Goal: Task Accomplishment & Management: Manage account settings

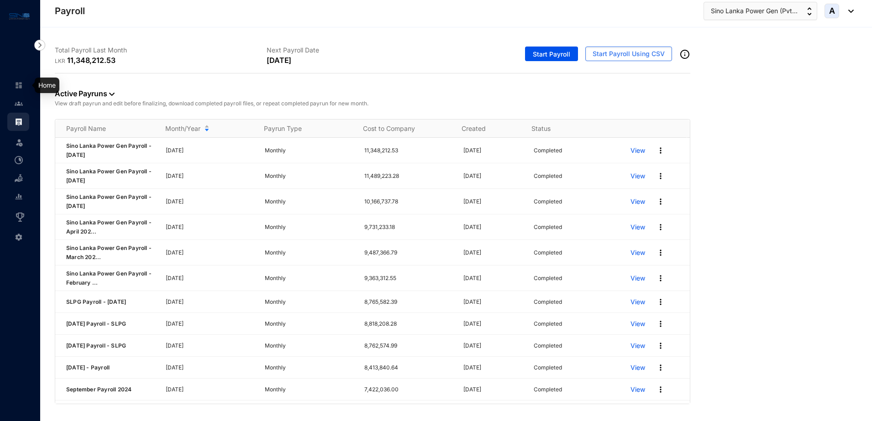
click at [20, 89] on img at bounding box center [19, 85] width 8 height 8
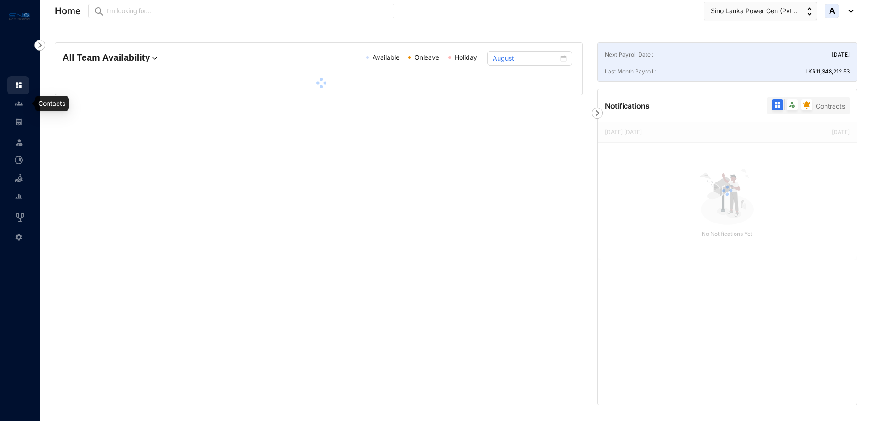
click at [20, 108] on link at bounding box center [26, 103] width 23 height 9
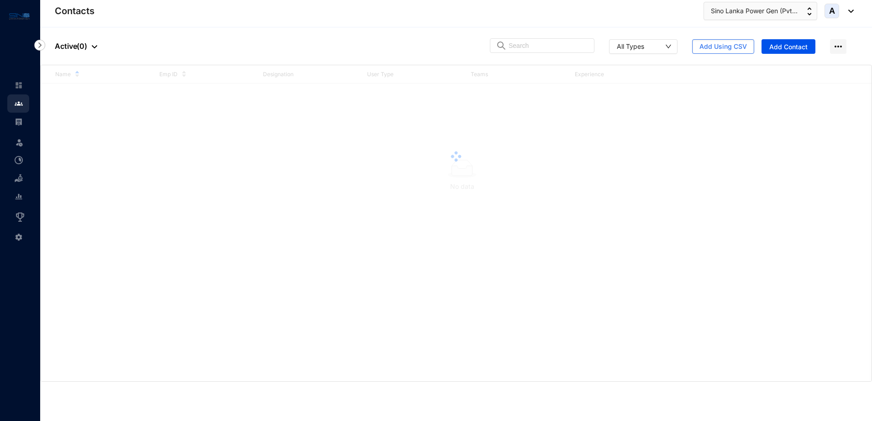
click at [47, 106] on div at bounding box center [456, 156] width 831 height 183
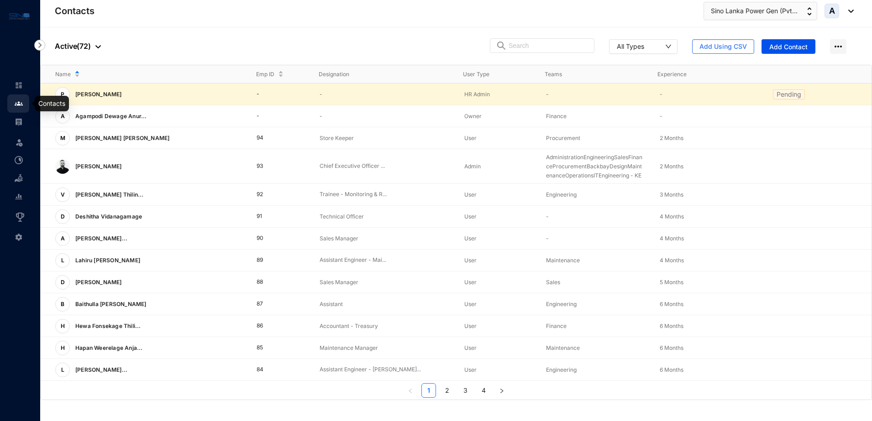
click at [17, 105] on img at bounding box center [19, 104] width 8 height 8
click at [536, 48] on input "text" at bounding box center [549, 46] width 80 height 14
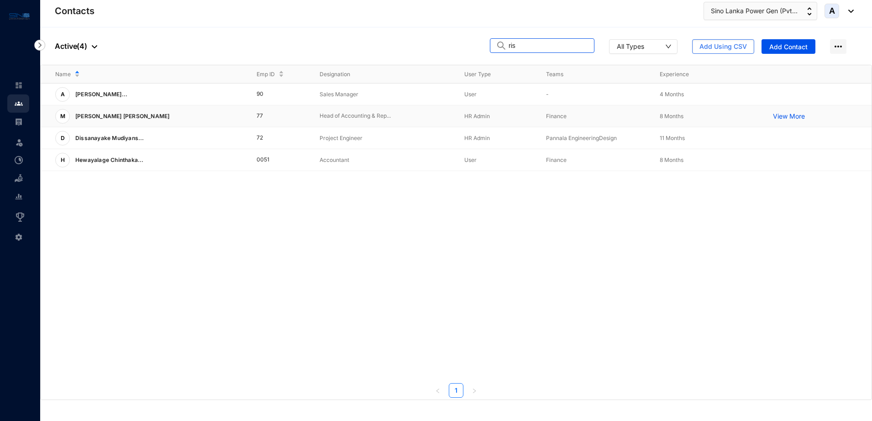
type input "ris"
click at [164, 116] on p "Mohamed Paruk Mohamed Risan" at bounding box center [121, 116] width 103 height 15
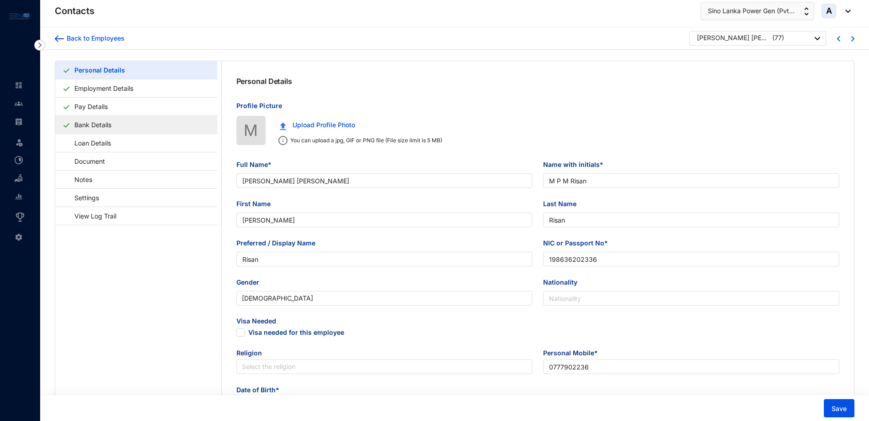
type input "Mohamed Paruk Mohamed Risan"
type input "M P M Risan"
type input "[PERSON_NAME]"
type input "Risan"
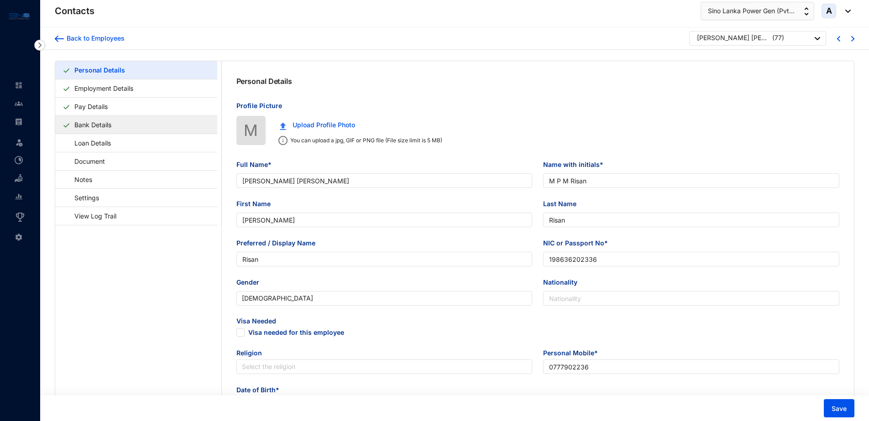
type input "198636202336"
type input "0777902236"
type input "No. 126 1/5, Dias Place Flats, Colombo 12."
checkbox input "true"
type input "NAFHA"
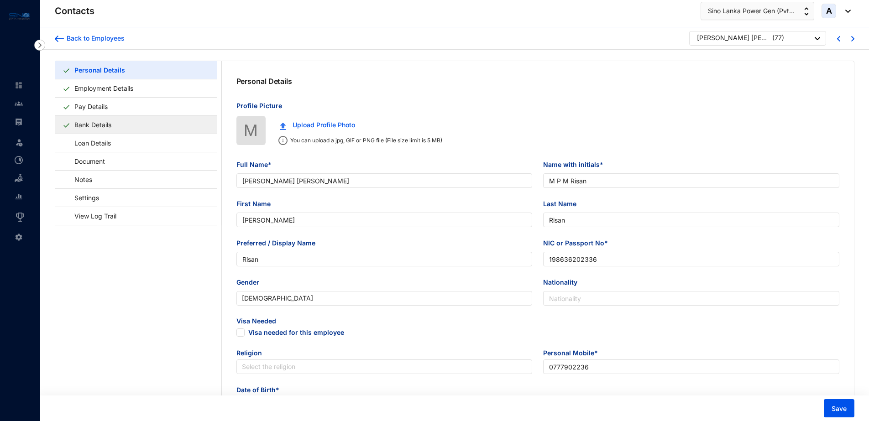
type input "0772712353"
type input "1986-12-27"
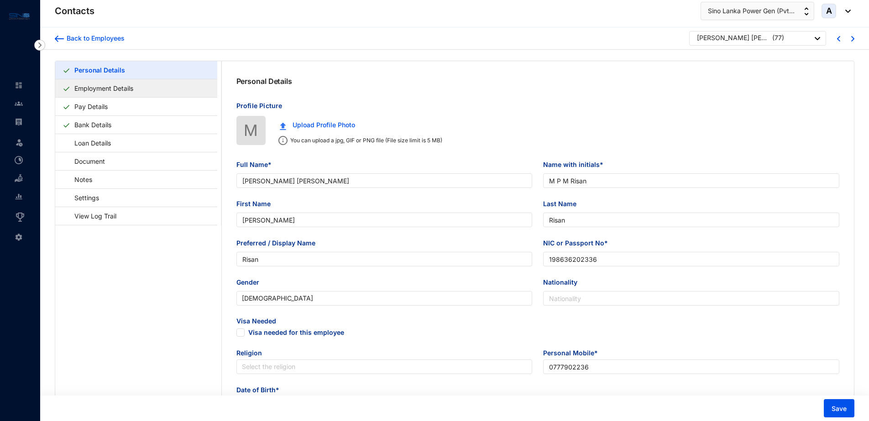
click at [134, 94] on link "Employment Details" at bounding box center [104, 88] width 66 height 19
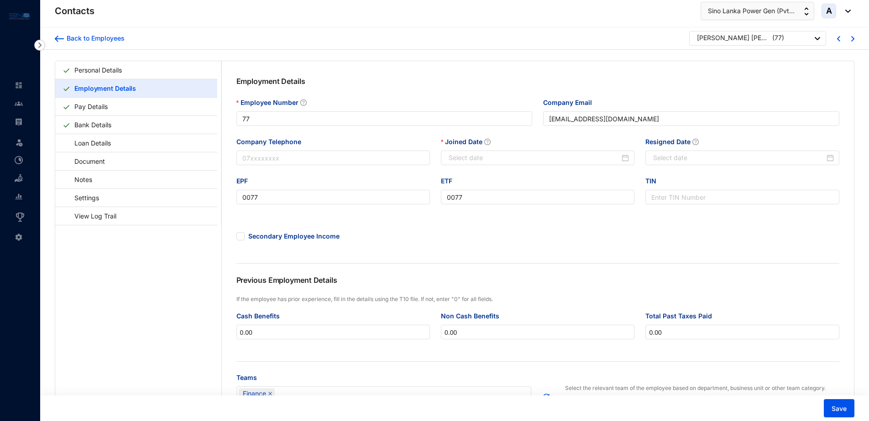
type input "2024-11-06"
type input "2025-07-24"
click at [102, 199] on link "Settings" at bounding box center [83, 198] width 40 height 19
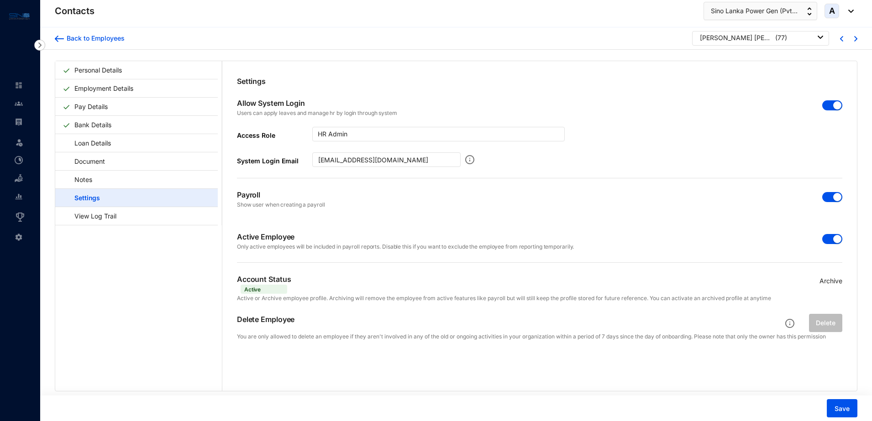
click at [833, 199] on div "button" at bounding box center [837, 197] width 8 height 8
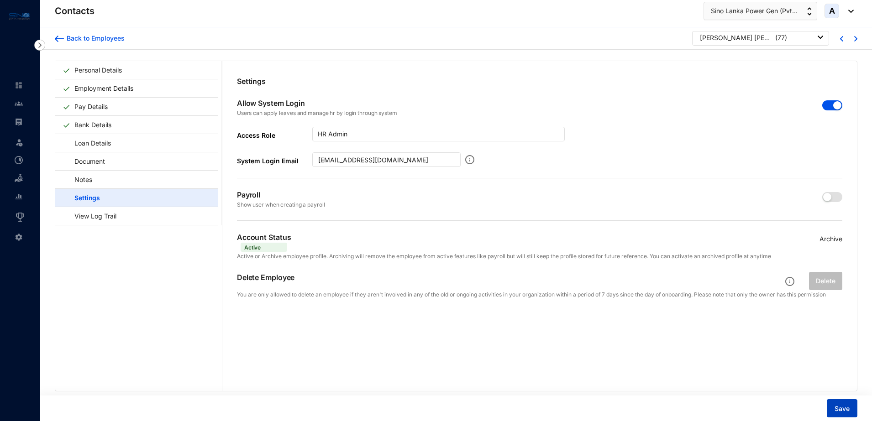
click at [840, 406] on span "Save" at bounding box center [842, 409] width 15 height 9
click at [846, 412] on span "Save" at bounding box center [842, 409] width 15 height 9
click at [846, 411] on span "Save" at bounding box center [842, 409] width 15 height 9
click at [25, 121] on link at bounding box center [26, 121] width 23 height 9
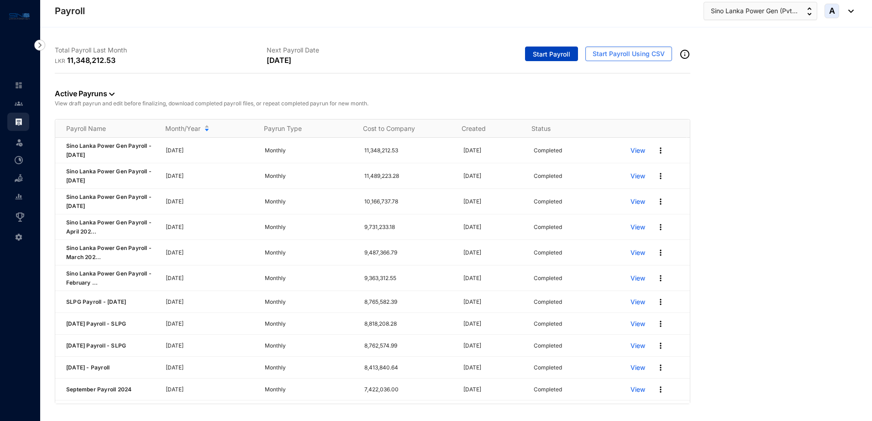
click at [547, 53] on span "Start Payroll" at bounding box center [551, 54] width 37 height 9
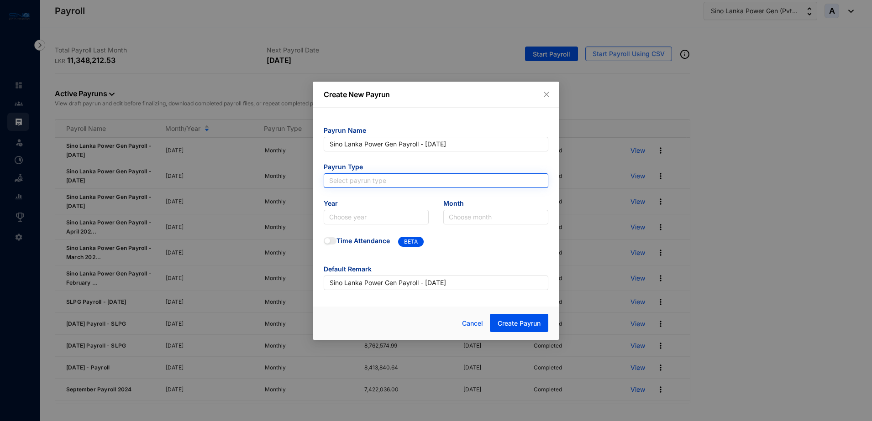
click at [463, 179] on input "search" at bounding box center [436, 181] width 214 height 14
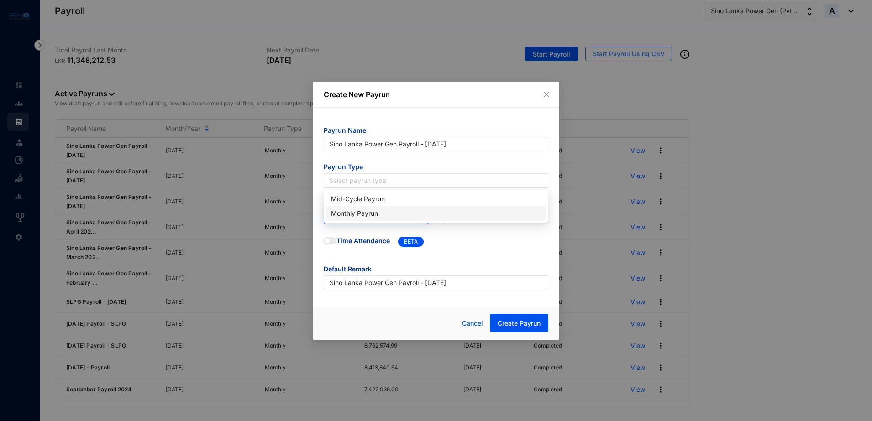
click at [388, 212] on div "Monthly Payrun" at bounding box center [436, 214] width 210 height 10
click at [384, 217] on input "search" at bounding box center [376, 218] width 94 height 14
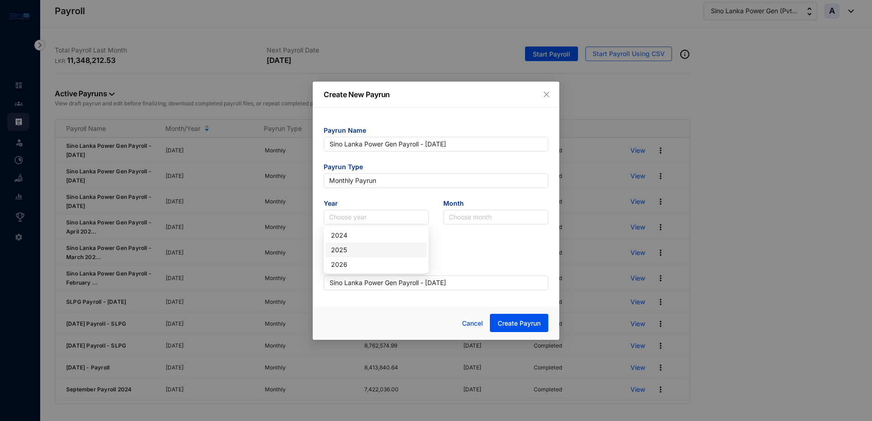
click at [355, 252] on div "2025" at bounding box center [376, 250] width 90 height 10
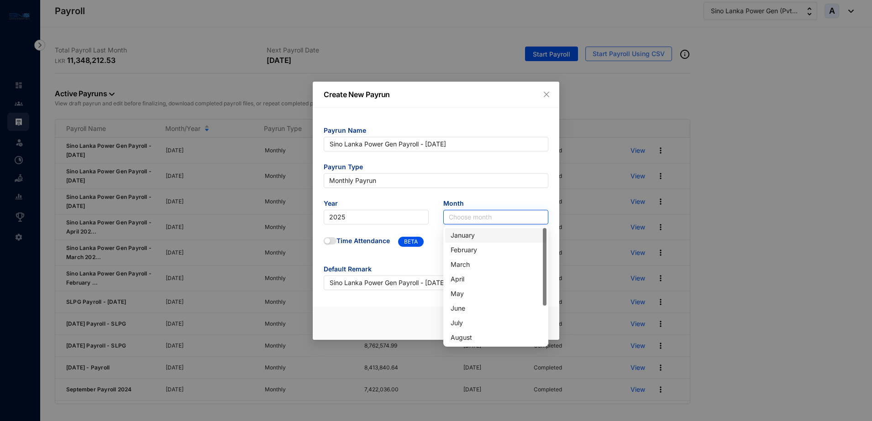
click at [484, 215] on input "search" at bounding box center [496, 218] width 94 height 14
click at [459, 339] on div "August" at bounding box center [496, 338] width 90 height 10
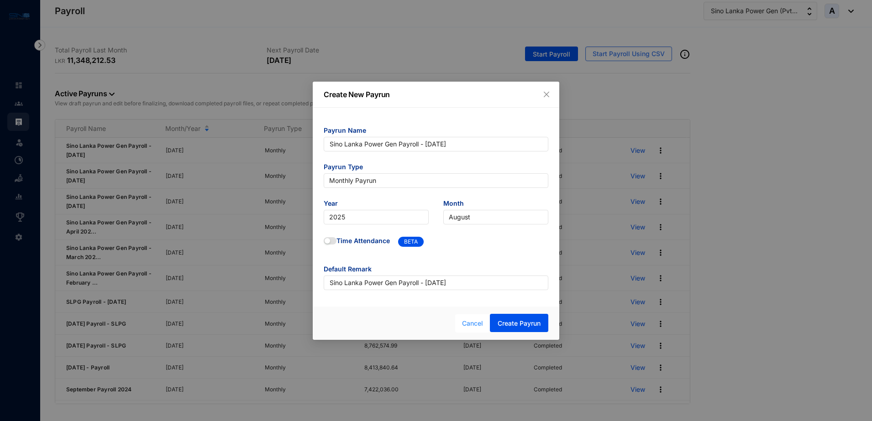
click at [476, 322] on span "Cancel" at bounding box center [472, 324] width 21 height 10
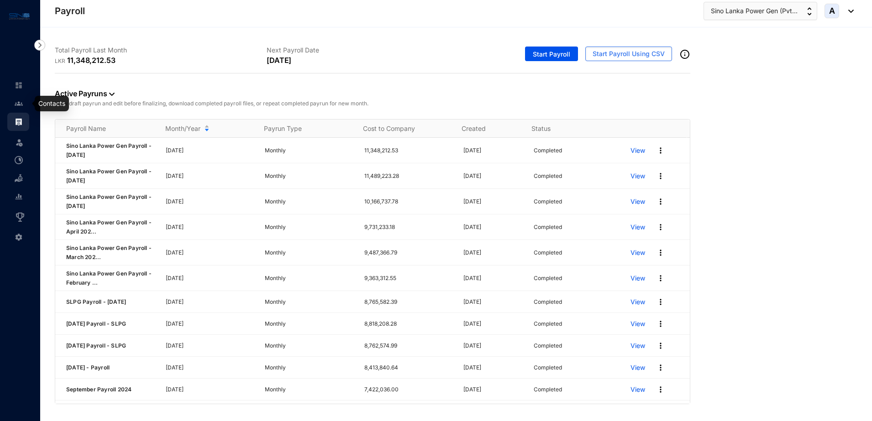
click at [16, 103] on img at bounding box center [19, 104] width 8 height 8
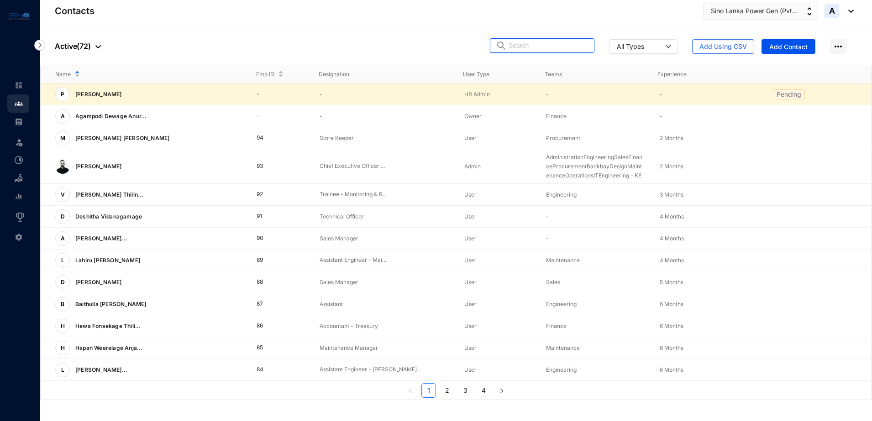
click at [563, 47] on input "text" at bounding box center [549, 46] width 80 height 14
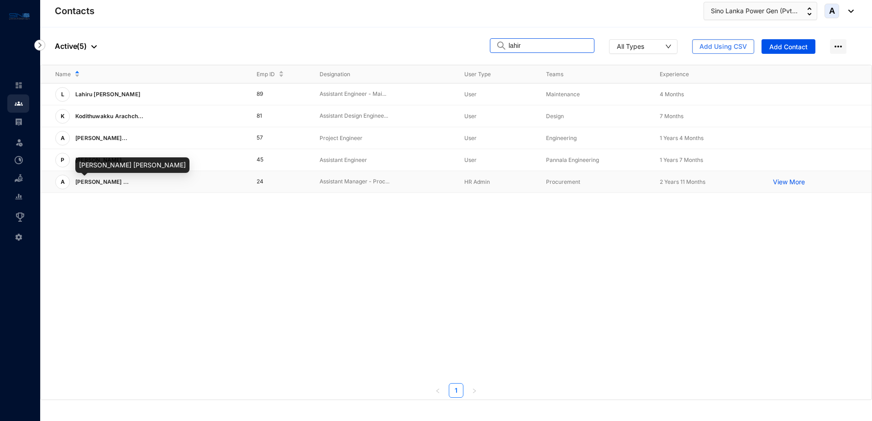
type input "lahir"
click at [116, 184] on span "A.G. Lahiru Sampath ..." at bounding box center [101, 182] width 53 height 7
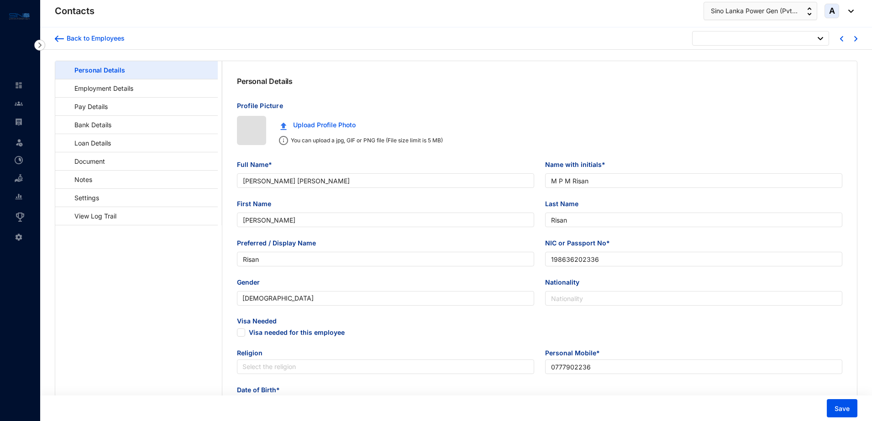
type input "1986-12-27"
checkbox input "false"
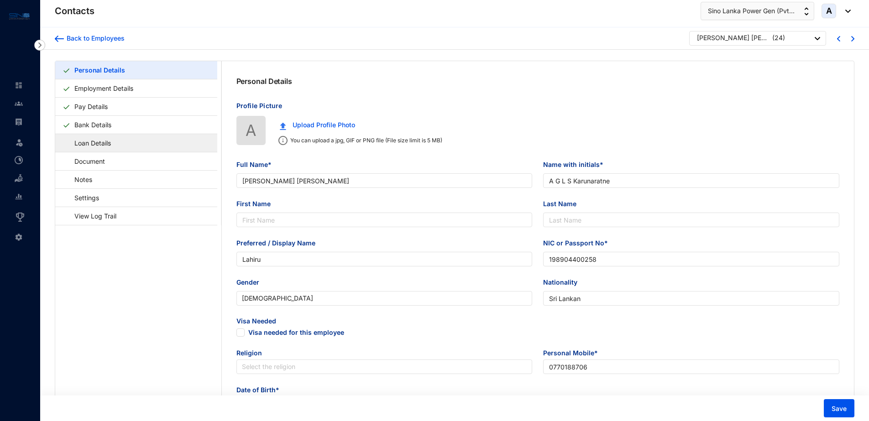
type input "[PERSON_NAME] [PERSON_NAME]"
type input "A G L S Karunaratne"
type input "Lahiru"
type input "198904400258"
type input "Sri Lankan"
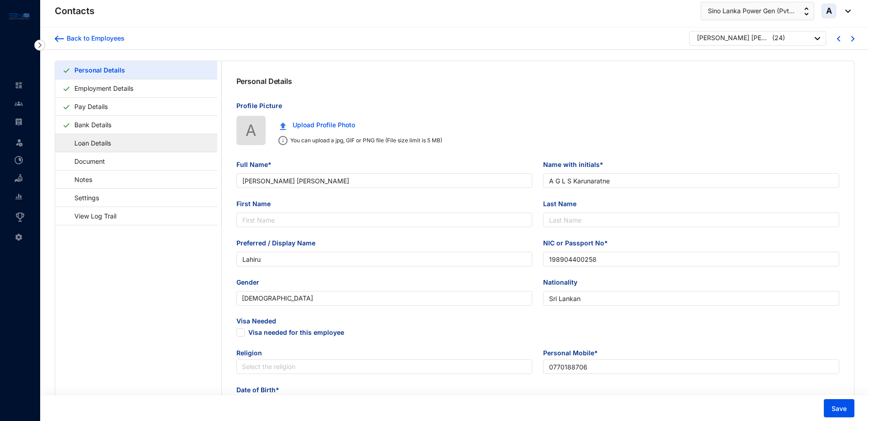
type input "0770188706"
type input "Moragahahena, [GEOGRAPHIC_DATA], [GEOGRAPHIC_DATA]"
checkbox input "true"
radio input "true"
type input "Shashee Wijerathne"
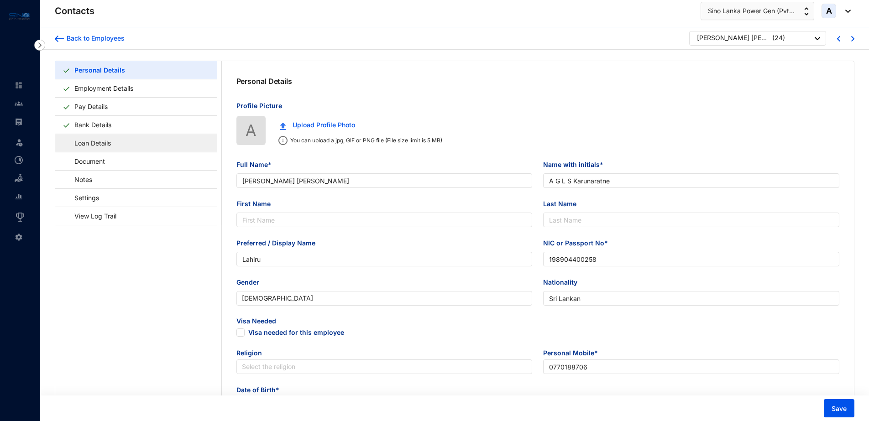
type input "Wife"
type input "0763473880"
type input "[DATE]"
click at [109, 146] on link "Loan Details" at bounding box center [89, 143] width 52 height 19
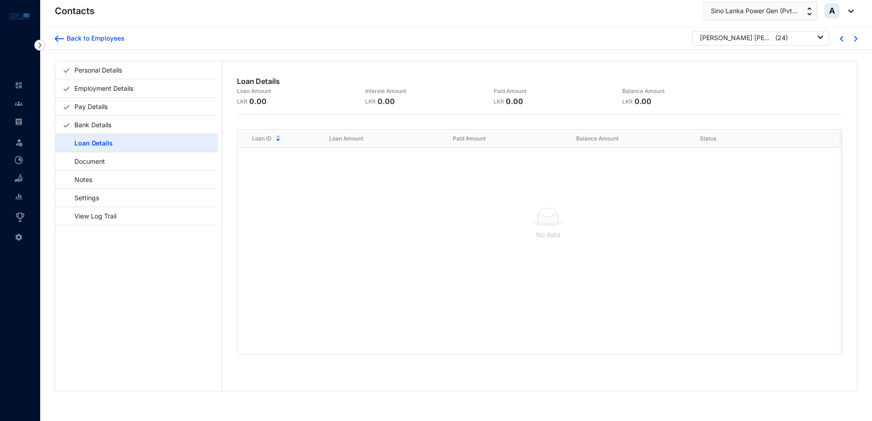
drag, startPoint x: 558, startPoint y: 222, endPoint x: 460, endPoint y: 188, distance: 104.1
click at [460, 188] on div "No data" at bounding box center [548, 224] width 600 height 76
click at [20, 118] on img at bounding box center [19, 122] width 8 height 8
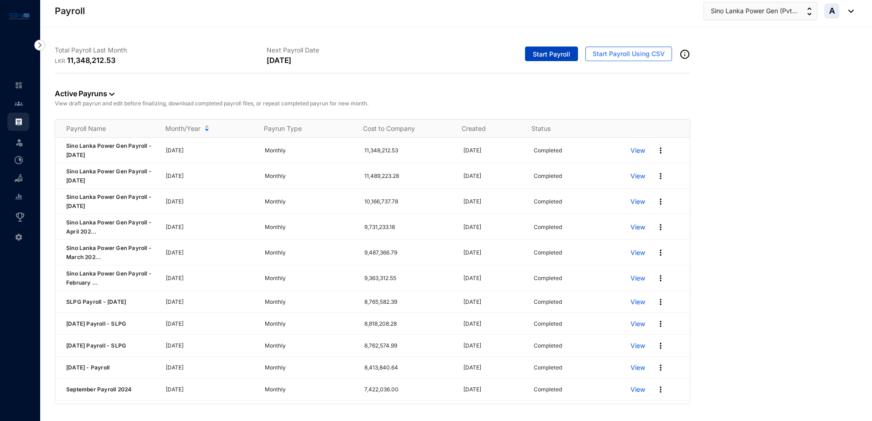
click at [566, 51] on span "Start Payroll" at bounding box center [551, 54] width 37 height 9
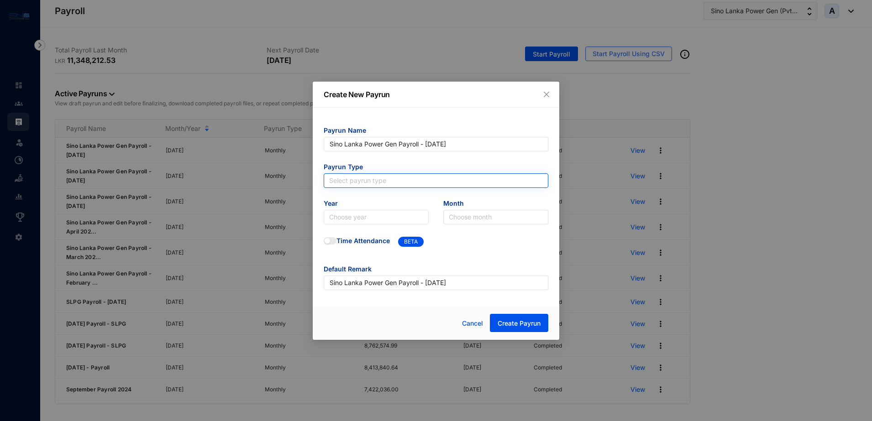
click at [421, 184] on input "search" at bounding box center [436, 181] width 214 height 14
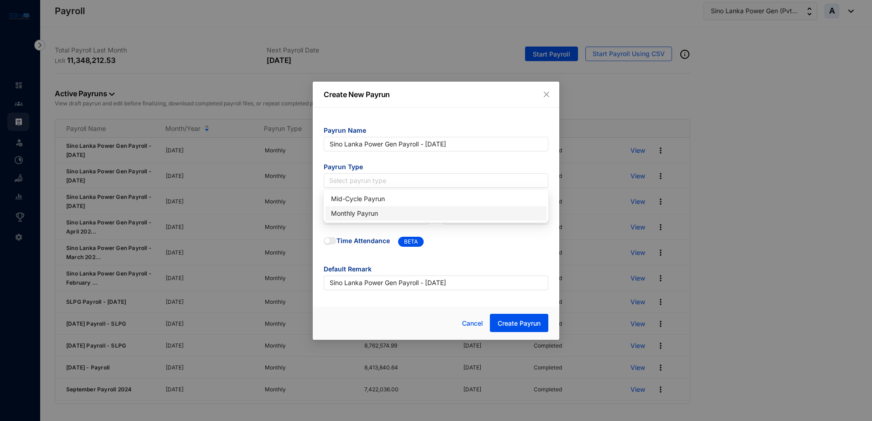
click at [381, 215] on div "Monthly Payrun" at bounding box center [436, 214] width 210 height 10
click at [381, 218] on input "search" at bounding box center [376, 218] width 94 height 14
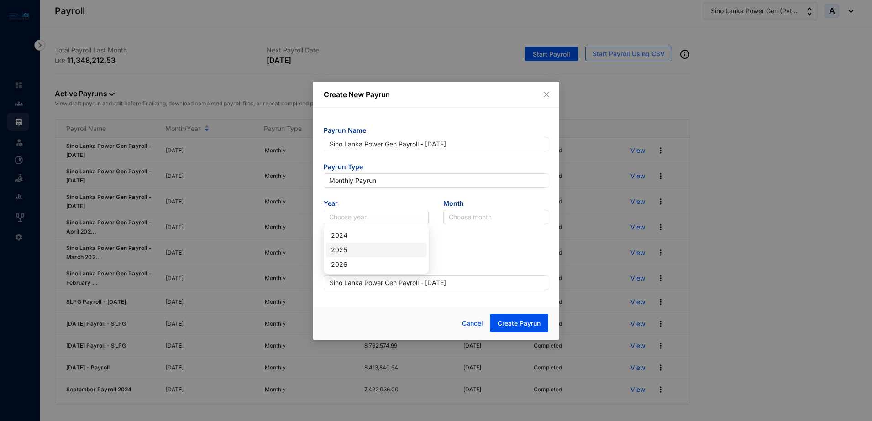
click at [351, 249] on div "2025" at bounding box center [376, 250] width 90 height 10
click at [485, 212] on input "search" at bounding box center [496, 218] width 94 height 14
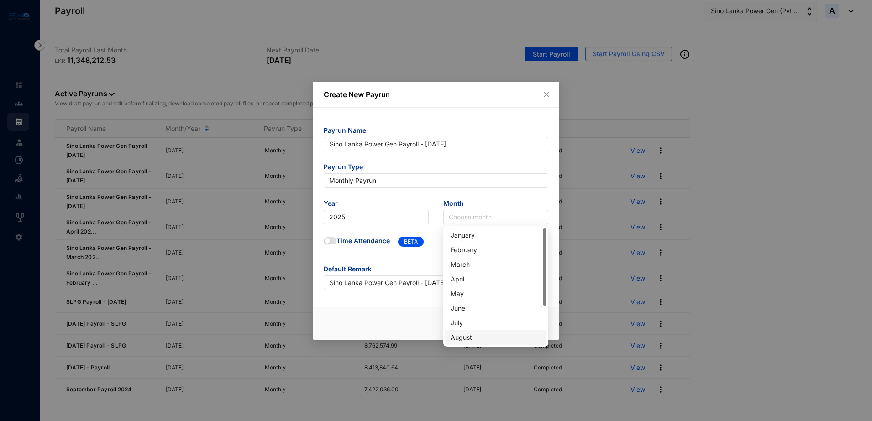
click at [474, 336] on div "August" at bounding box center [496, 338] width 90 height 10
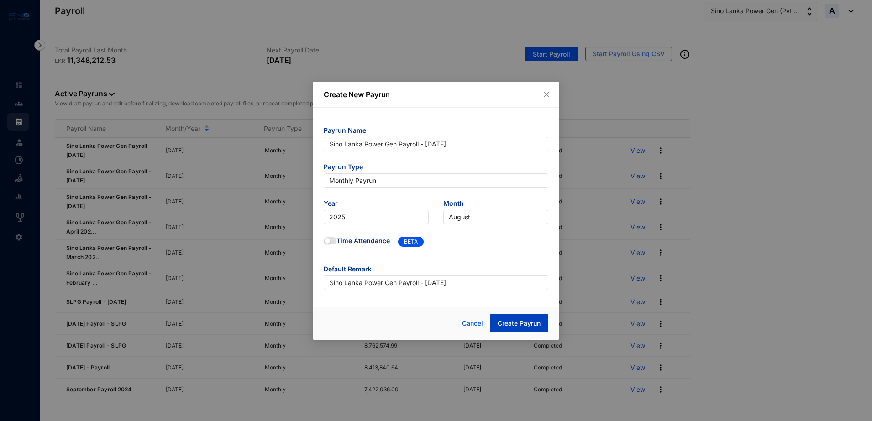
click at [517, 321] on span "Create Payrun" at bounding box center [519, 323] width 43 height 9
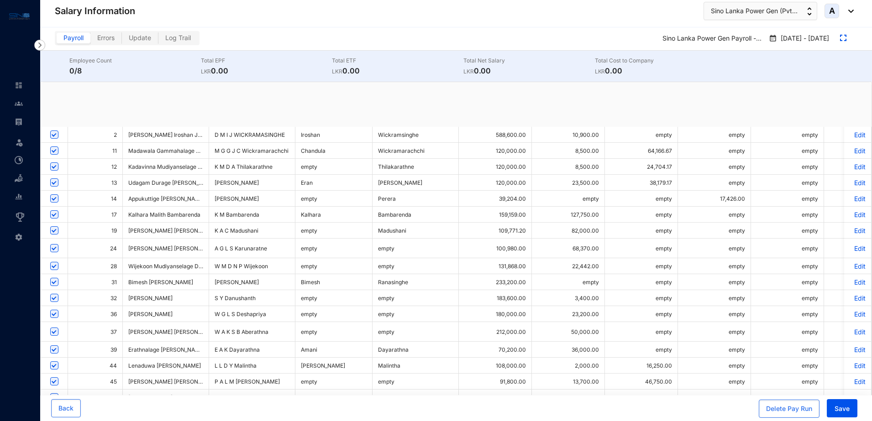
checkbox input "true"
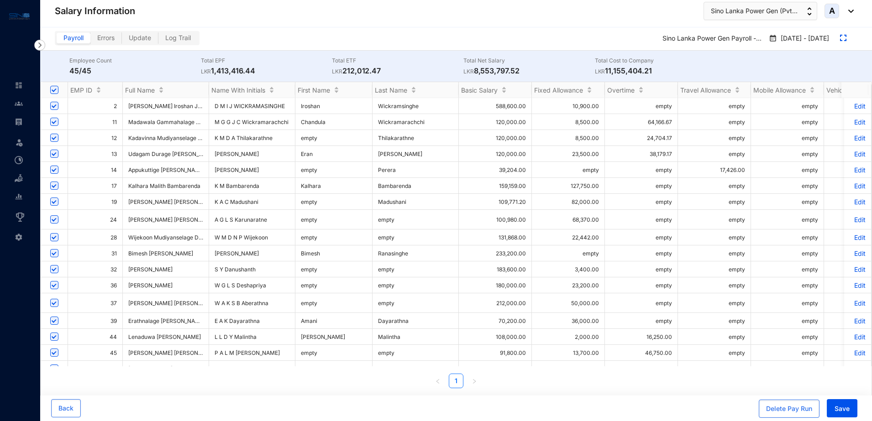
click at [852, 171] on p "Edit" at bounding box center [858, 170] width 16 height 8
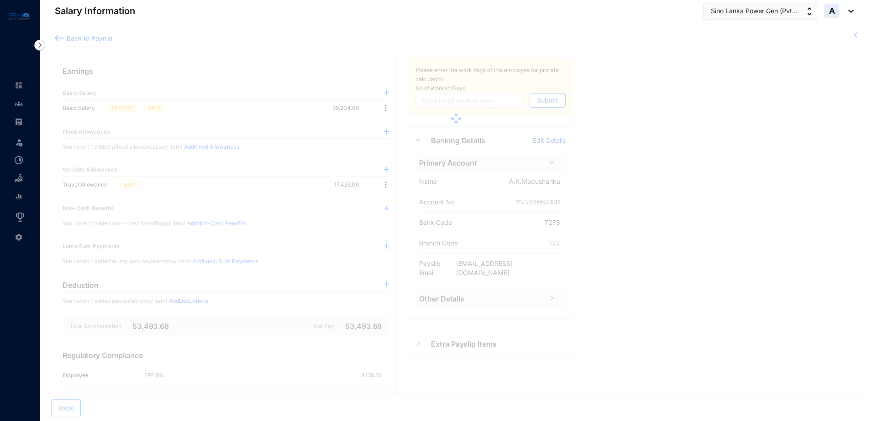
type input "30"
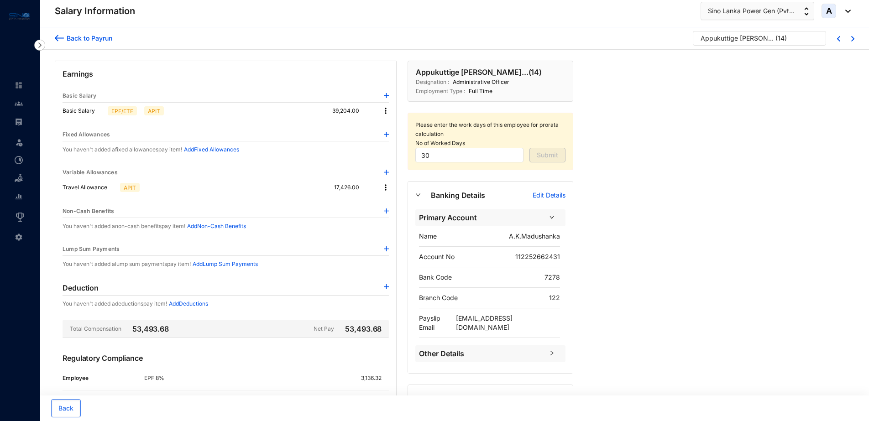
click at [193, 302] on p "Add Deductions" at bounding box center [188, 304] width 39 height 9
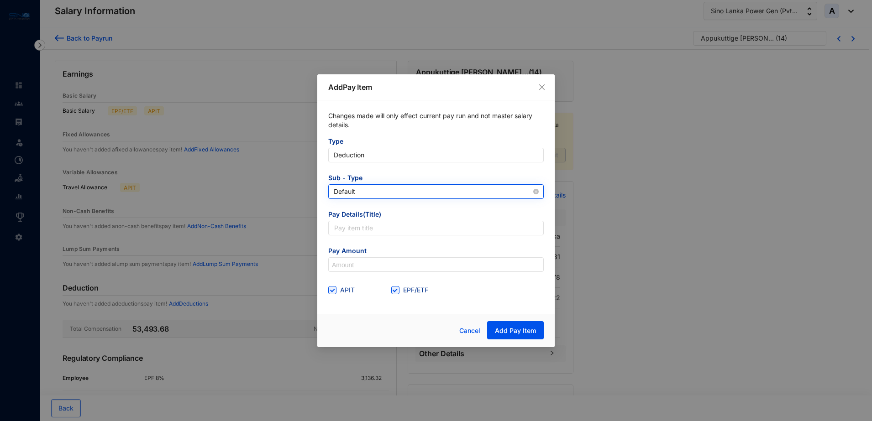
click at [385, 189] on span "Default" at bounding box center [436, 192] width 205 height 14
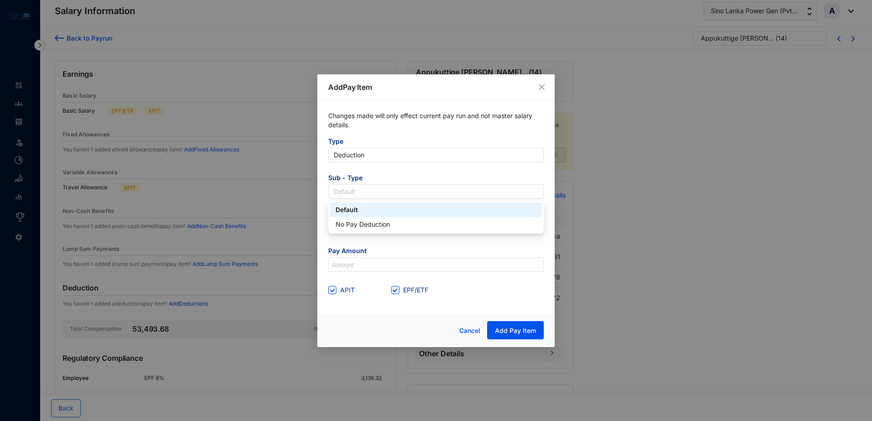
click at [401, 170] on form "Type Deduction Sub - Type Default Pay Details(Title) Pay Amount APIT EPF/ETF" at bounding box center [436, 217] width 216 height 161
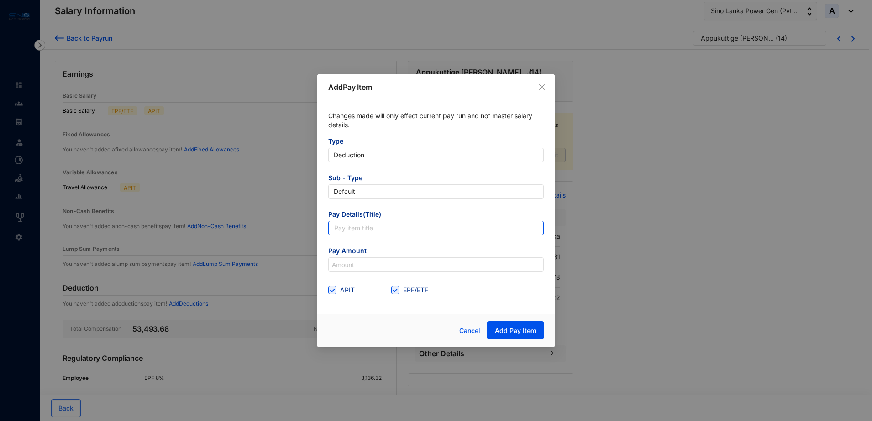
click at [373, 229] on input "text" at bounding box center [436, 228] width 216 height 15
click at [350, 228] on input "text" at bounding box center [436, 228] width 216 height 15
type input "Loss recovery"
click at [395, 289] on input "EPF/ETF" at bounding box center [394, 289] width 6 height 6
checkbox input "false"
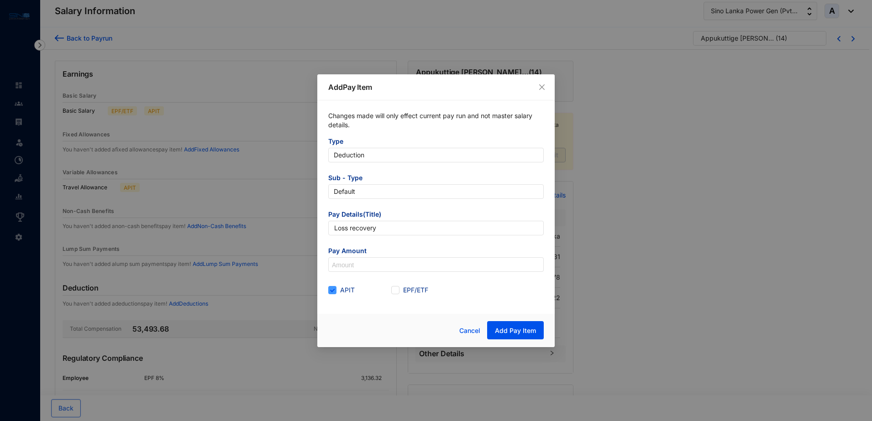
click at [332, 290] on input "APIT" at bounding box center [331, 289] width 6 height 6
checkbox input "false"
click at [349, 261] on input at bounding box center [436, 265] width 215 height 15
paste input "30,427"
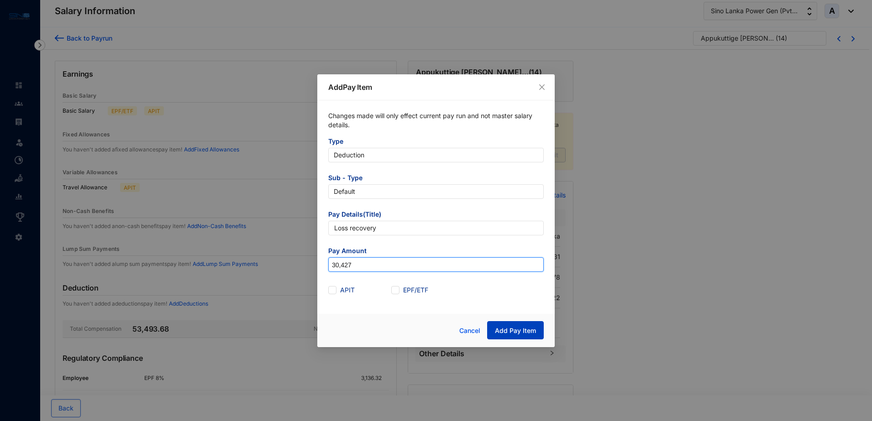
type input "30,427"
click at [507, 329] on span "Add Pay Item" at bounding box center [515, 331] width 41 height 9
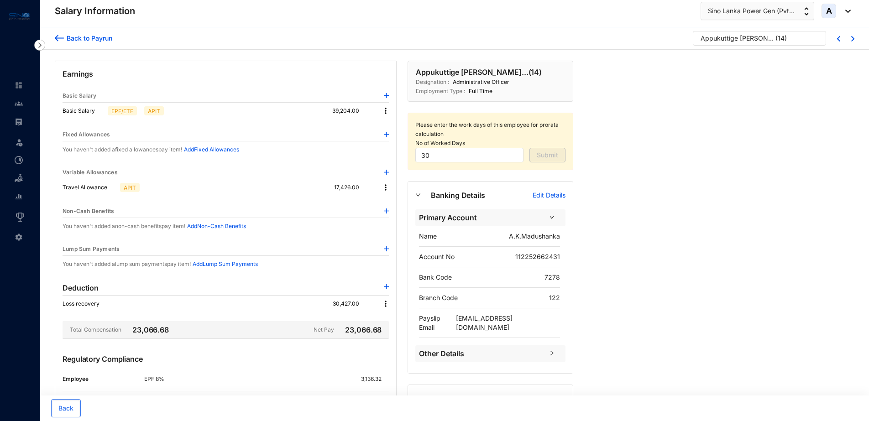
click at [98, 40] on div "Back to Payrun" at bounding box center [88, 38] width 48 height 10
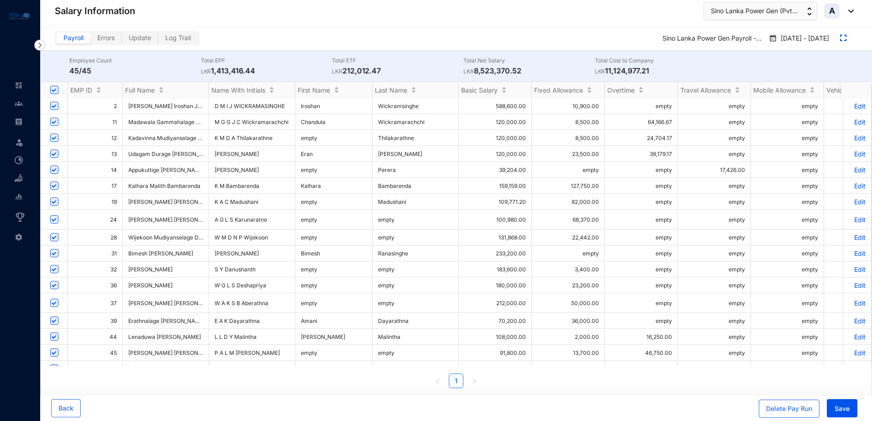
click at [855, 221] on p "Edit" at bounding box center [858, 220] width 16 height 8
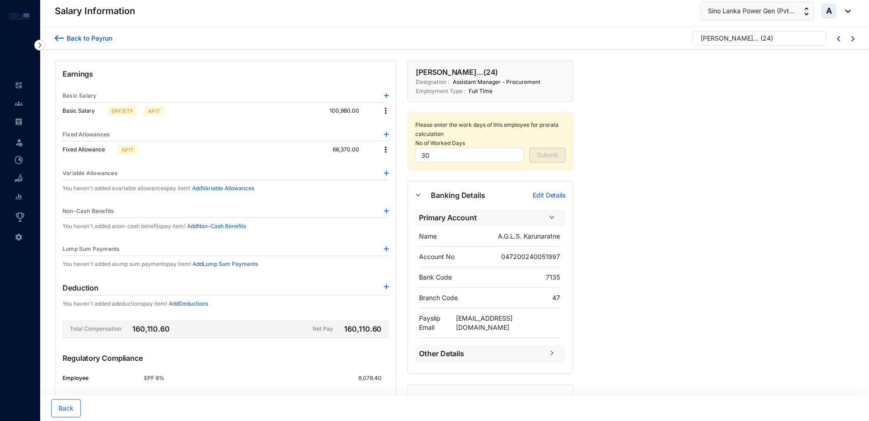
click at [193, 305] on p "Add Deductions" at bounding box center [188, 304] width 39 height 9
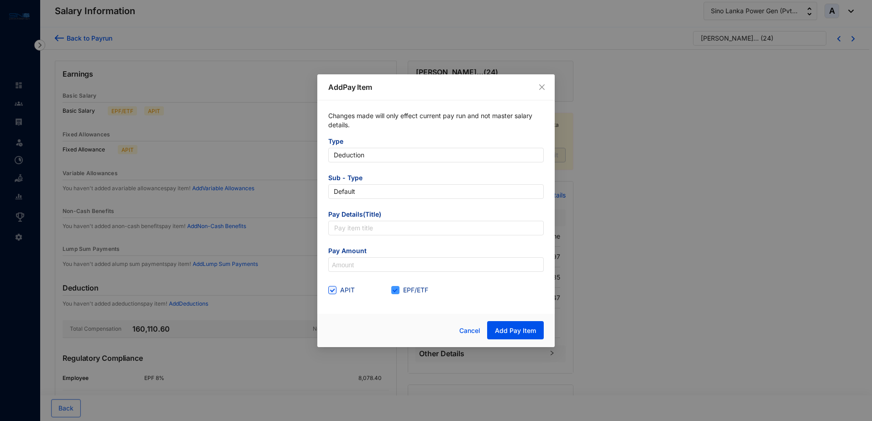
click at [395, 290] on input "EPF/ETF" at bounding box center [394, 289] width 6 height 6
checkbox input "false"
click at [334, 292] on span at bounding box center [332, 290] width 8 height 8
click at [334, 292] on input "APIT" at bounding box center [331, 289] width 6 height 6
checkbox input "false"
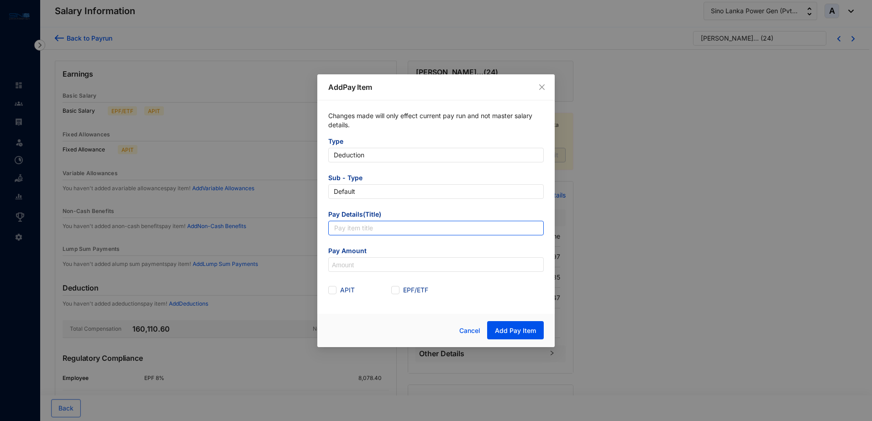
click at [377, 230] on input "text" at bounding box center [436, 228] width 216 height 15
click at [340, 265] on input at bounding box center [436, 265] width 215 height 15
click at [363, 230] on input "text" at bounding box center [436, 228] width 216 height 15
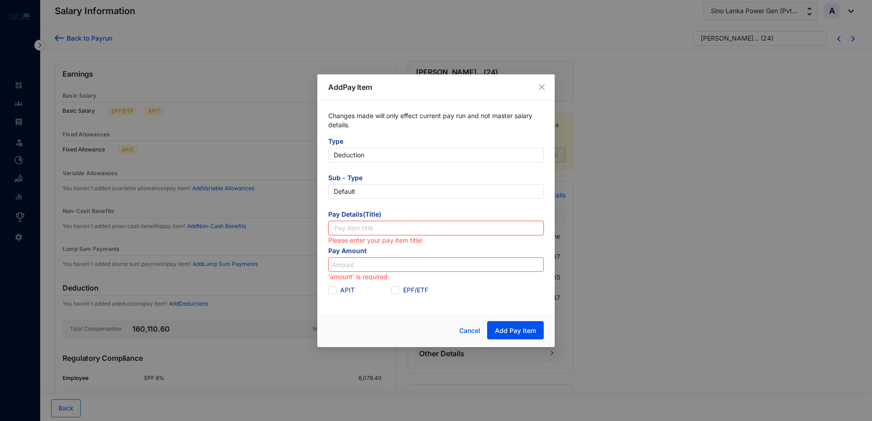
click at [363, 230] on input "text" at bounding box center [436, 228] width 216 height 15
type input "L"
type input "Cost recovery"
click at [355, 265] on input at bounding box center [436, 265] width 215 height 15
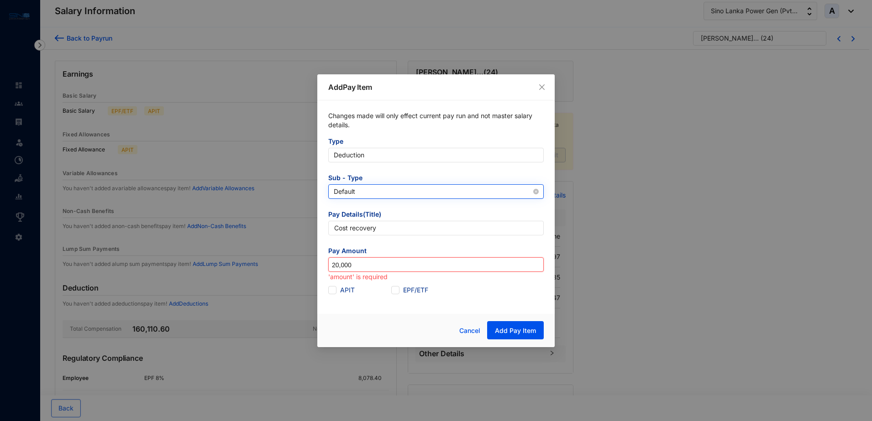
click at [405, 187] on span "Default" at bounding box center [436, 192] width 205 height 14
type input "20,000"
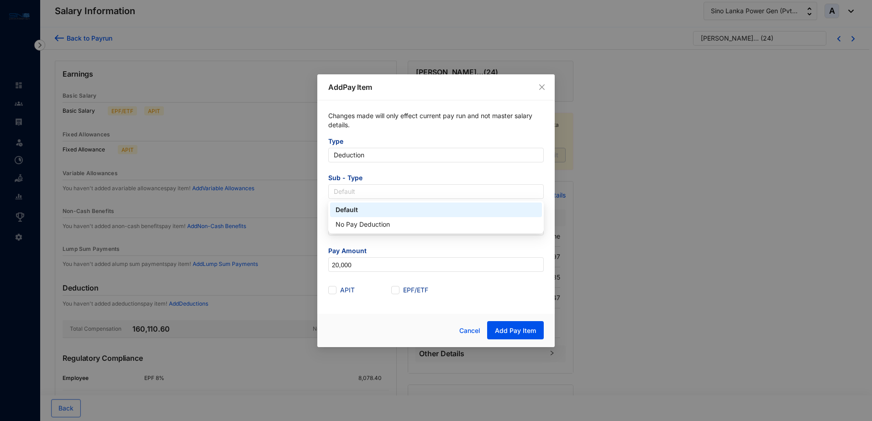
click at [450, 174] on span "Sub - Type" at bounding box center [436, 179] width 216 height 11
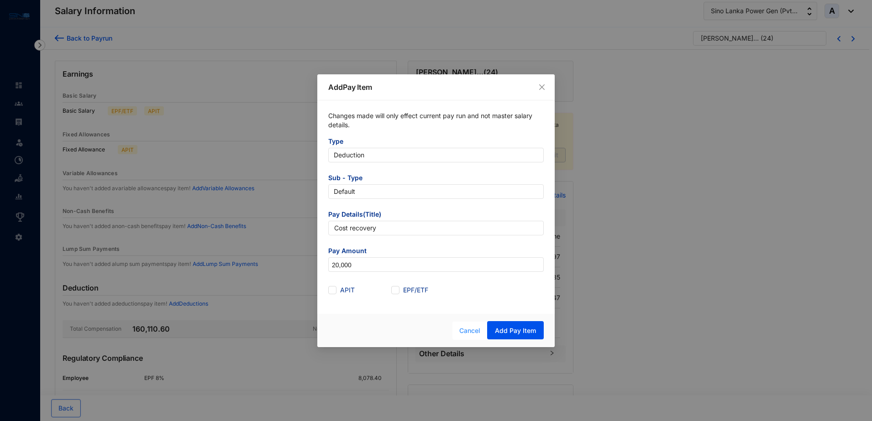
click at [470, 331] on span "Cancel" at bounding box center [469, 331] width 21 height 10
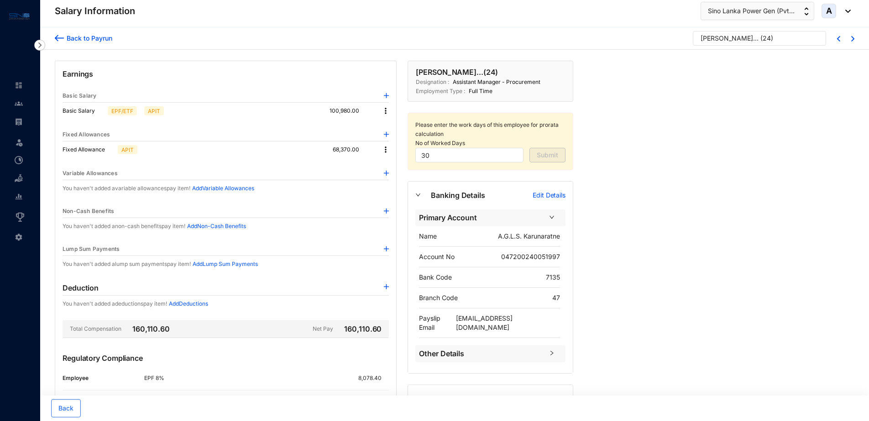
click at [384, 287] on img at bounding box center [386, 286] width 5 height 5
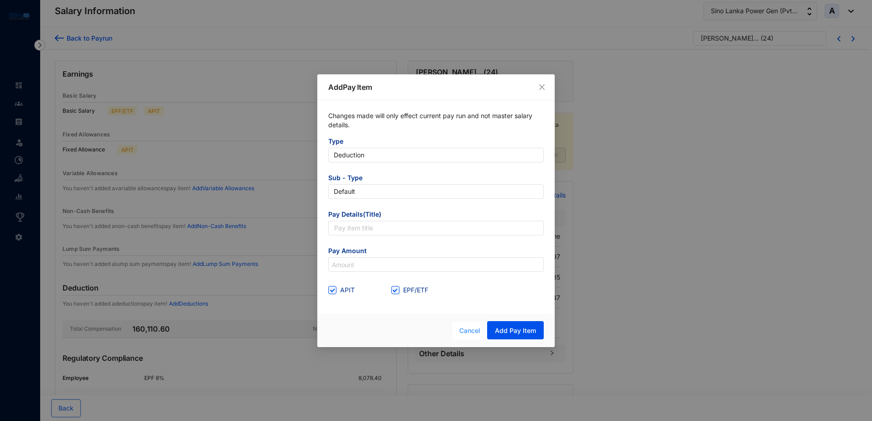
click at [469, 331] on span "Cancel" at bounding box center [469, 331] width 21 height 10
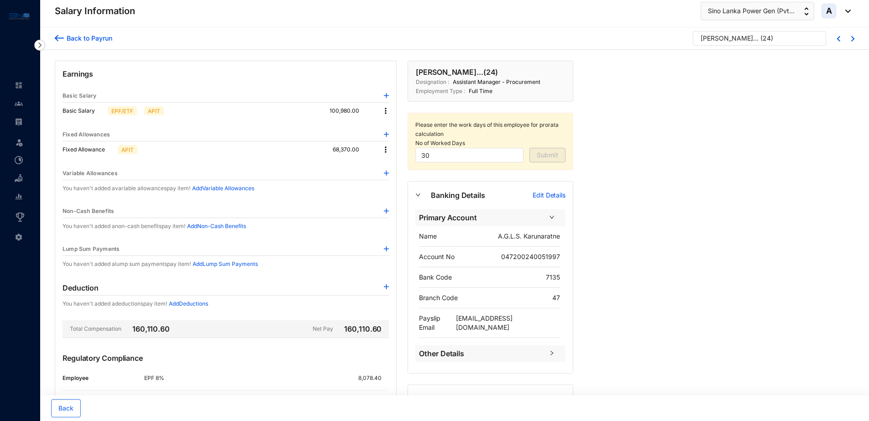
click at [203, 304] on p "Add Deductions" at bounding box center [188, 304] width 39 height 9
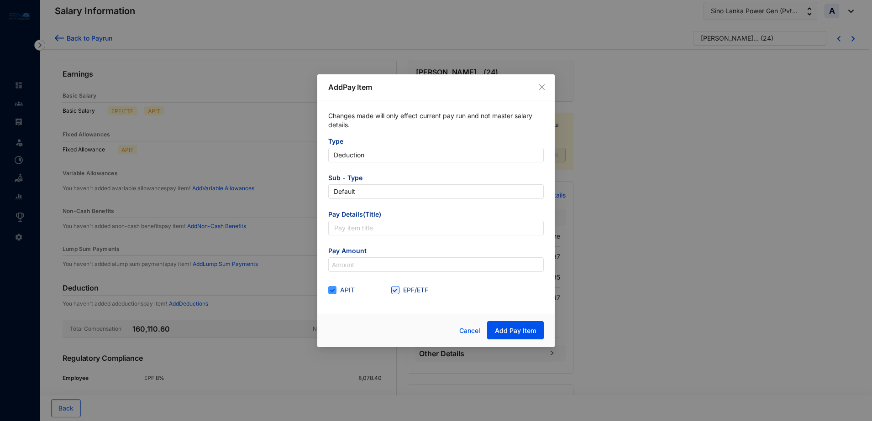
click at [337, 289] on span "APIT" at bounding box center [348, 290] width 22 height 10
click at [335, 289] on input "APIT" at bounding box center [331, 289] width 6 height 6
checkbox input "false"
click at [397, 295] on div "EPF/ETF" at bounding box center [422, 290] width 63 height 15
click at [392, 191] on span "Default" at bounding box center [436, 192] width 205 height 14
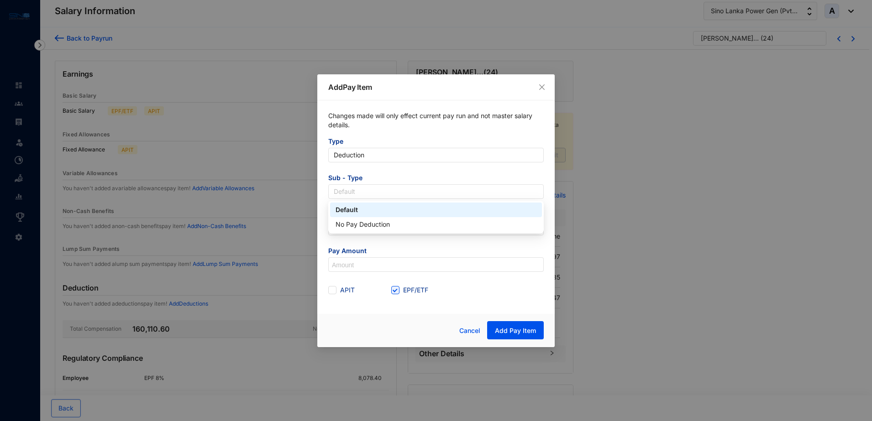
click at [439, 174] on span "Sub - Type" at bounding box center [436, 179] width 216 height 11
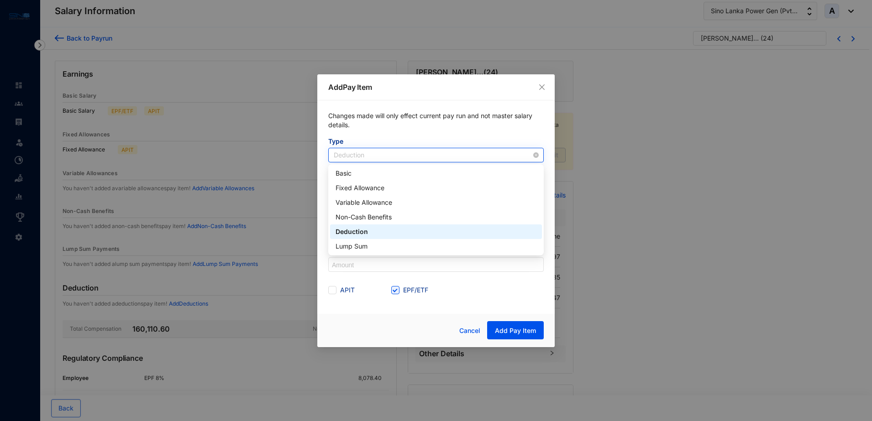
click at [434, 152] on span "Deduction" at bounding box center [436, 155] width 205 height 14
click at [437, 132] on p "Changes made will only effect current pay run and not master salary details." at bounding box center [436, 124] width 216 height 26
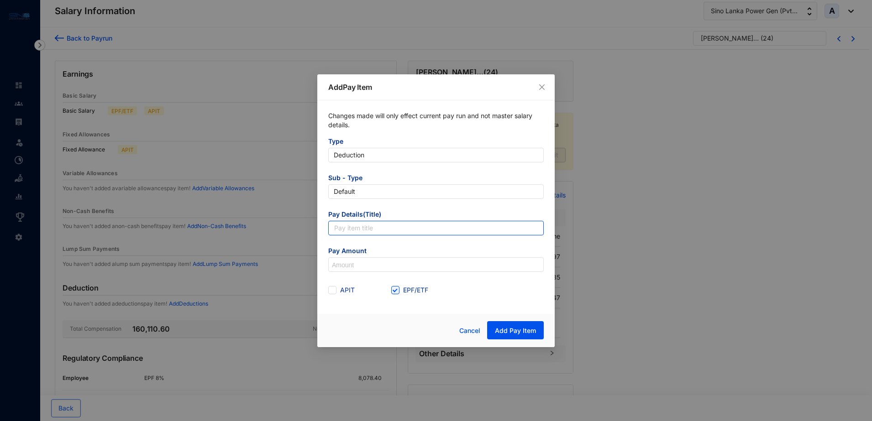
click at [399, 231] on input "text" at bounding box center [436, 228] width 216 height 15
type input "Cost recovery"
click at [387, 267] on input at bounding box center [436, 265] width 215 height 15
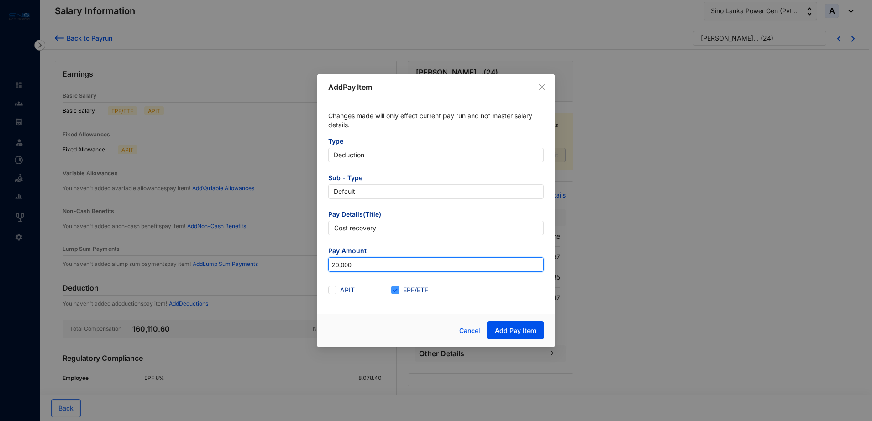
type input "20,000"
click at [397, 289] on input "EPF/ETF" at bounding box center [394, 289] width 6 height 6
checkbox input "false"
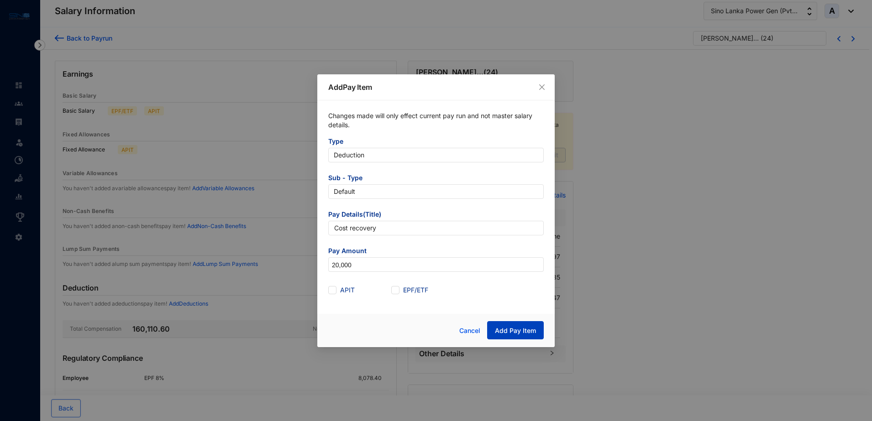
click at [512, 325] on button "Add Pay Item" at bounding box center [515, 330] width 57 height 18
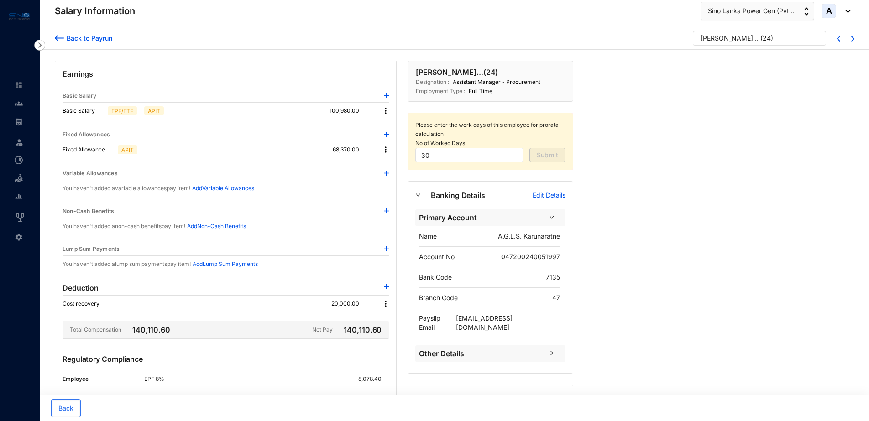
click at [105, 37] on div "Back to Payrun" at bounding box center [88, 38] width 48 height 10
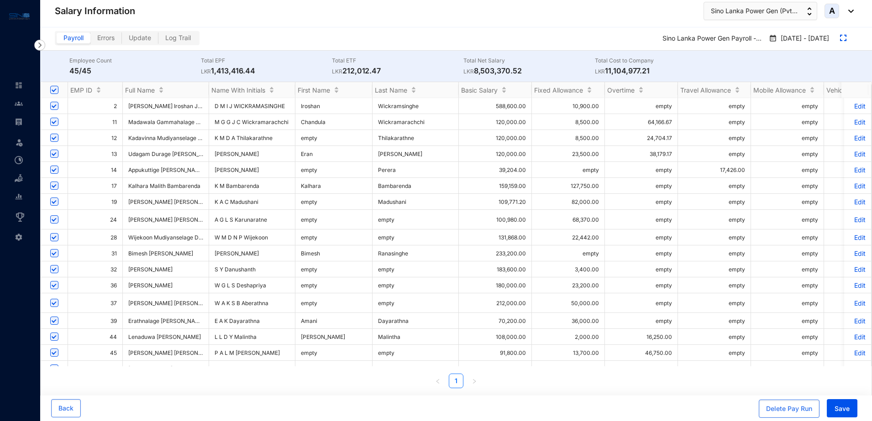
click at [850, 121] on p "Edit" at bounding box center [858, 122] width 16 height 8
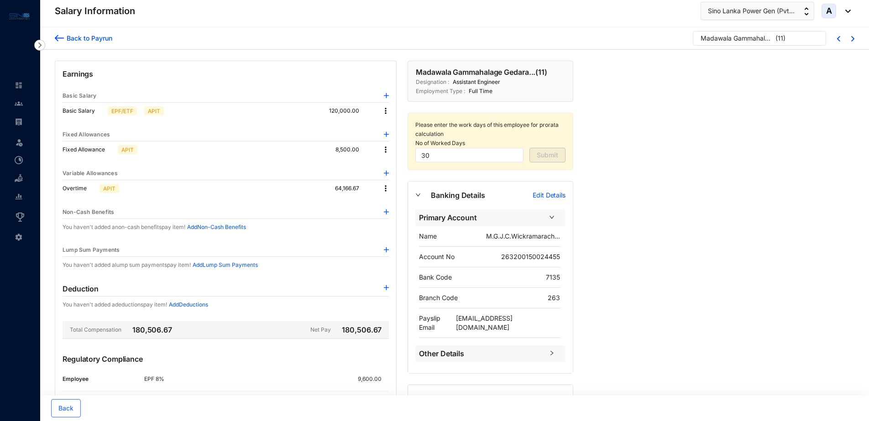
click at [384, 186] on img at bounding box center [385, 188] width 9 height 9
click at [393, 204] on span "Edit" at bounding box center [398, 204] width 19 height 10
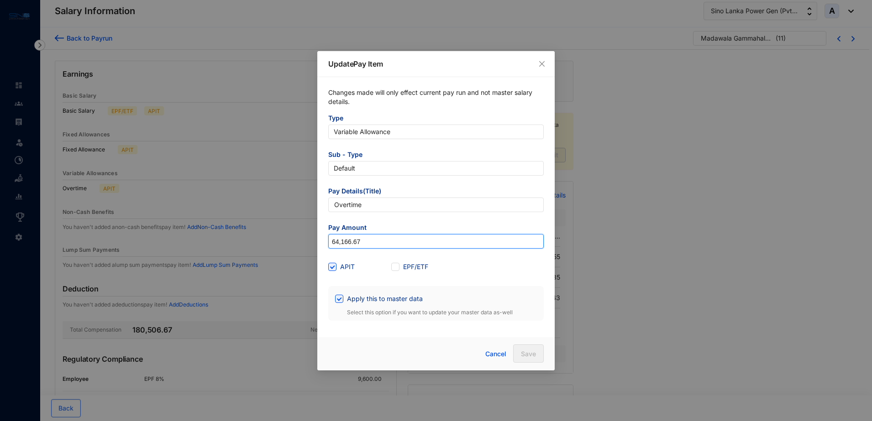
drag, startPoint x: 391, startPoint y: 244, endPoint x: 321, endPoint y: 236, distance: 69.8
click at [321, 236] on div "Changes made will only effect current pay run and not master salary details. Ty…" at bounding box center [435, 204] width 237 height 255
paste input "98,000"
type input "98,000"
click at [341, 297] on input "Apply this to master data" at bounding box center [338, 298] width 6 height 6
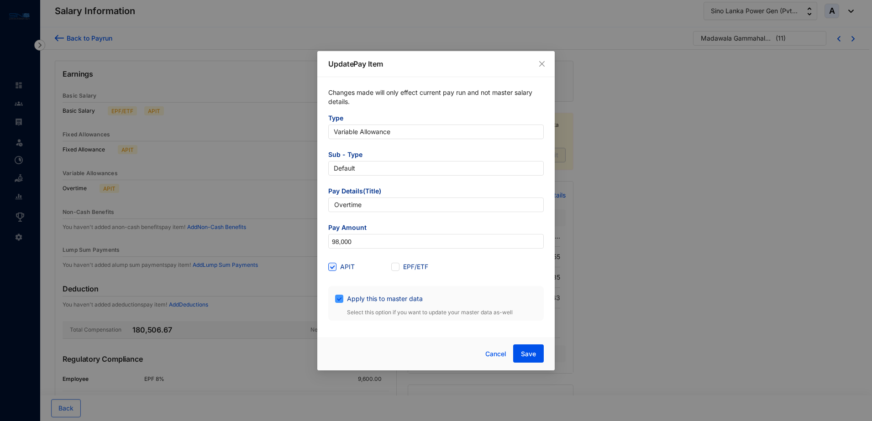
checkbox input "false"
click at [538, 355] on button "Save" at bounding box center [528, 354] width 31 height 18
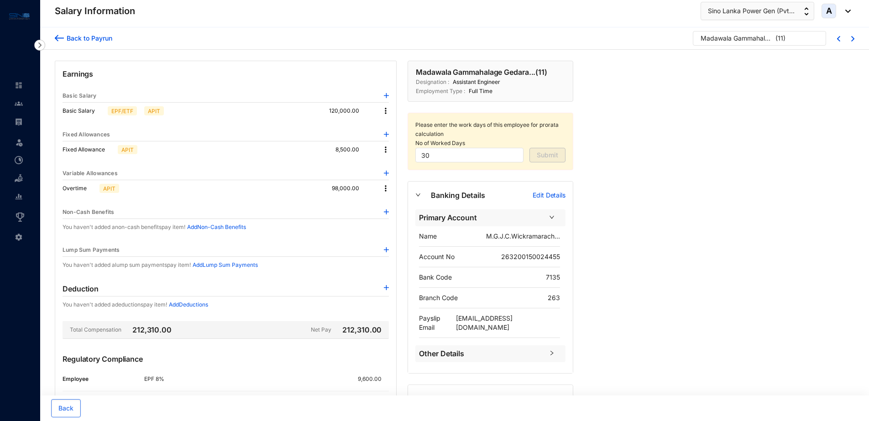
click at [71, 37] on div "Back to Payrun" at bounding box center [88, 38] width 48 height 10
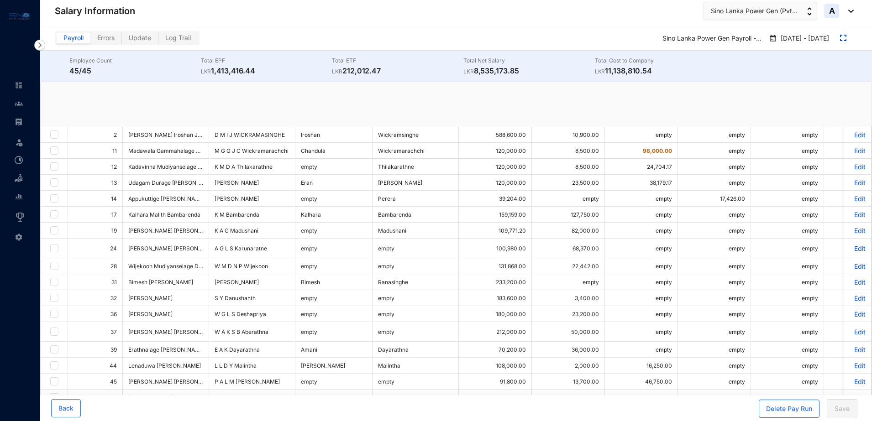
checkbox input "true"
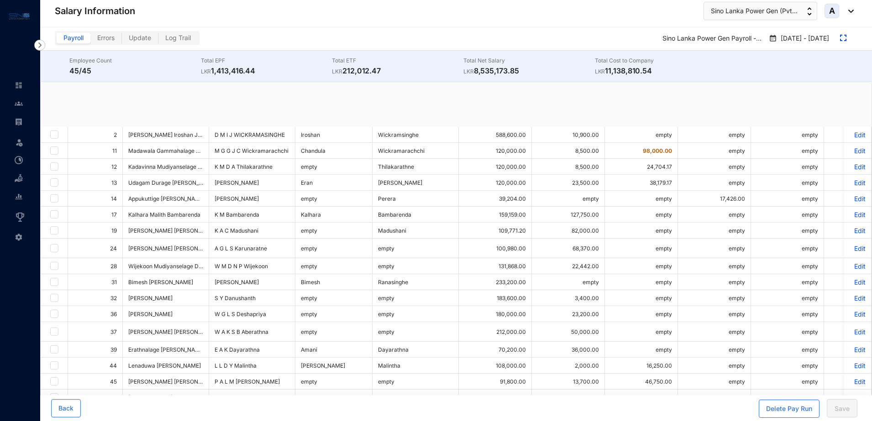
checkbox input "true"
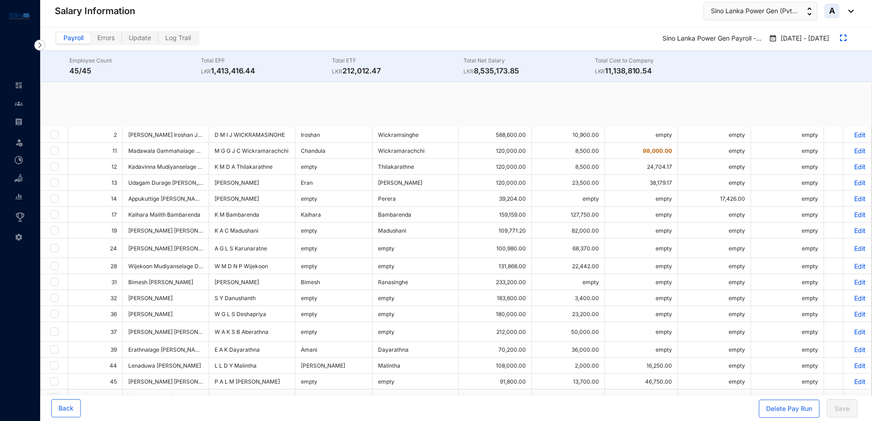
checkbox input "true"
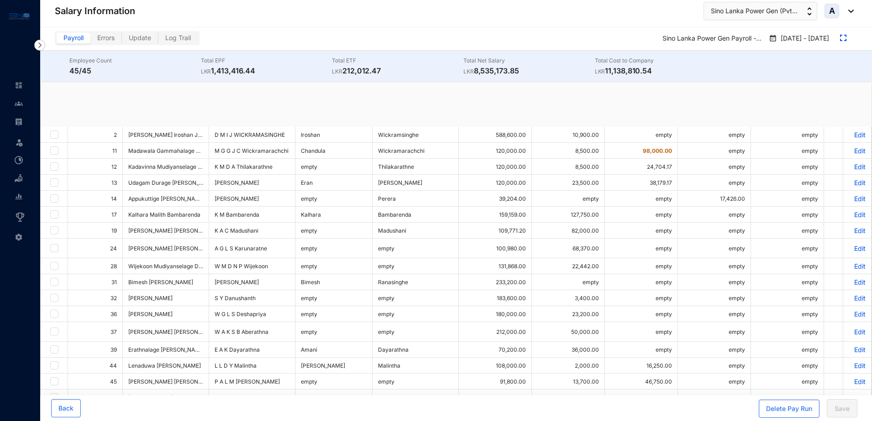
checkbox input "true"
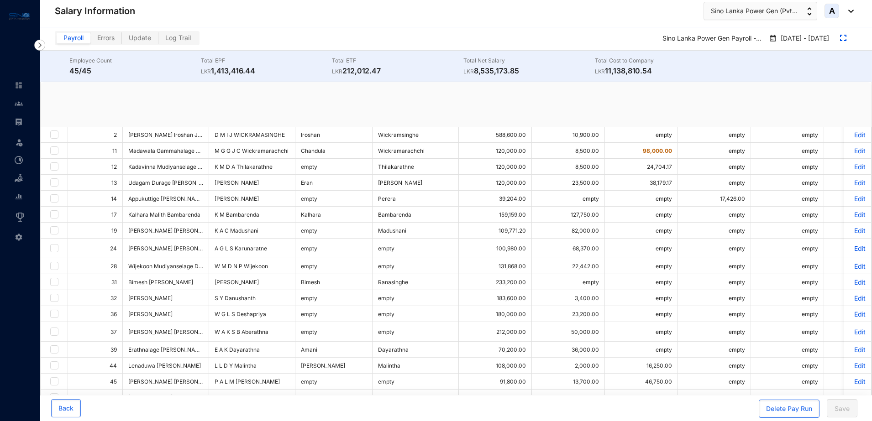
checkbox input "true"
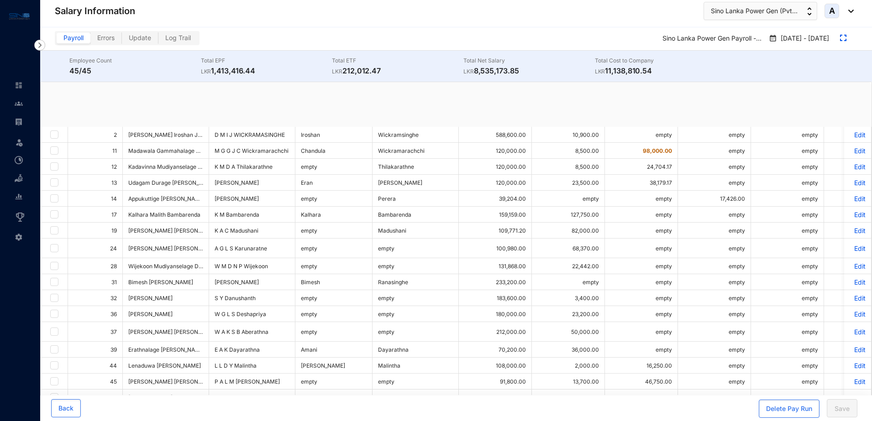
checkbox input "true"
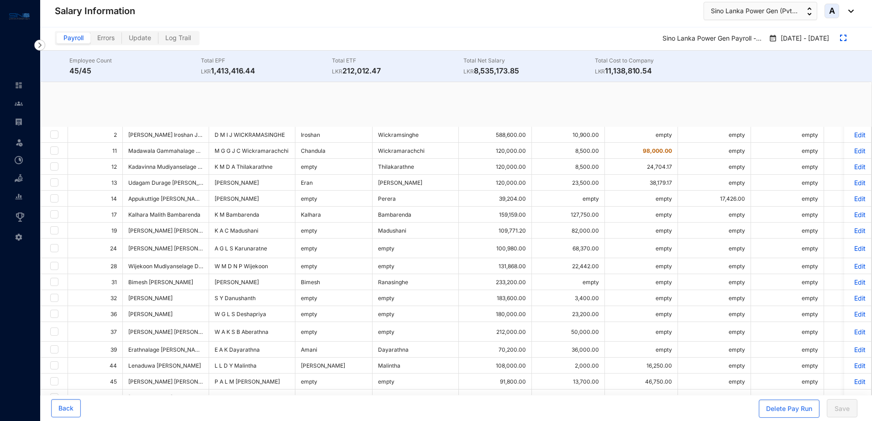
checkbox input "true"
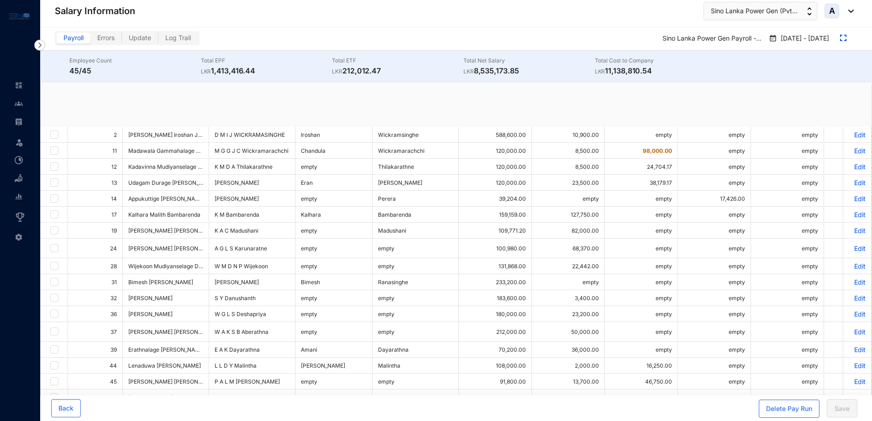
checkbox input "true"
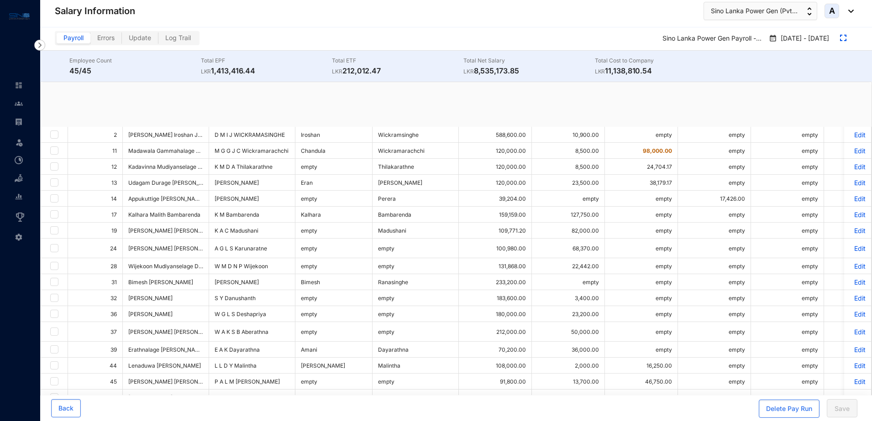
checkbox input "true"
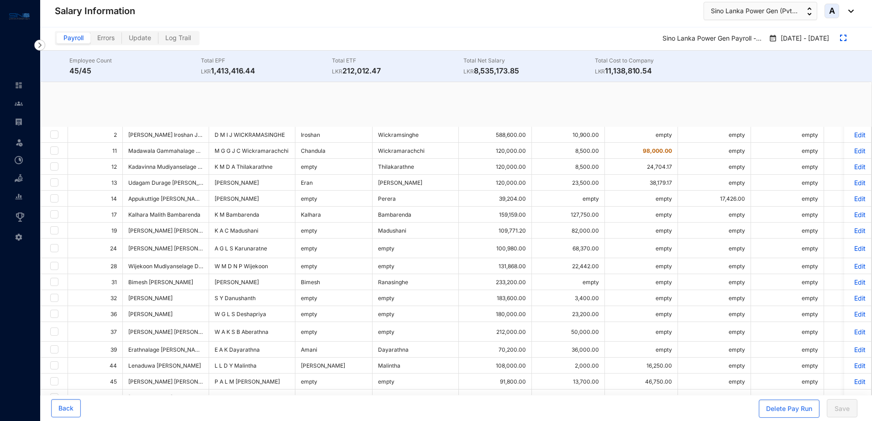
checkbox input "true"
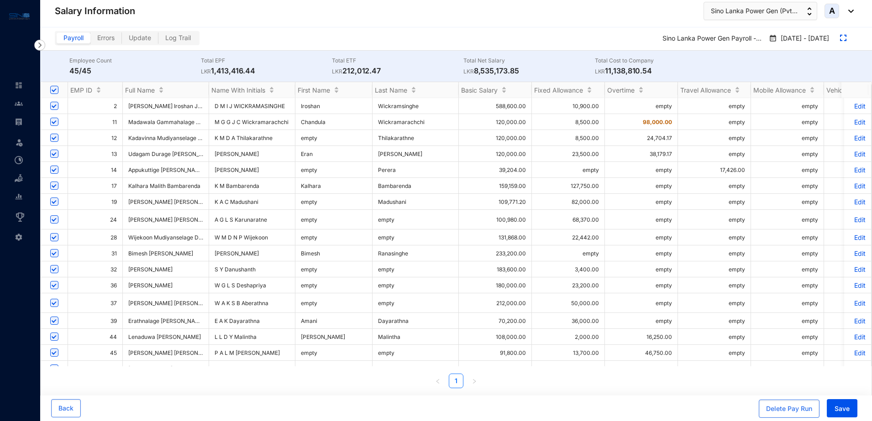
click at [850, 137] on p "Edit" at bounding box center [858, 138] width 16 height 8
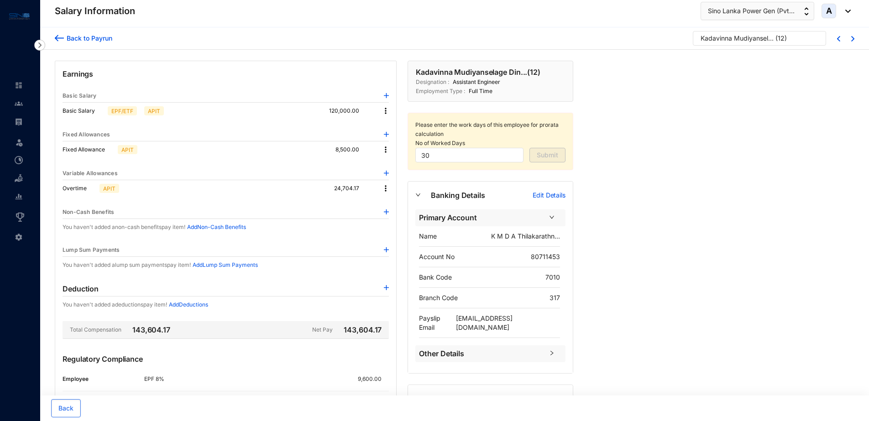
click at [383, 186] on img at bounding box center [385, 188] width 9 height 9
click at [392, 202] on span "Edit" at bounding box center [398, 204] width 19 height 10
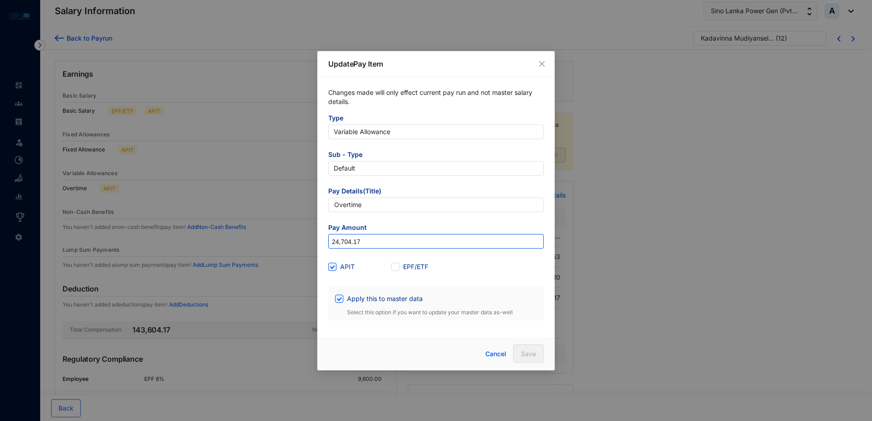
drag, startPoint x: 368, startPoint y: 240, endPoint x: 329, endPoint y: 240, distance: 38.4
click at [329, 240] on input "24,704.17" at bounding box center [436, 242] width 215 height 15
paste input "107,500"
type input "107,500"
click at [340, 297] on input "Apply this to master data" at bounding box center [338, 298] width 6 height 6
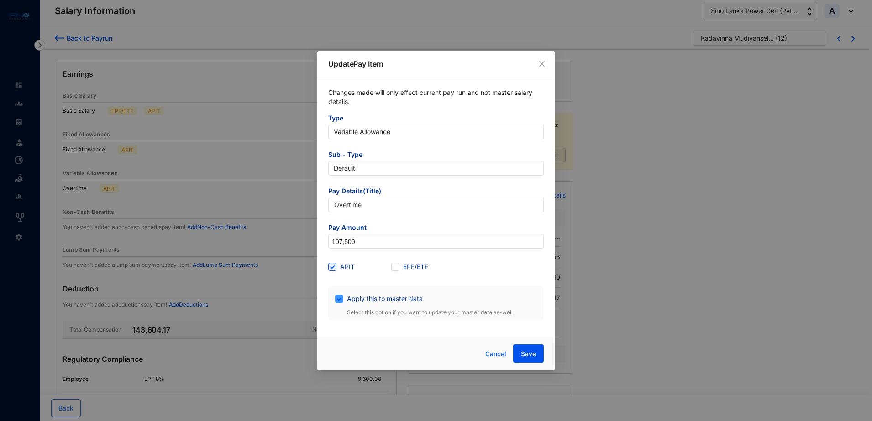
checkbox input "false"
click at [531, 357] on span "Save" at bounding box center [528, 354] width 15 height 9
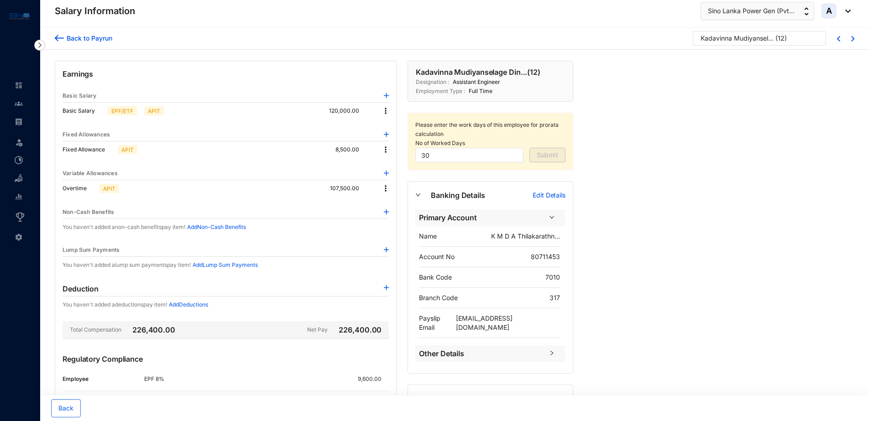
click at [87, 39] on div "Back to Payrun" at bounding box center [88, 38] width 48 height 10
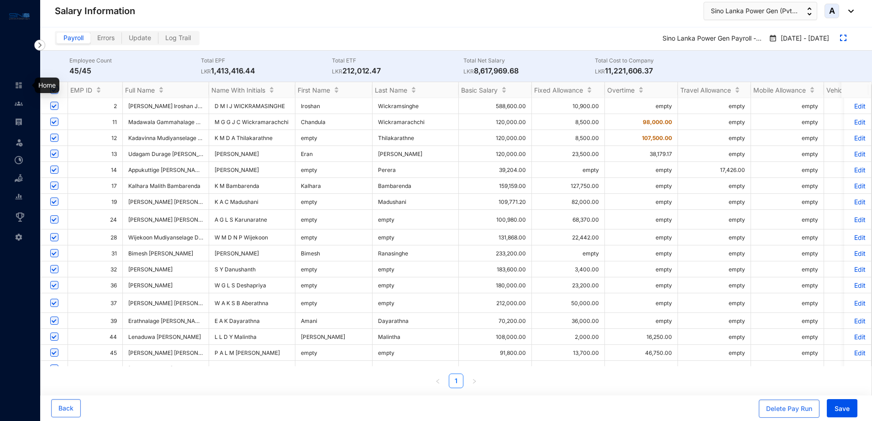
click at [19, 84] on img at bounding box center [19, 85] width 8 height 8
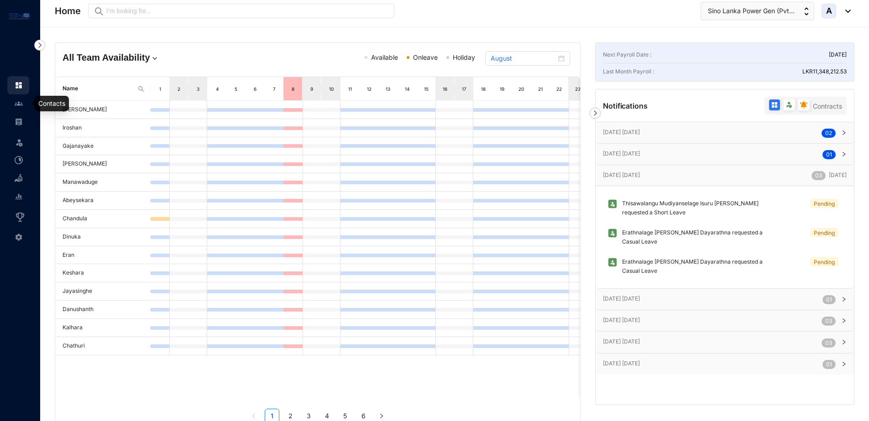
click at [24, 106] on link at bounding box center [26, 103] width 23 height 9
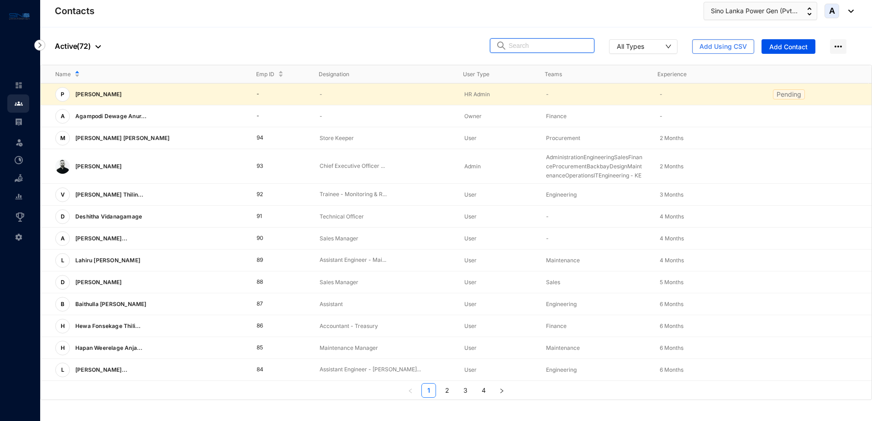
click at [536, 47] on input "text" at bounding box center [549, 46] width 80 height 14
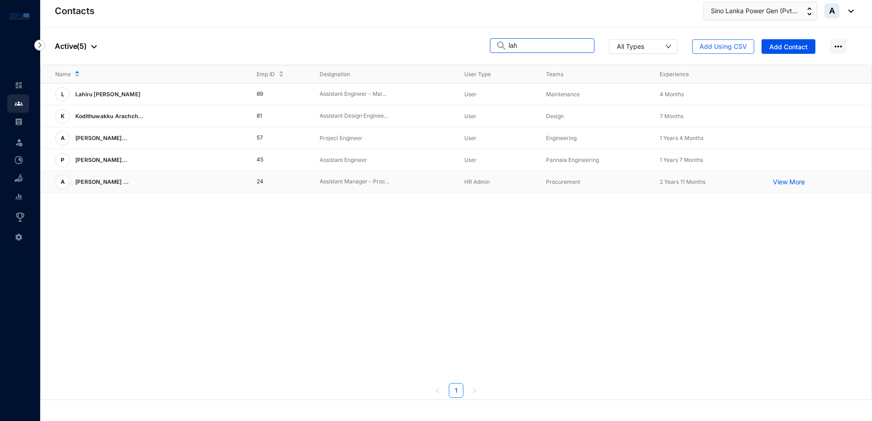
type input "lah"
click at [373, 183] on p "Assistant Manager - Proc..." at bounding box center [385, 182] width 130 height 9
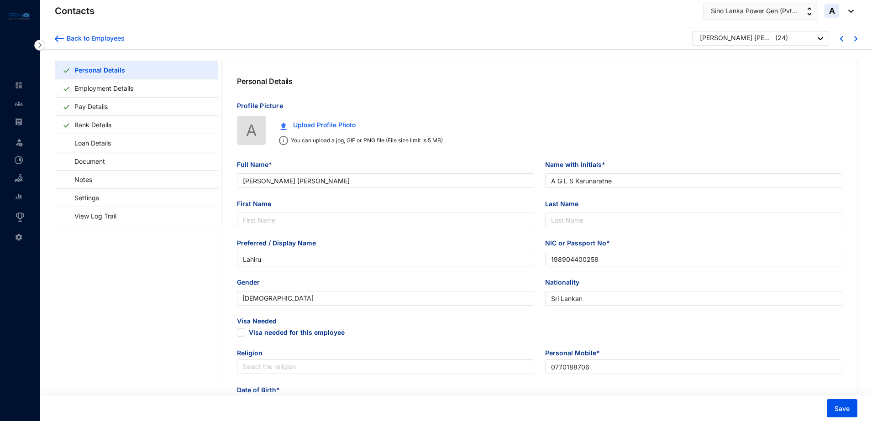
type input "[DATE]"
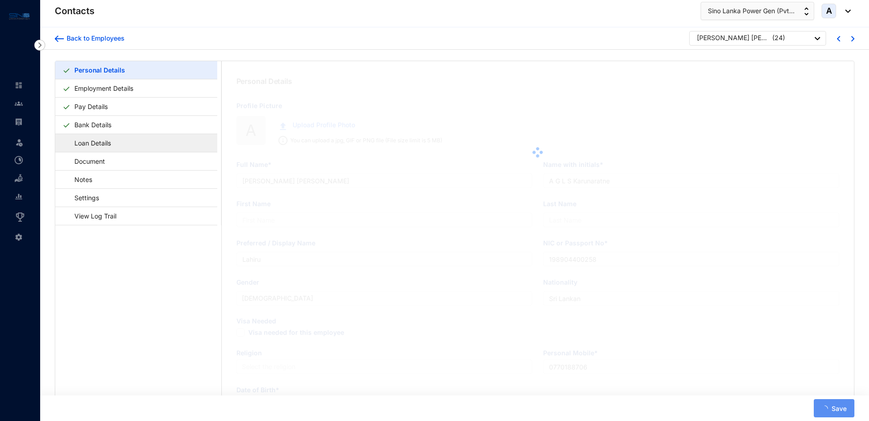
click at [111, 148] on link "Loan Details" at bounding box center [89, 143] width 52 height 19
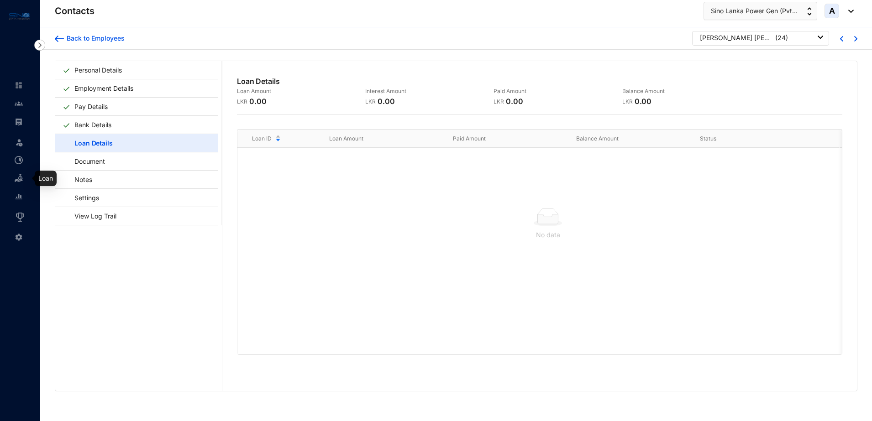
click at [20, 175] on img at bounding box center [19, 178] width 8 height 8
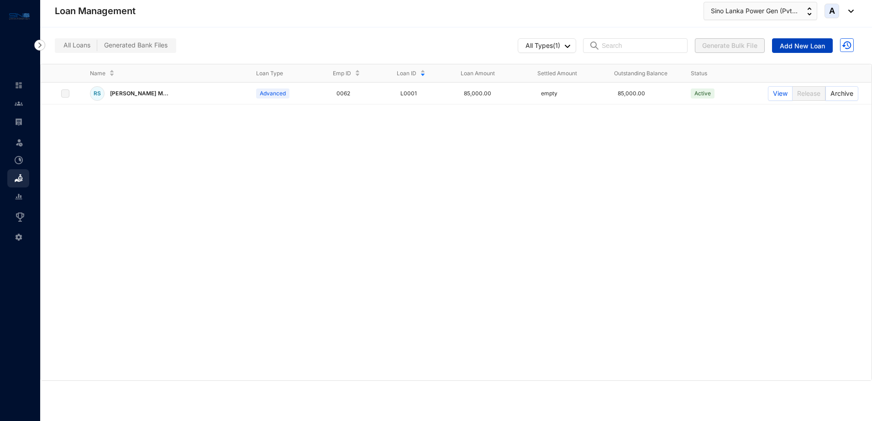
click at [797, 45] on span "Add New Loan" at bounding box center [802, 46] width 45 height 9
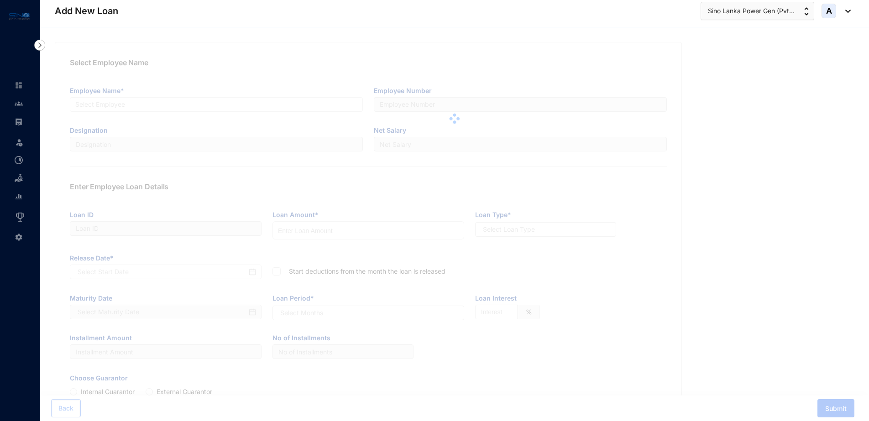
type input "L0002"
radio input "true"
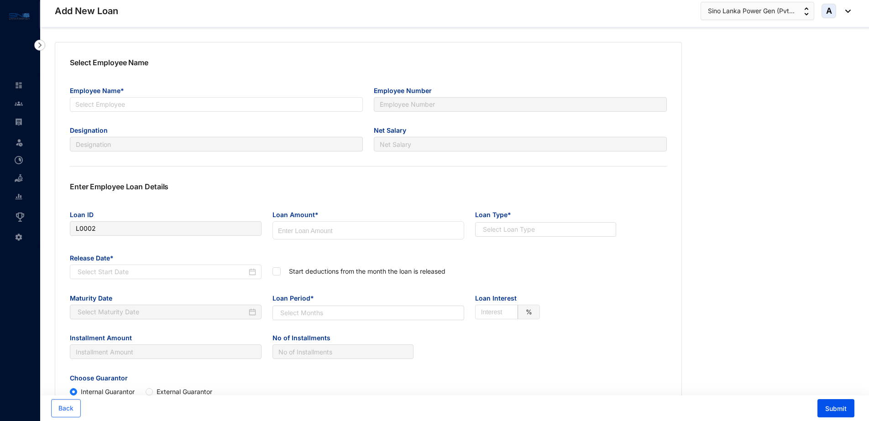
scroll to position [160, 0]
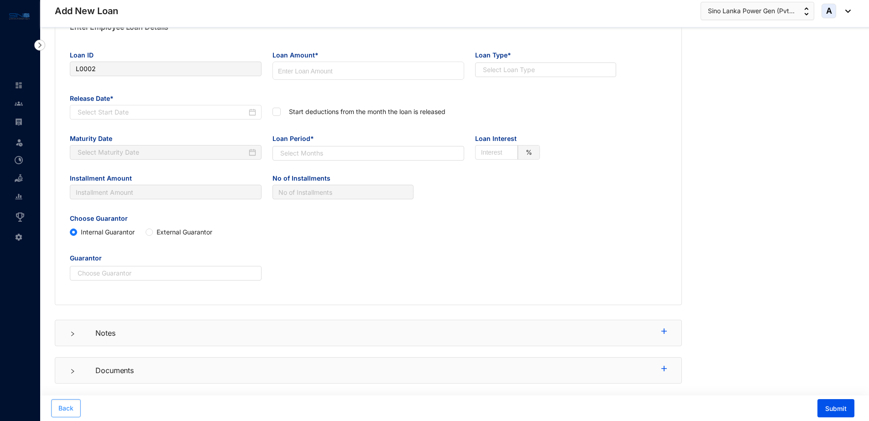
click at [67, 406] on span "Back" at bounding box center [65, 408] width 15 height 9
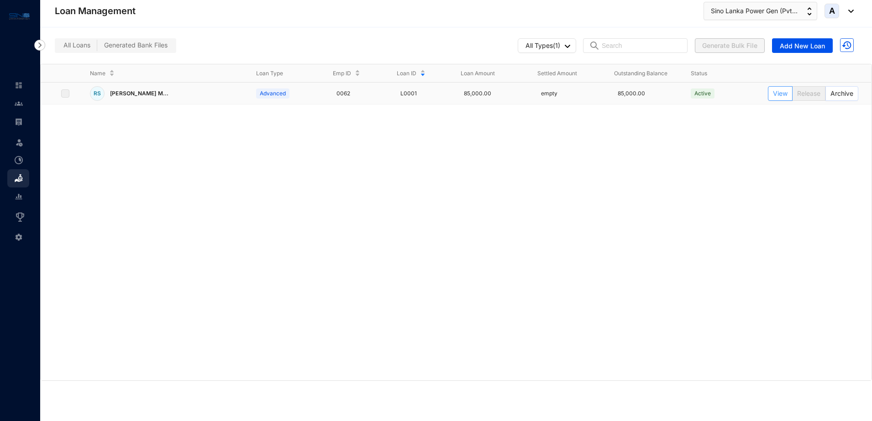
click at [788, 91] on button "View" at bounding box center [780, 93] width 25 height 15
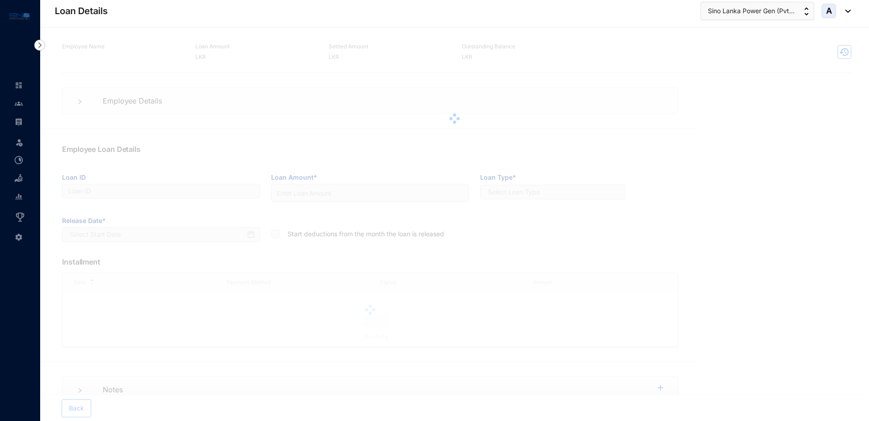
type input "L0001"
type input "85000"
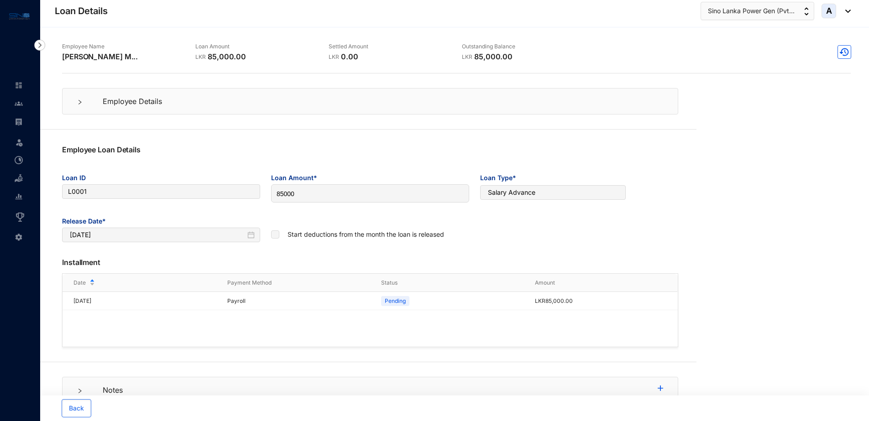
type input "16-12-2024"
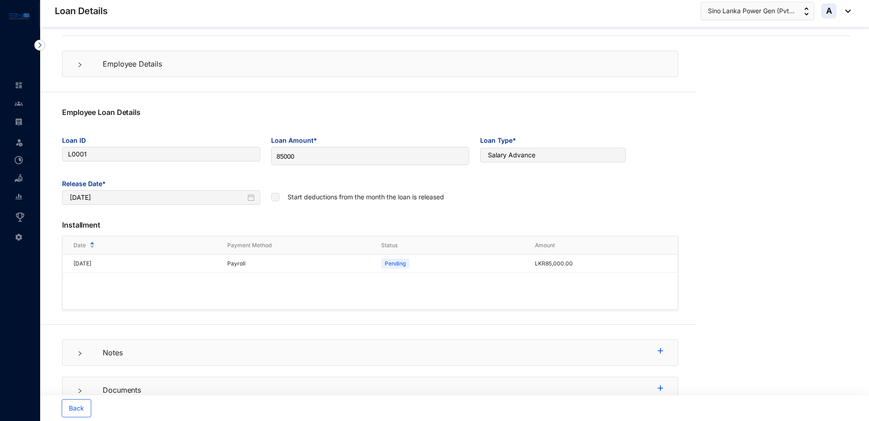
scroll to position [57, 0]
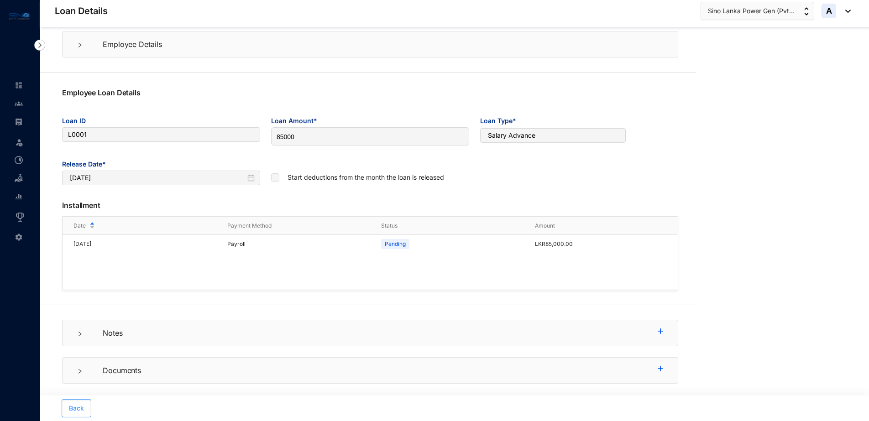
click at [77, 411] on span "Back" at bounding box center [76, 408] width 15 height 9
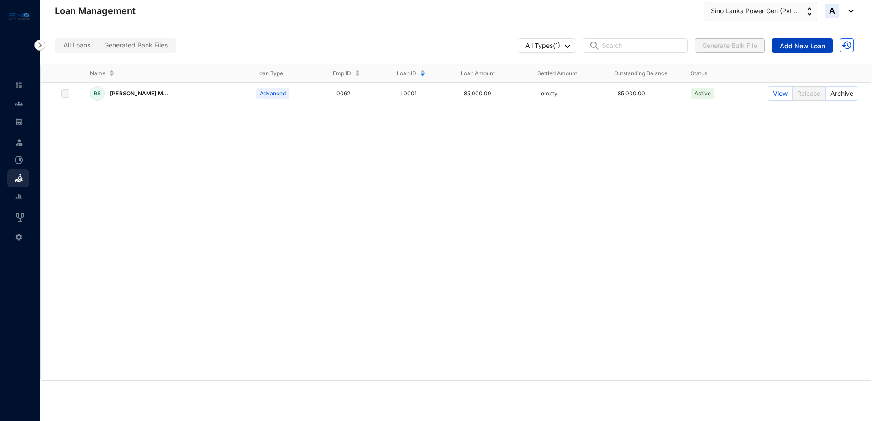
click at [811, 47] on span "Add New Loan" at bounding box center [802, 46] width 45 height 9
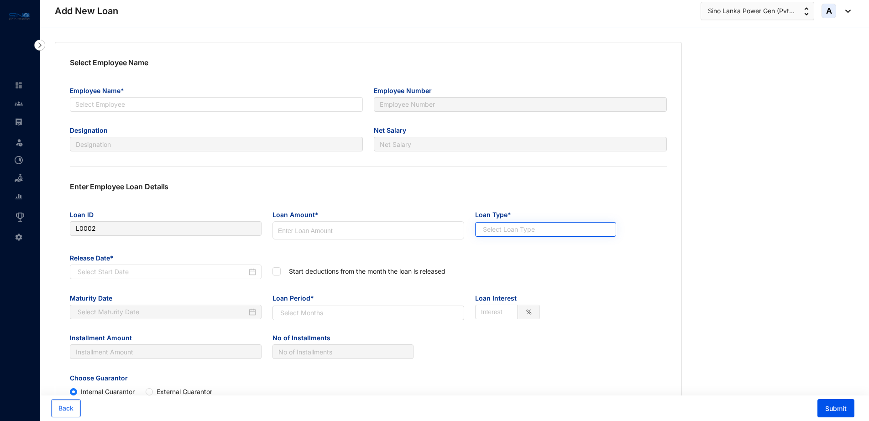
click at [502, 226] on input "search" at bounding box center [541, 230] width 124 height 14
click at [500, 263] on div "Salary Advance" at bounding box center [546, 263] width 126 height 10
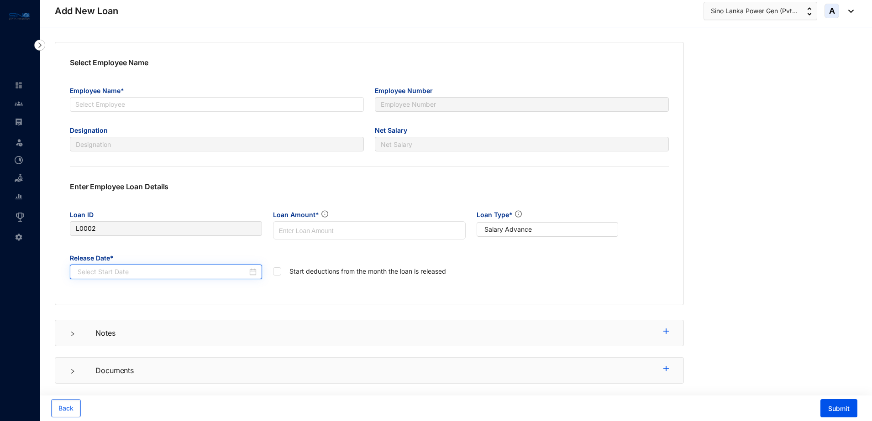
click at [220, 274] on input at bounding box center [163, 272] width 170 height 10
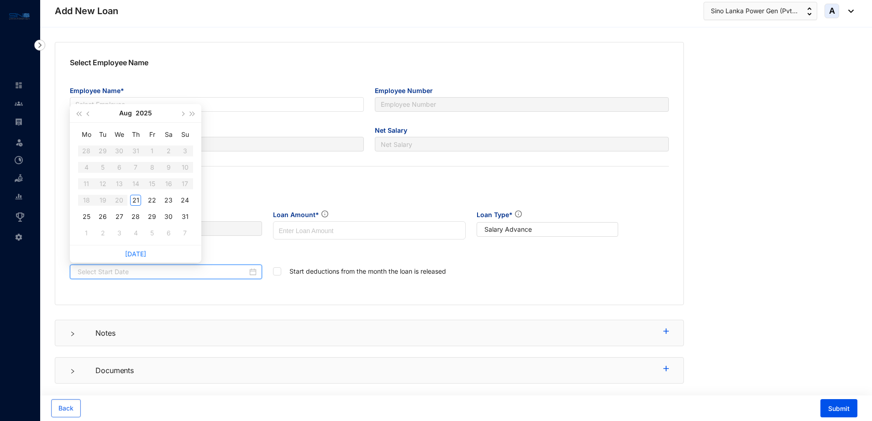
type input "31-08-2025"
click at [777, 211] on div "Select Employee Name Employee Name* Select Employee Employee Number Designation…" at bounding box center [456, 224] width 832 height 394
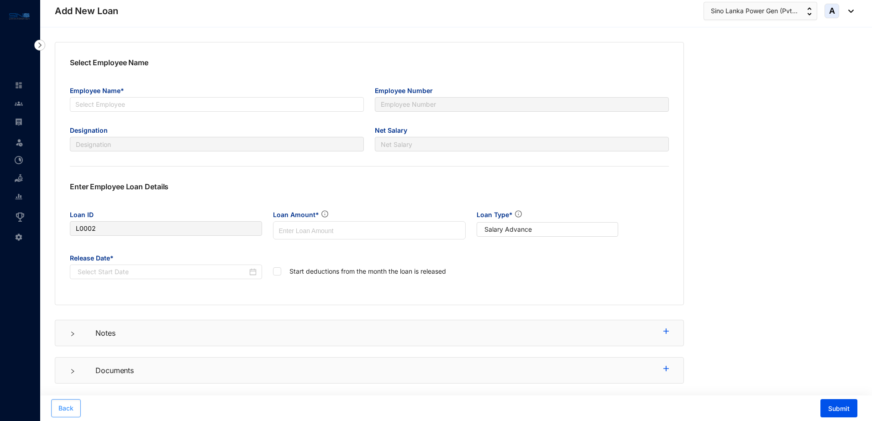
click at [64, 410] on span "Back" at bounding box center [65, 408] width 15 height 9
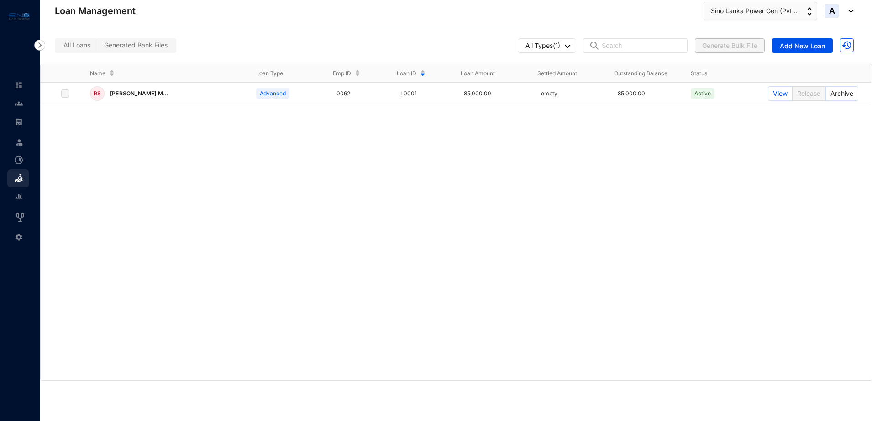
click at [47, 122] on div "RS Rajaguru Senapathi M... Advanced 0062 L0001 85,000.00 empty 85,000.00 Active…" at bounding box center [456, 232] width 831 height 298
click at [16, 120] on img at bounding box center [19, 122] width 8 height 8
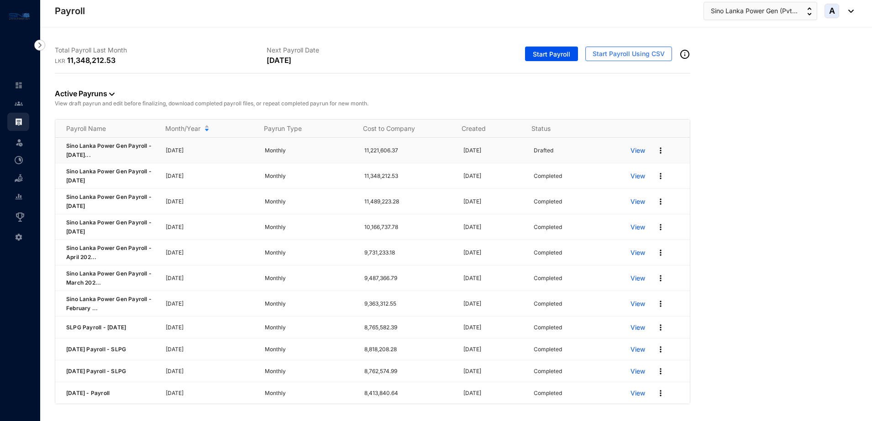
click at [656, 150] on img at bounding box center [660, 150] width 9 height 9
click at [634, 151] on p "View" at bounding box center [638, 150] width 15 height 9
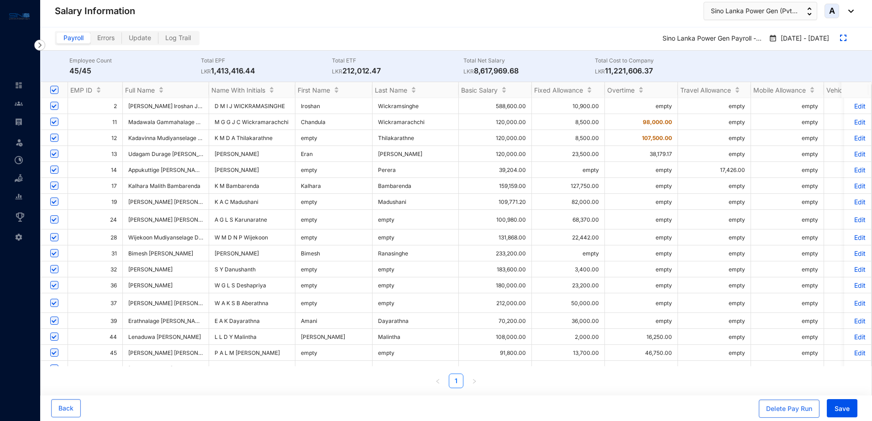
click at [850, 137] on p "Edit" at bounding box center [858, 138] width 16 height 8
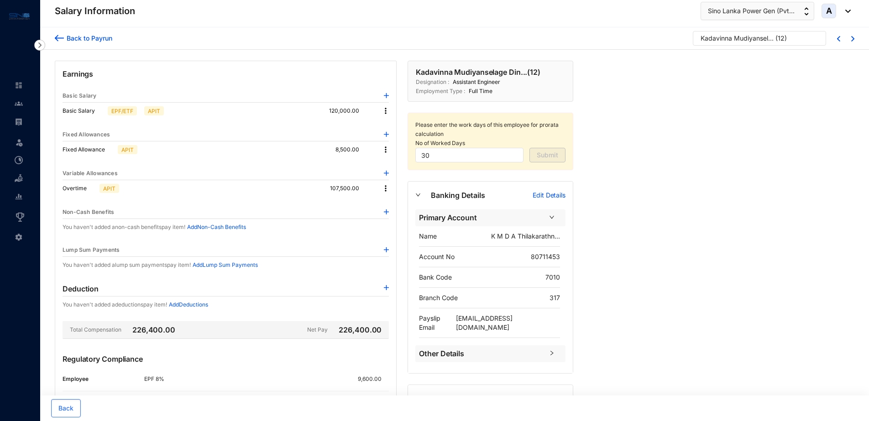
click at [384, 287] on img at bounding box center [386, 287] width 5 height 5
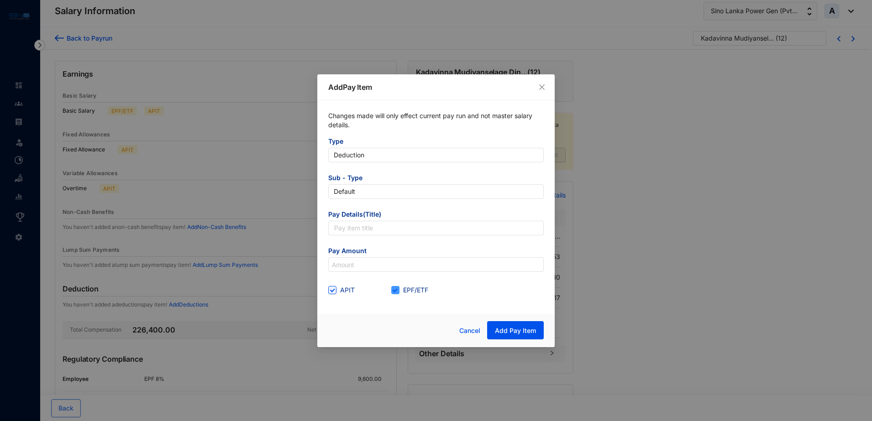
click at [394, 290] on input "EPF/ETF" at bounding box center [394, 289] width 6 height 6
checkbox input "false"
click at [331, 295] on div "APIT" at bounding box center [359, 290] width 63 height 15
click at [353, 230] on input "text" at bounding box center [436, 228] width 216 height 15
type input "Overtime paid -"
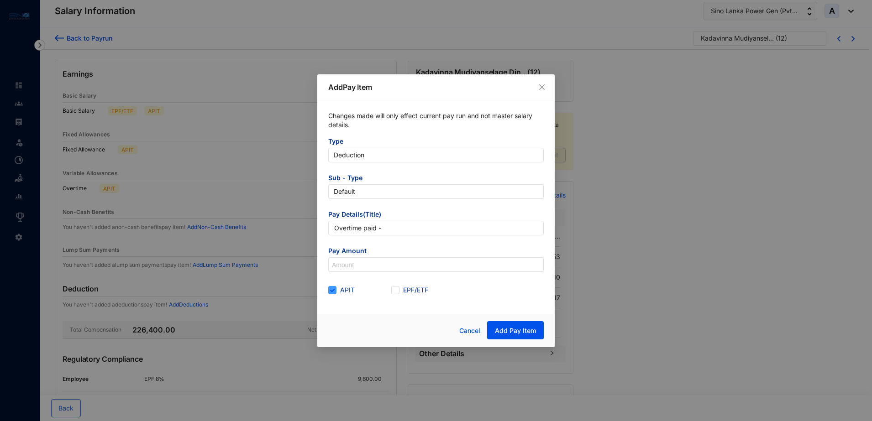
click at [332, 291] on input "APIT" at bounding box center [331, 289] width 6 height 6
checkbox input "false"
click at [385, 227] on input "Overtime paid -" at bounding box center [436, 228] width 216 height 15
type input "Overtime paid after Payroll date"
click at [350, 260] on input at bounding box center [436, 265] width 215 height 15
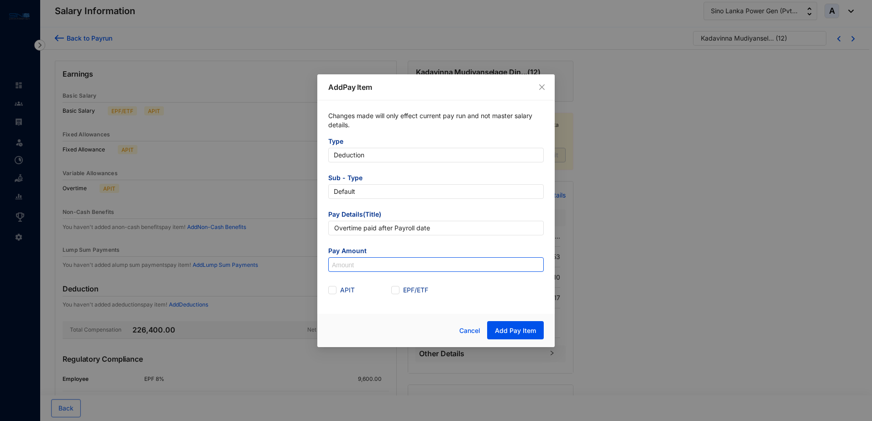
paste input "58,500"
type input "58,500"
drag, startPoint x: 377, startPoint y: 229, endPoint x: 363, endPoint y: 229, distance: 13.7
click at [363, 229] on input "Overtime paid after Payroll date" at bounding box center [436, 228] width 216 height 15
type input "Overtime -June -25 after Payroll date"
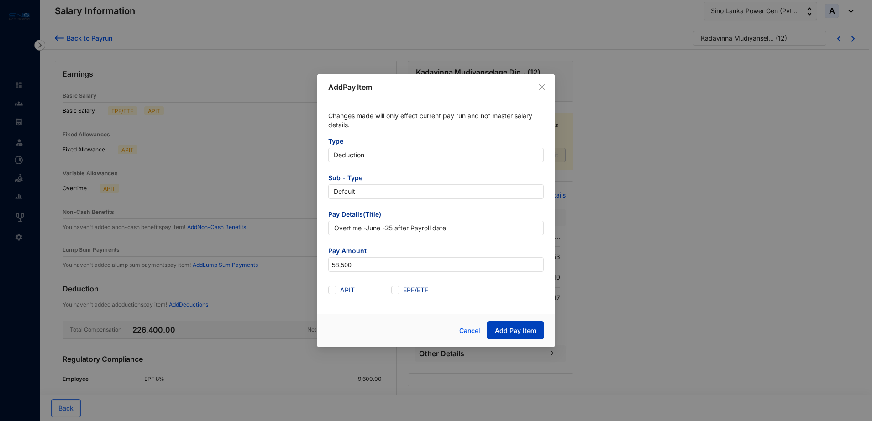
click at [532, 331] on span "Add Pay Item" at bounding box center [515, 331] width 41 height 9
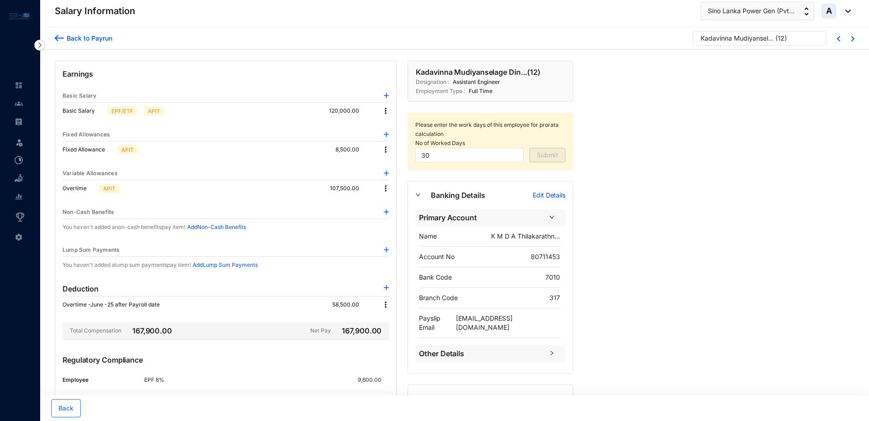
click at [386, 302] on img at bounding box center [385, 304] width 9 height 9
click at [394, 319] on span "Edit" at bounding box center [398, 321] width 19 height 10
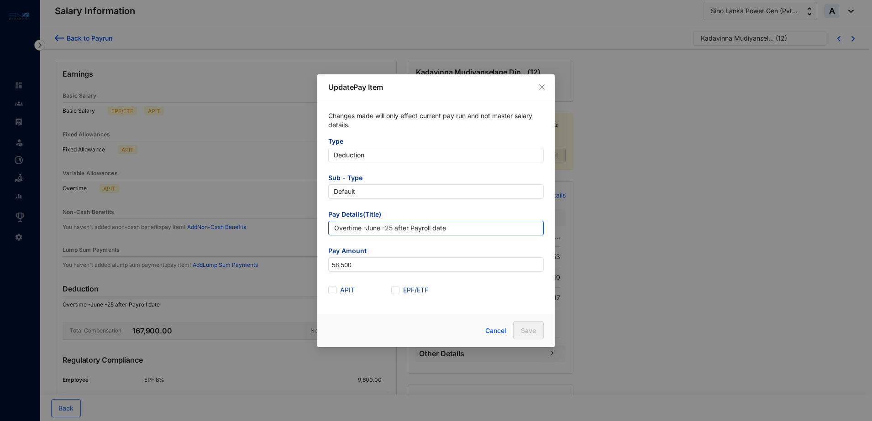
click at [363, 227] on input "Overtime -June -25 after Payroll date" at bounding box center [436, 228] width 216 height 15
click at [335, 229] on input "Overtime paid after Payroll date" at bounding box center [436, 228] width 216 height 15
click at [336, 229] on input "Overtime paid after Payroll date" at bounding box center [436, 228] width 216 height 15
type input "[DATE]- Overtime paid after Payroll date"
click at [533, 328] on span "Save" at bounding box center [528, 331] width 15 height 9
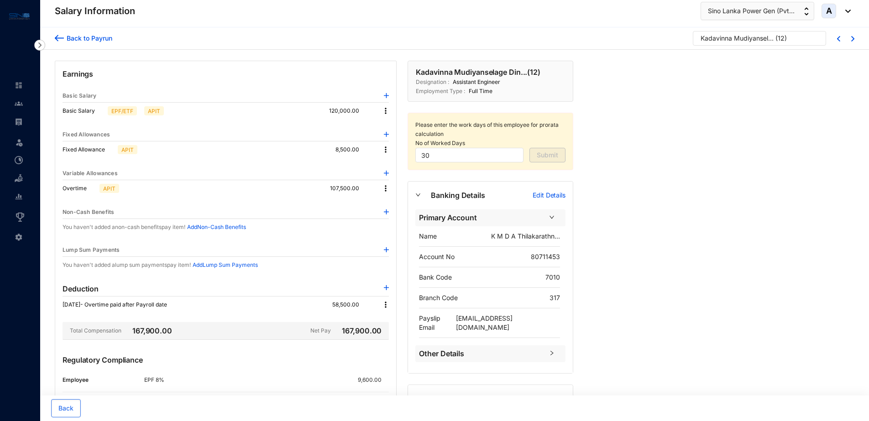
click at [106, 41] on div "Back to Payrun" at bounding box center [88, 38] width 48 height 10
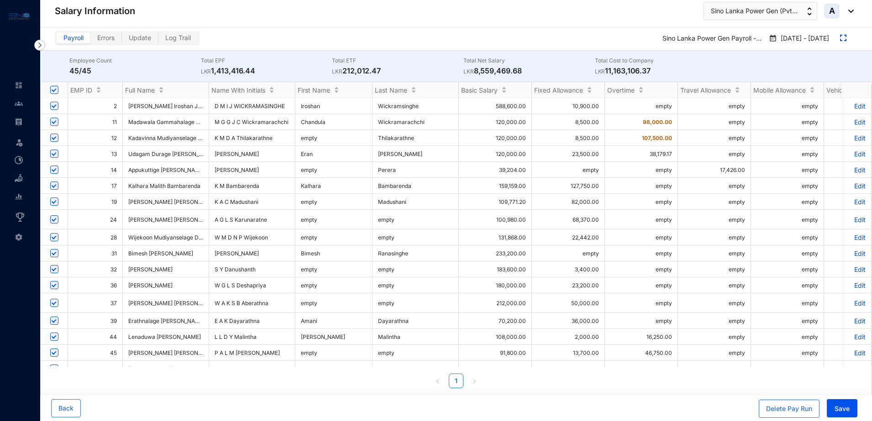
click at [853, 152] on p "Edit" at bounding box center [858, 154] width 16 height 8
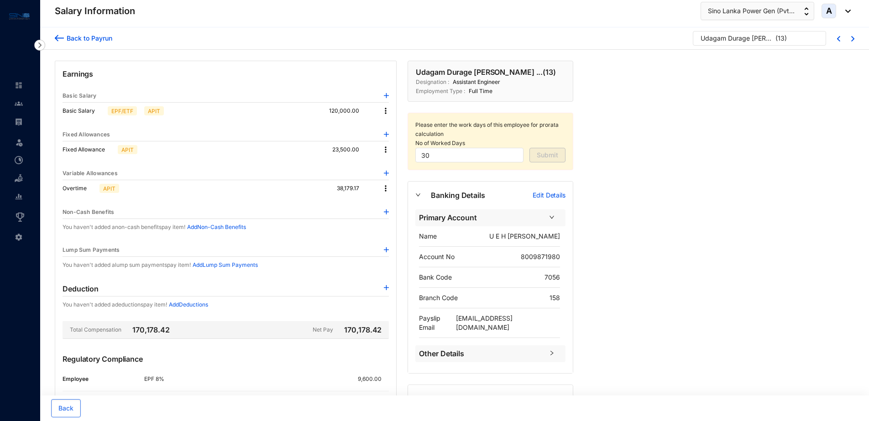
click at [385, 187] on img at bounding box center [385, 188] width 9 height 9
click at [396, 203] on span "Edit" at bounding box center [398, 204] width 19 height 10
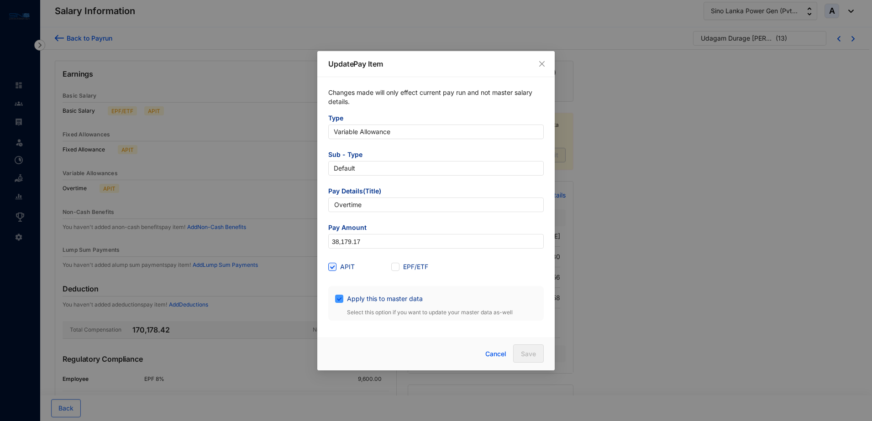
click at [337, 298] on input "Apply this to master data" at bounding box center [338, 298] width 6 height 6
checkbox input "false"
drag, startPoint x: 371, startPoint y: 243, endPoint x: 324, endPoint y: 243, distance: 46.6
click at [324, 243] on div "Changes made will only effect current pay run and not master salary details. Ty…" at bounding box center [435, 204] width 237 height 255
drag, startPoint x: 468, startPoint y: 61, endPoint x: 432, endPoint y: 61, distance: 35.2
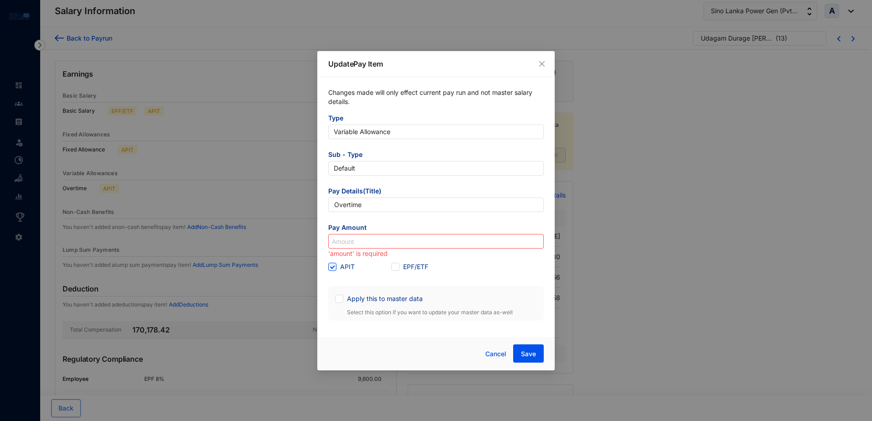
click at [432, 61] on p "Update Pay Item" at bounding box center [436, 63] width 216 height 11
click at [390, 242] on input at bounding box center [436, 242] width 215 height 15
paste input "54,000"
drag, startPoint x: 365, startPoint y: 244, endPoint x: 317, endPoint y: 244, distance: 47.5
click at [317, 244] on div "Changes made will only effect current pay run and not master salary details. Ty…" at bounding box center [435, 204] width 237 height 255
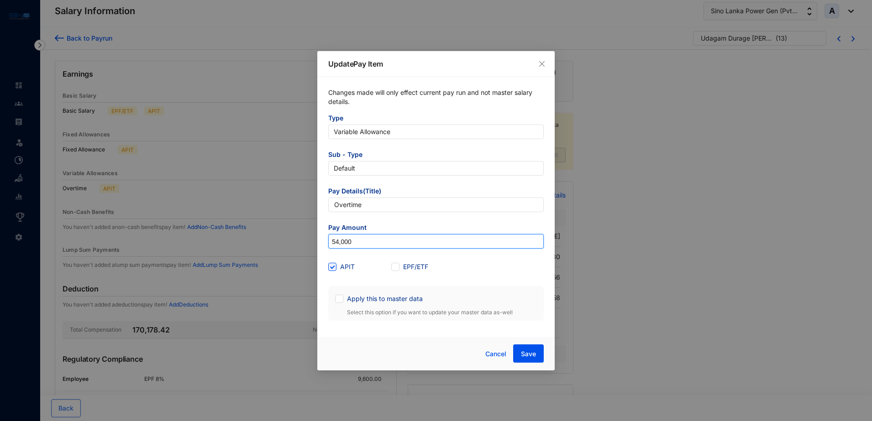
paste input "112"
type input "112,000"
click at [532, 351] on span "Save" at bounding box center [528, 354] width 15 height 9
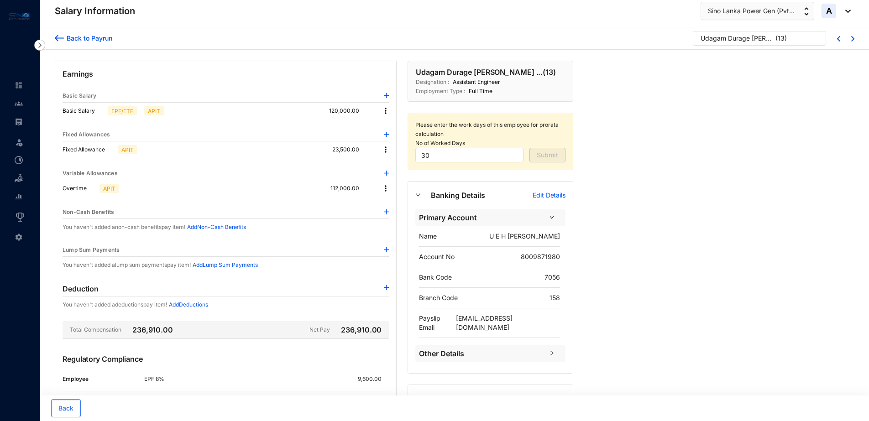
click at [205, 301] on p "Add Deductions" at bounding box center [188, 304] width 39 height 9
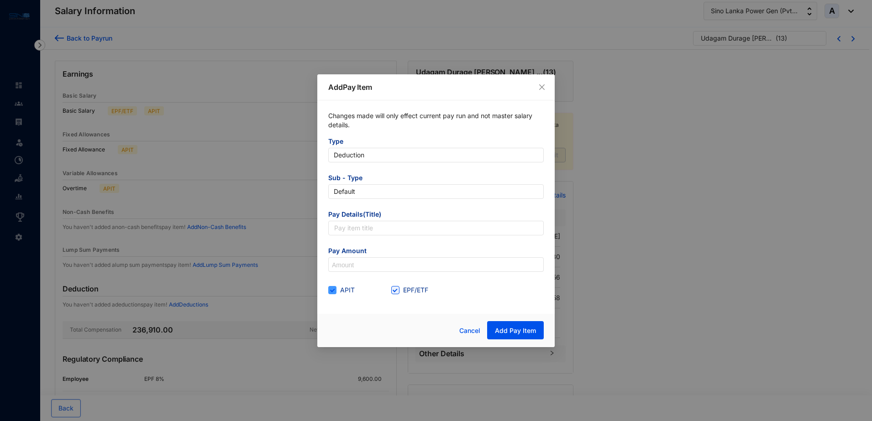
click at [334, 290] on input "APIT" at bounding box center [331, 289] width 6 height 6
checkbox input "false"
click at [398, 291] on span at bounding box center [395, 290] width 8 height 8
click at [398, 291] on input "EPF/ETF" at bounding box center [394, 289] width 6 height 6
checkbox input "false"
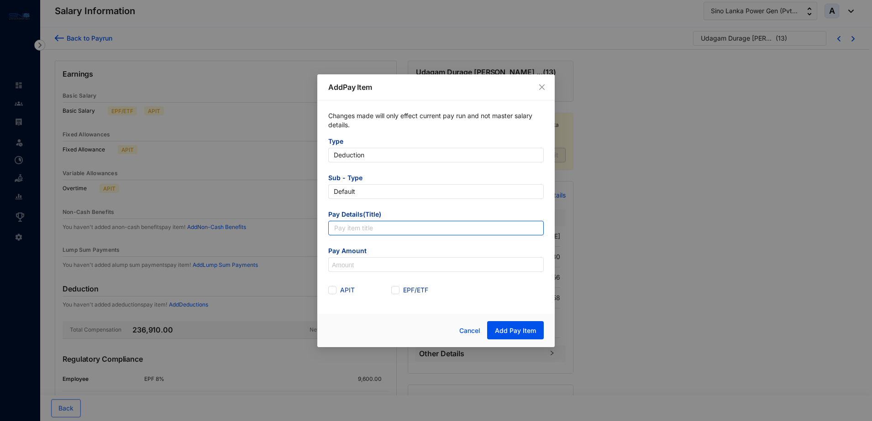
click at [393, 228] on input "text" at bounding box center [436, 228] width 216 height 15
type input "[DATE]- Overtime paid after Payroll date"
click at [358, 263] on input at bounding box center [436, 265] width 215 height 15
paste input "58,000"
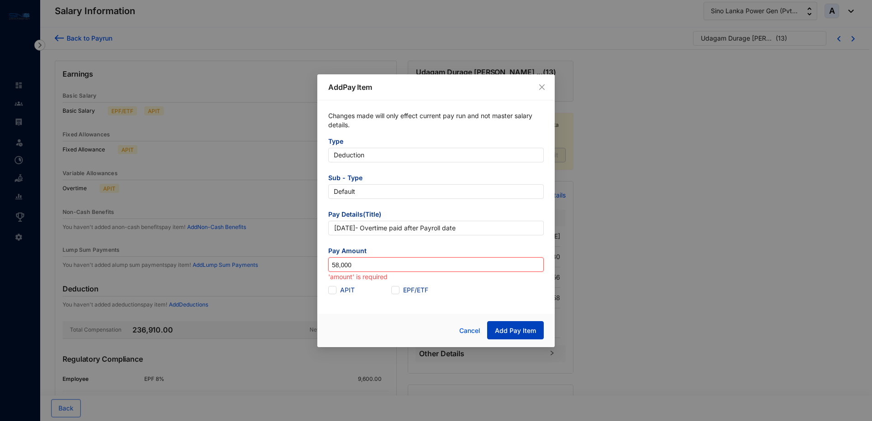
type input "58,000"
click at [518, 328] on span "Add Pay Item" at bounding box center [515, 331] width 41 height 9
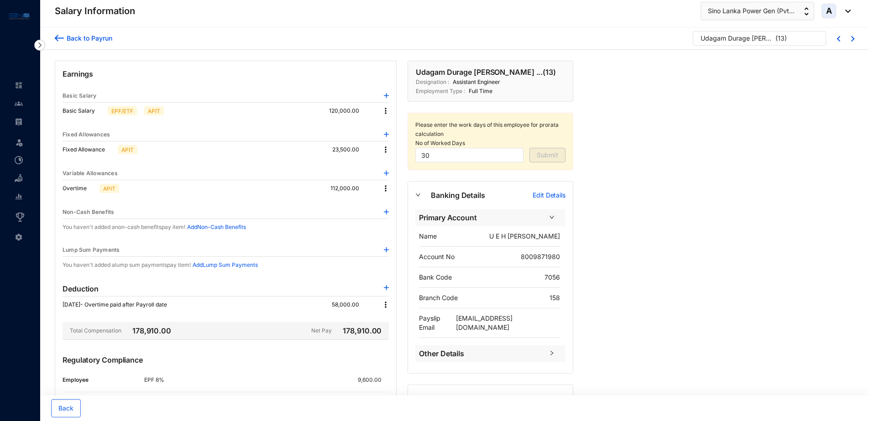
click at [103, 40] on div "Back to Payrun" at bounding box center [88, 38] width 48 height 10
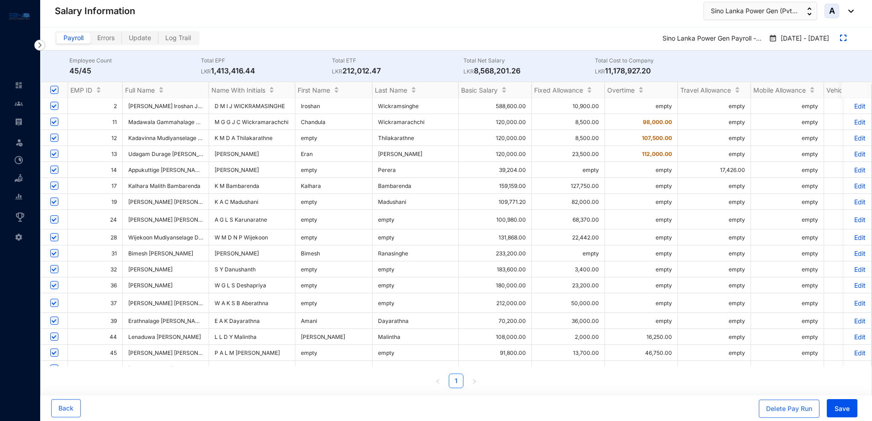
scroll to position [57, 0]
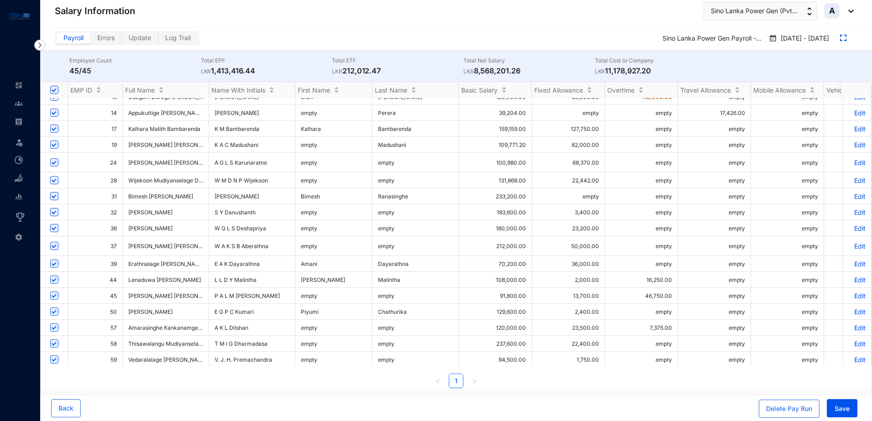
click at [850, 296] on p "Edit" at bounding box center [858, 296] width 16 height 8
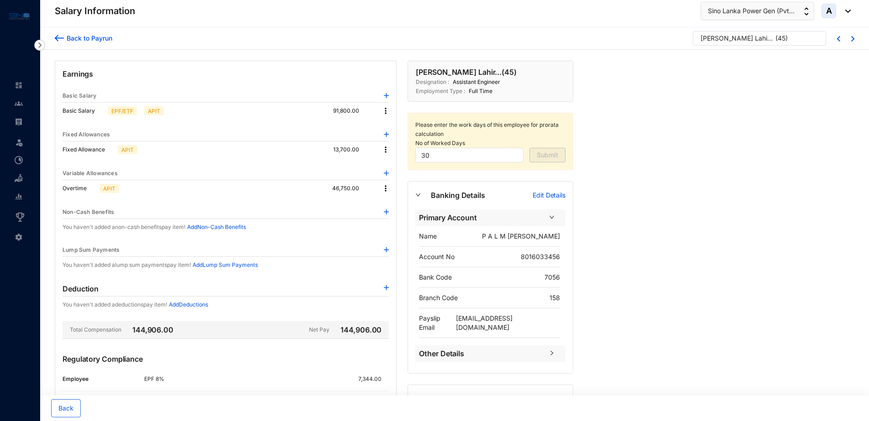
click at [385, 188] on img at bounding box center [385, 188] width 9 height 9
click at [390, 201] on span "Edit" at bounding box center [398, 204] width 19 height 10
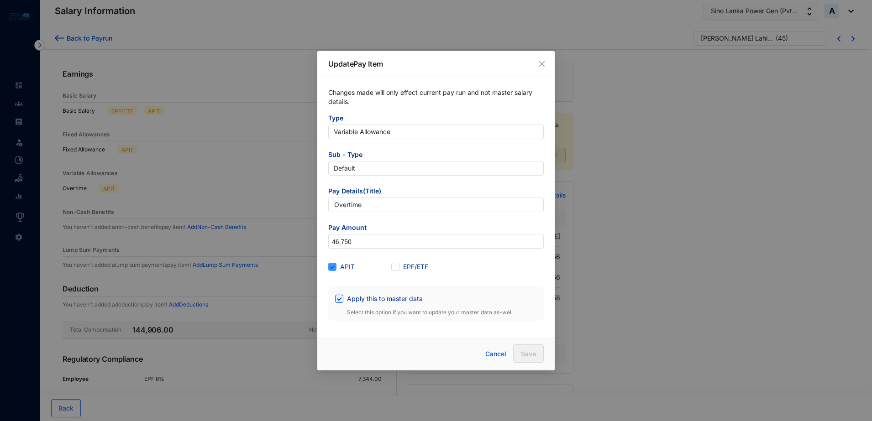
click at [334, 264] on input "APIT" at bounding box center [331, 266] width 6 height 6
click at [334, 267] on input "APIT" at bounding box center [331, 266] width 6 height 6
checkbox input "true"
click at [339, 299] on input "Apply this to master data" at bounding box center [338, 298] width 6 height 6
checkbox input "false"
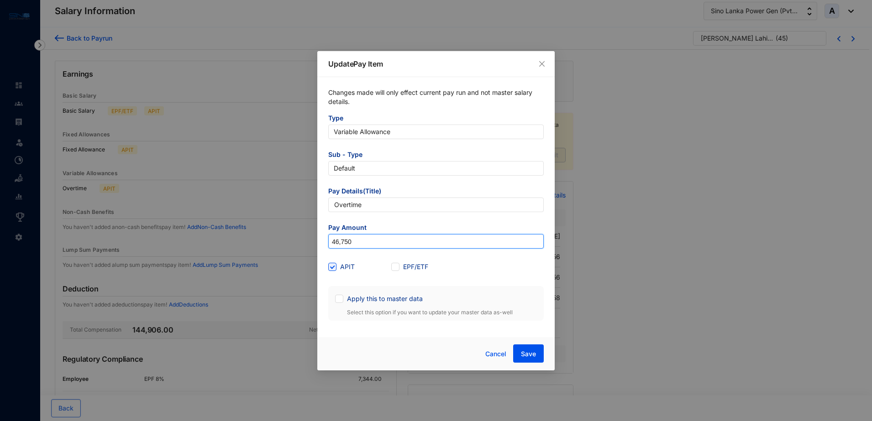
drag, startPoint x: 361, startPoint y: 241, endPoint x: 327, endPoint y: 241, distance: 34.7
click at [327, 241] on div "Changes made will only effect current pay run and not master salary details. Ty…" at bounding box center [435, 204] width 237 height 255
paste input "63,112.5"
type input "63,112.5"
click at [527, 353] on span "Save" at bounding box center [528, 354] width 15 height 9
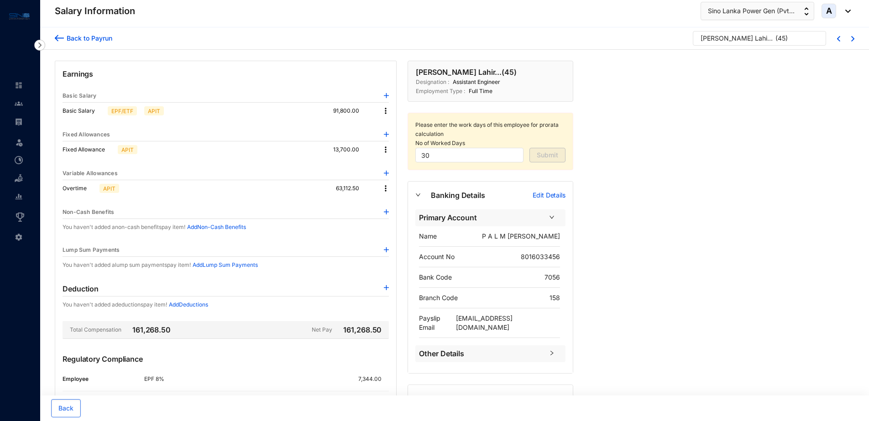
click at [208, 307] on p "Add Deductions" at bounding box center [188, 304] width 39 height 9
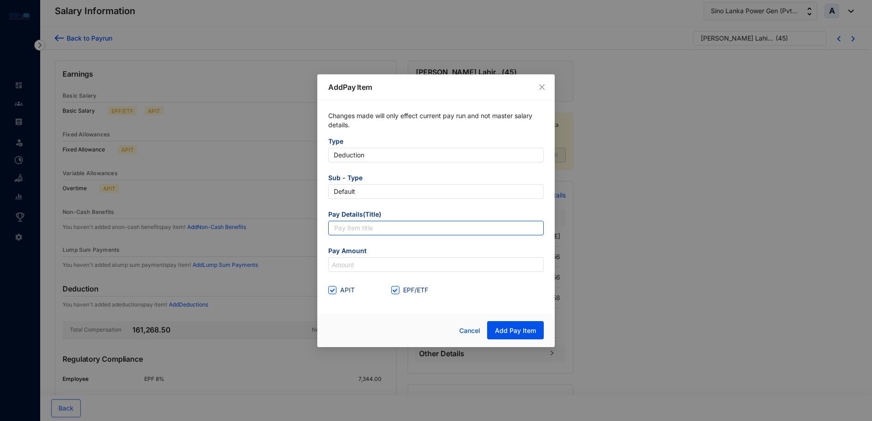
click at [395, 232] on input "text" at bounding box center [436, 228] width 216 height 15
type input "[DATE]- Overtime paid after Payroll date"
click at [337, 290] on span "APIT" at bounding box center [348, 290] width 22 height 10
click at [335, 290] on input "APIT" at bounding box center [331, 289] width 6 height 6
checkbox input "false"
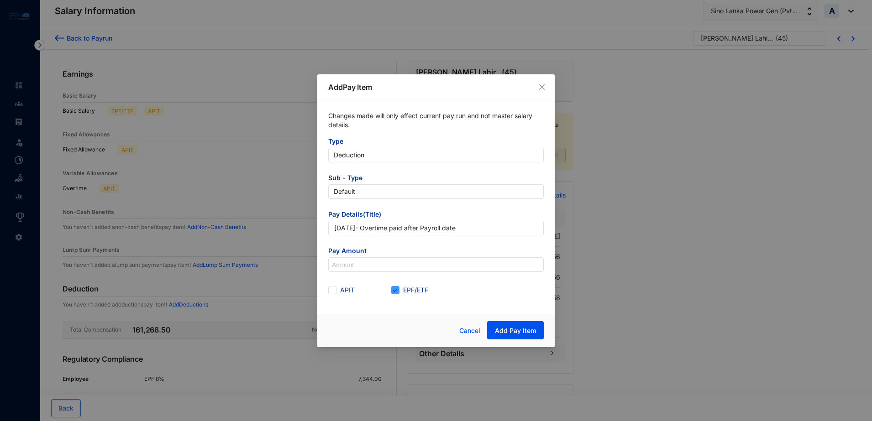
click at [395, 290] on input "EPF/ETF" at bounding box center [394, 289] width 6 height 6
checkbox input "false"
click at [345, 265] on input at bounding box center [436, 265] width 215 height 15
paste input "39,397.5"
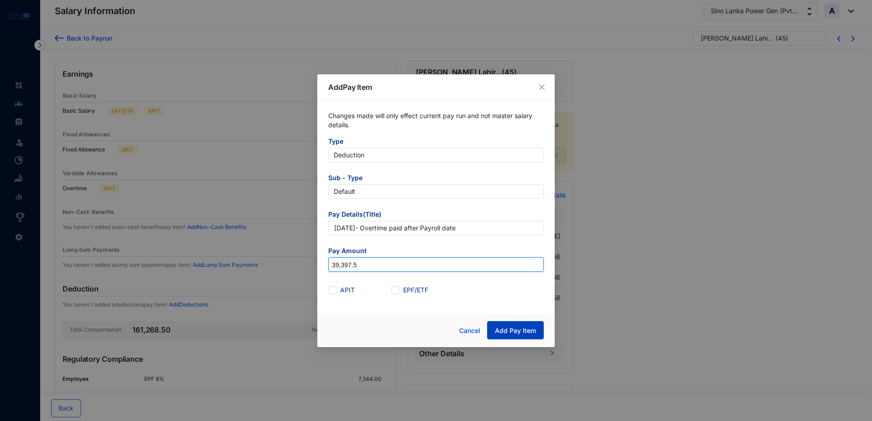
type input "39,397.5"
click at [527, 333] on span "Add Pay Item" at bounding box center [515, 331] width 41 height 9
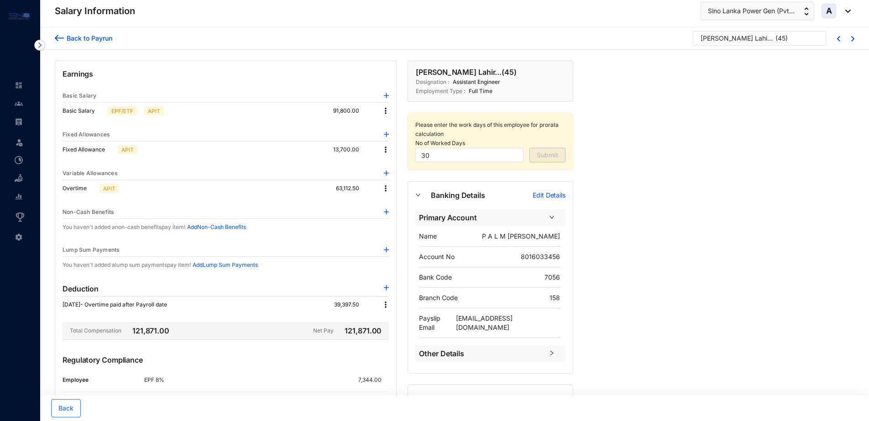
click at [81, 37] on div "Back to Payrun" at bounding box center [88, 38] width 48 height 10
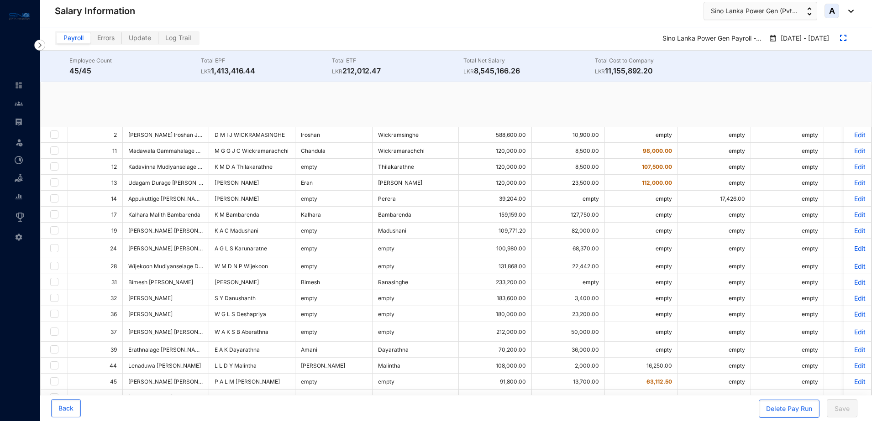
checkbox input "true"
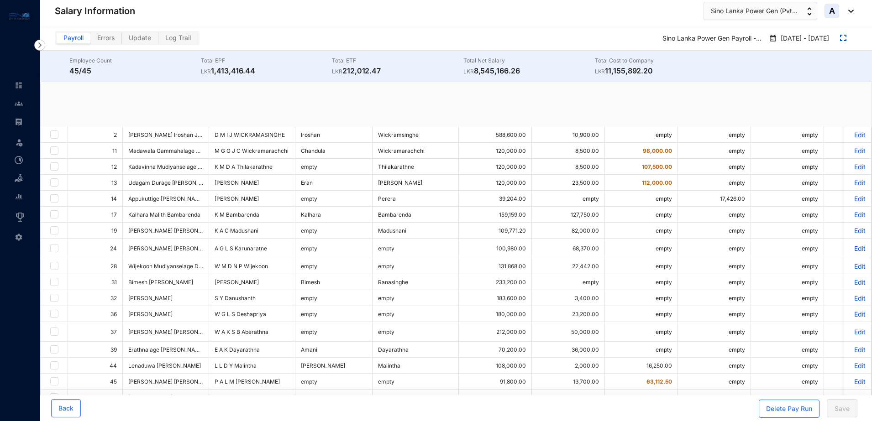
checkbox input "true"
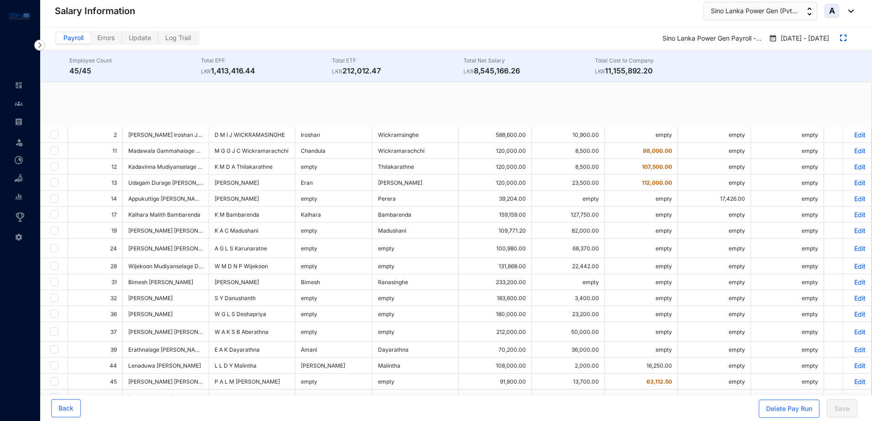
checkbox input "true"
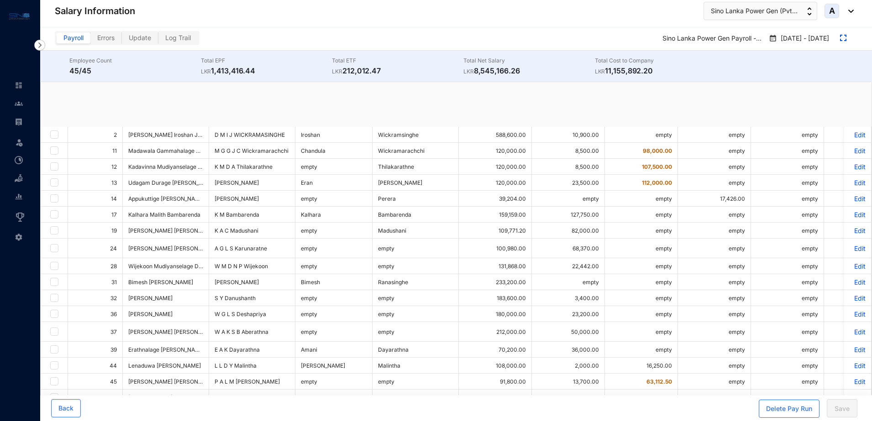
checkbox input "true"
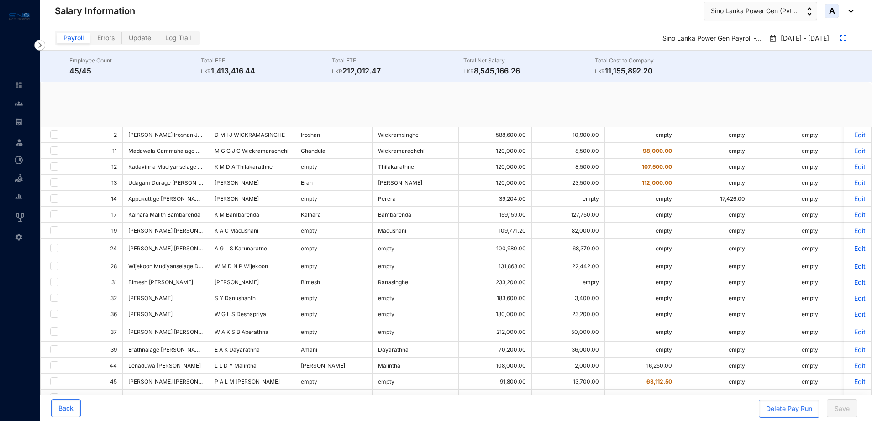
checkbox input "true"
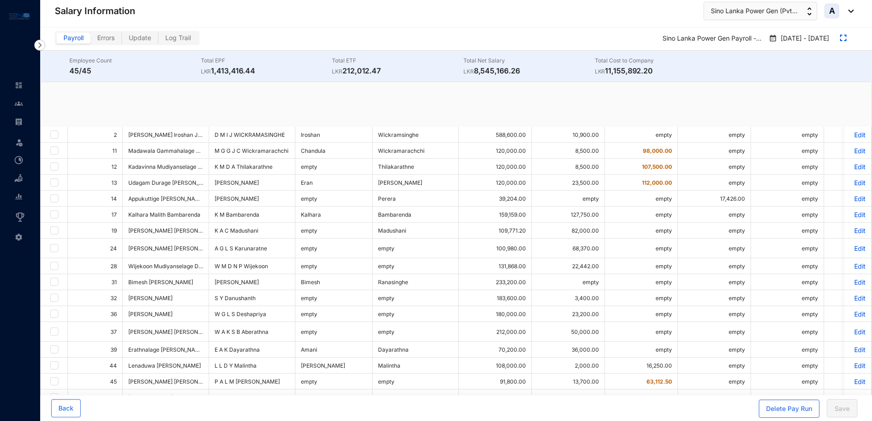
checkbox input "true"
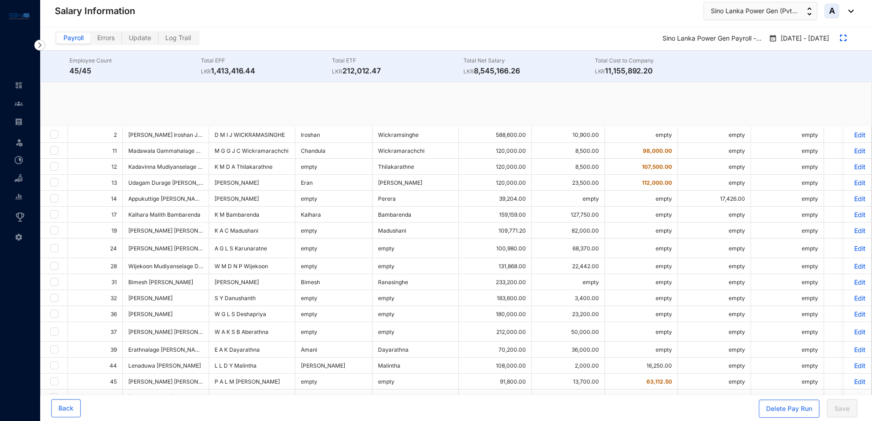
checkbox input "true"
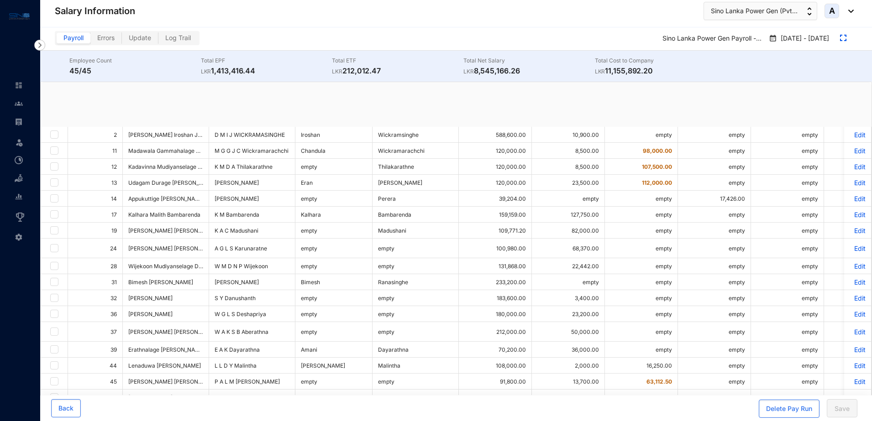
checkbox input "true"
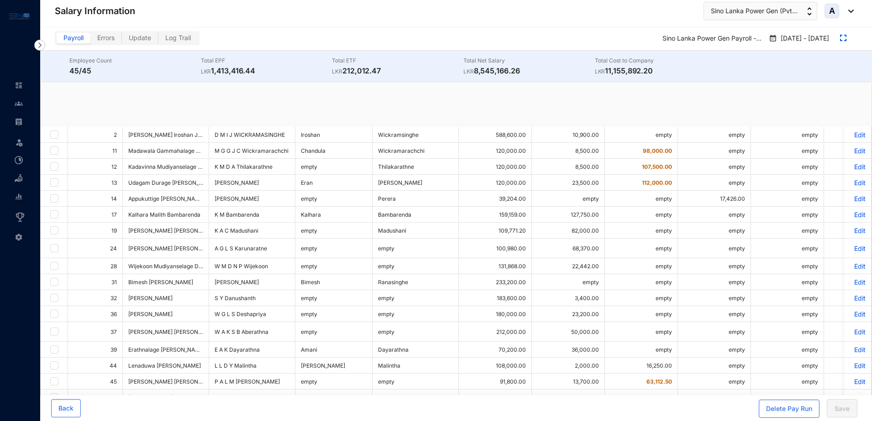
checkbox input "true"
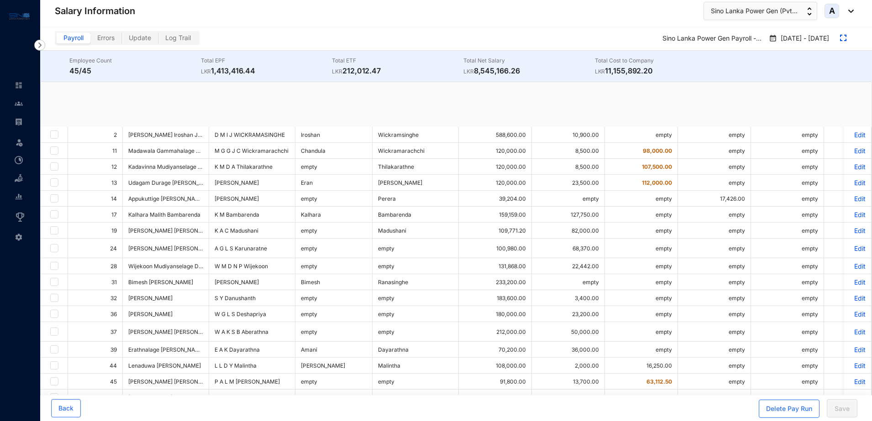
checkbox input "true"
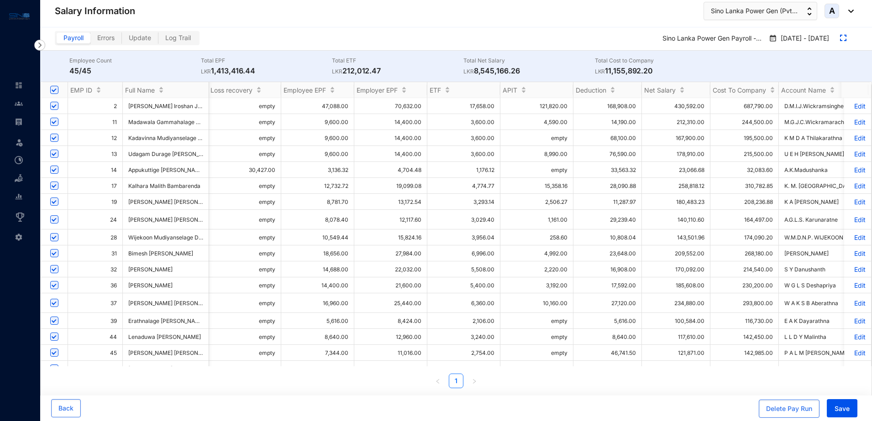
scroll to position [0, 897]
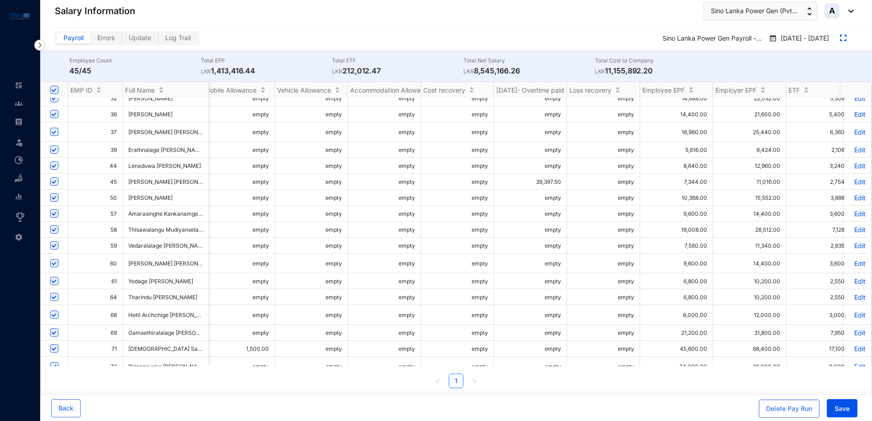
click at [851, 262] on p "Edit" at bounding box center [858, 264] width 16 height 8
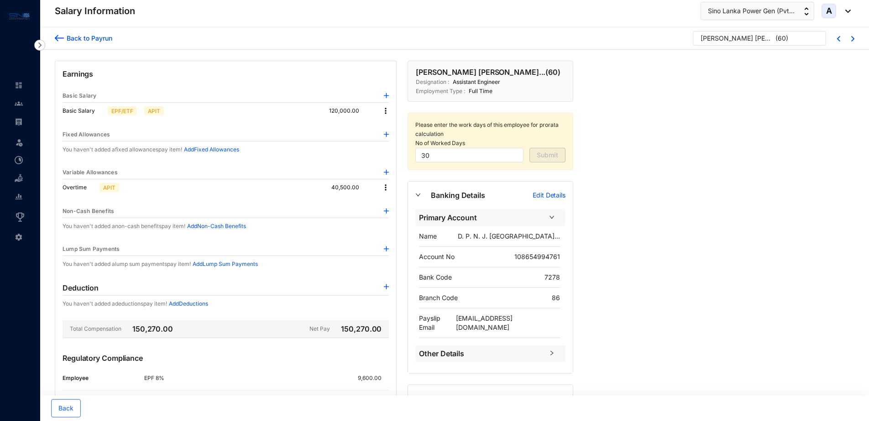
click at [384, 186] on img at bounding box center [385, 187] width 9 height 9
click at [392, 205] on span "Edit" at bounding box center [398, 203] width 19 height 10
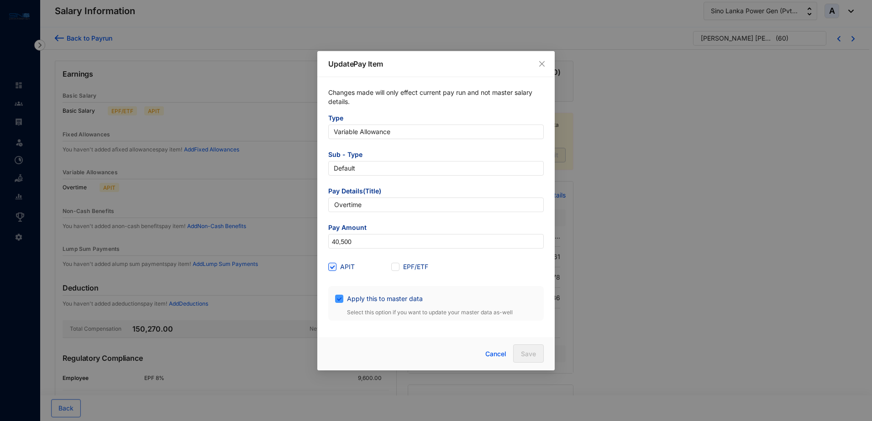
click at [343, 300] on span "Apply this to master data" at bounding box center [384, 299] width 83 height 10
click at [342, 300] on input "Apply this to master data" at bounding box center [338, 298] width 6 height 6
checkbox input "false"
drag, startPoint x: 358, startPoint y: 242, endPoint x: 328, endPoint y: 244, distance: 30.2
click at [328, 244] on div "40,500" at bounding box center [436, 241] width 216 height 15
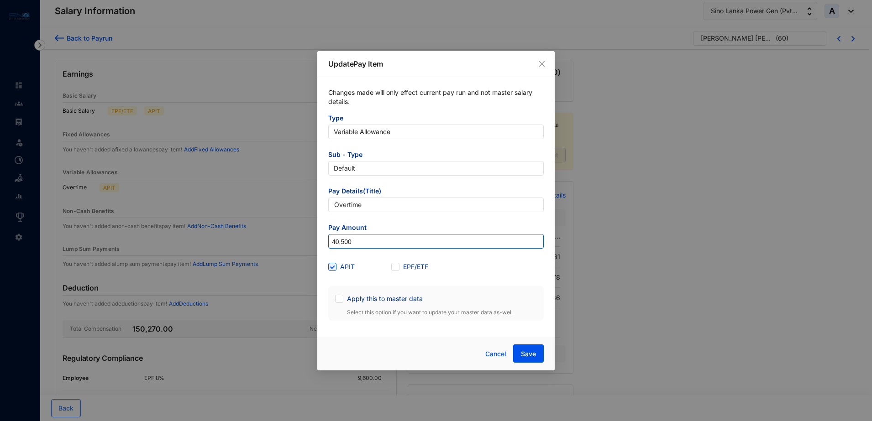
paste input "67,0"
type input "67,000"
click at [527, 352] on span "Save" at bounding box center [528, 354] width 15 height 9
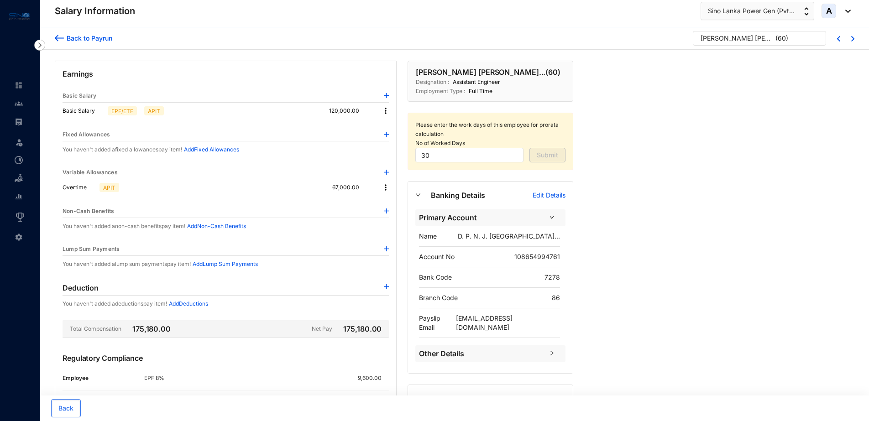
click at [100, 38] on div "Back to Payrun" at bounding box center [88, 38] width 48 height 10
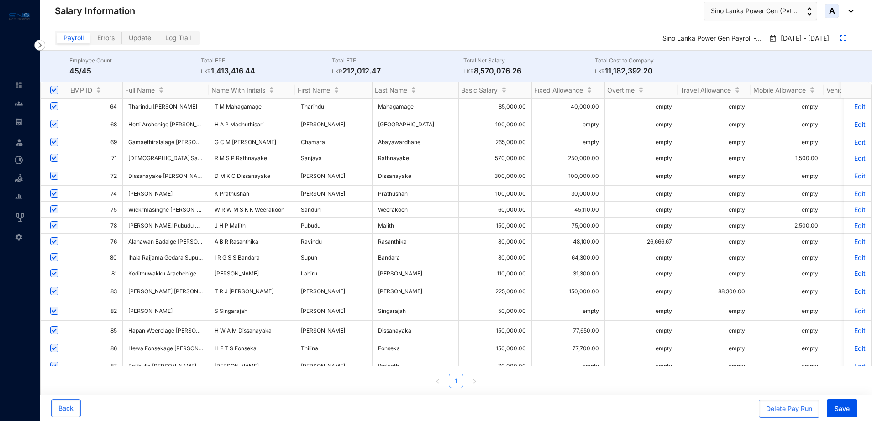
scroll to position [400, 0]
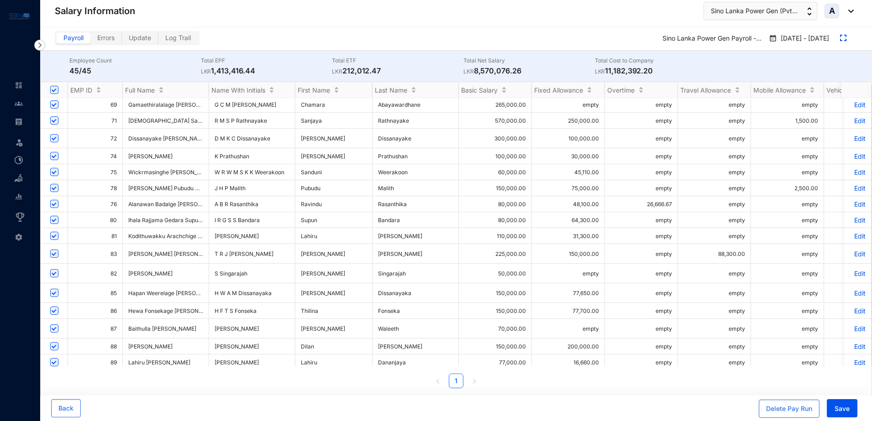
click at [852, 359] on p "Edit" at bounding box center [858, 363] width 16 height 8
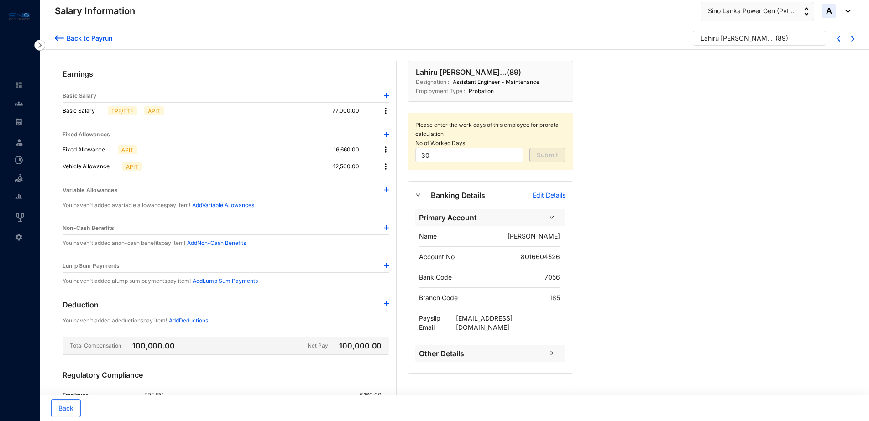
click at [69, 38] on div "Back to Payrun" at bounding box center [88, 38] width 48 height 10
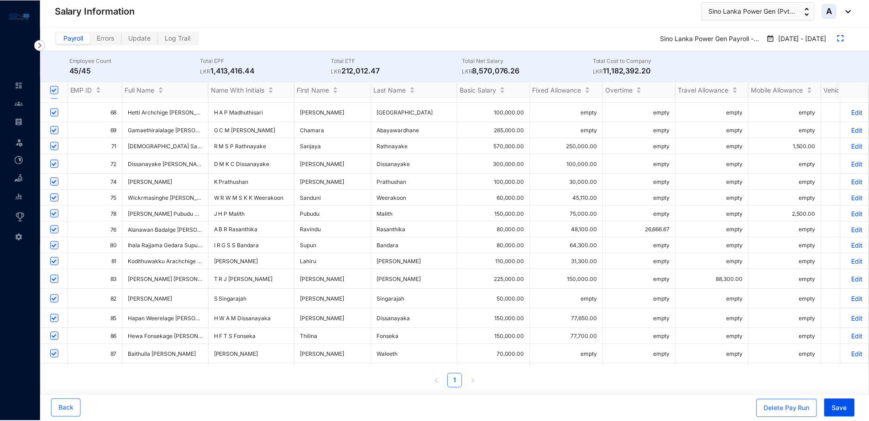
scroll to position [496, 0]
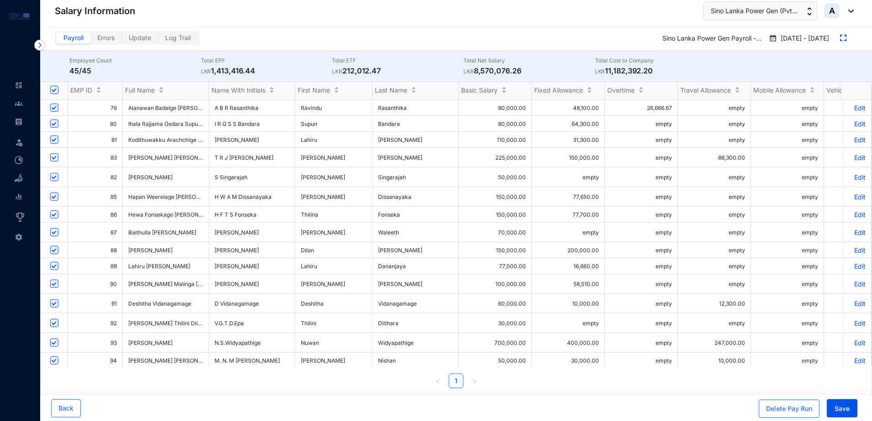
click at [854, 263] on p "Edit" at bounding box center [858, 267] width 16 height 8
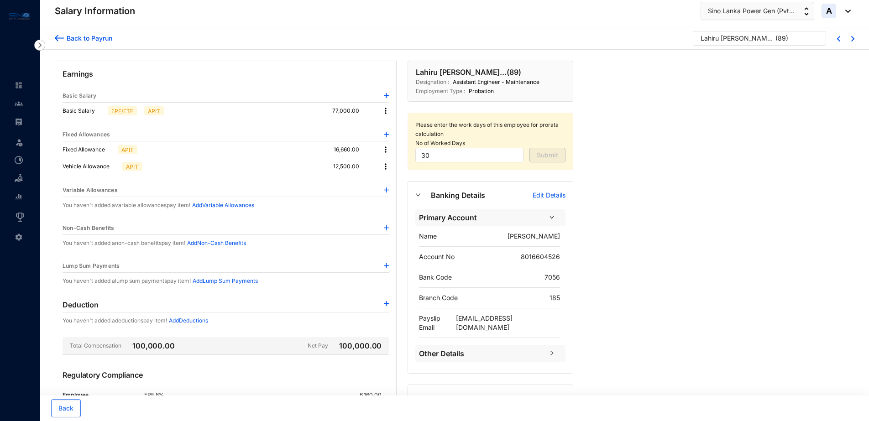
click at [387, 189] on img at bounding box center [386, 190] width 5 height 5
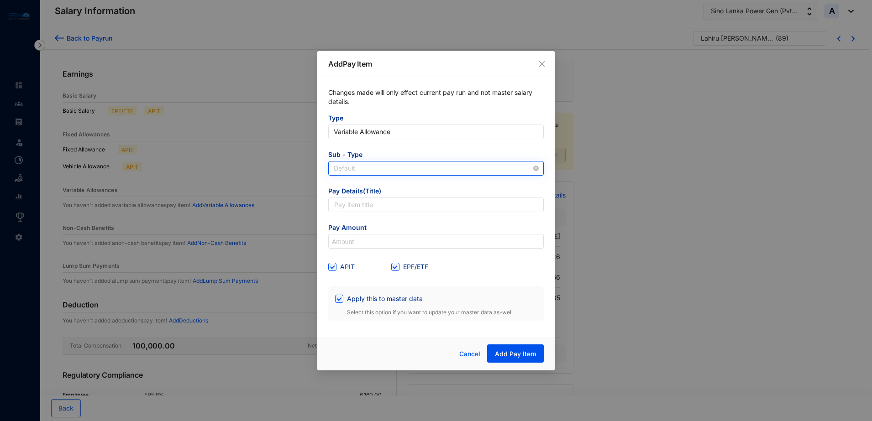
click at [394, 167] on span "Default" at bounding box center [436, 169] width 205 height 14
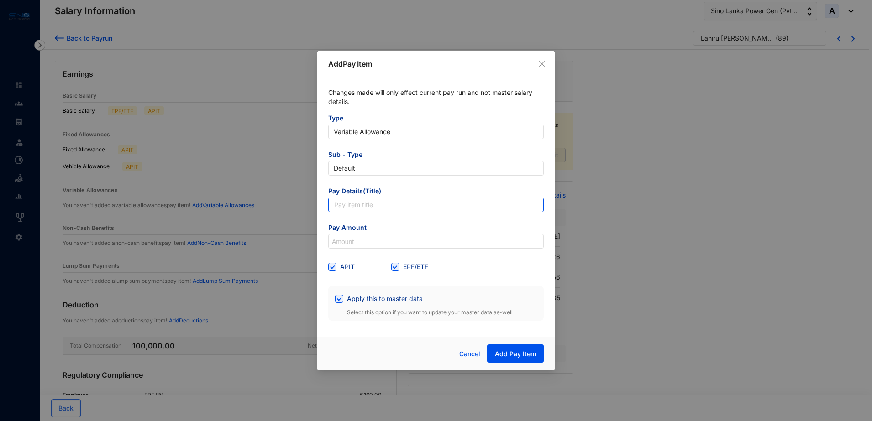
click at [398, 205] on input "text" at bounding box center [436, 205] width 216 height 15
type input "Overtime"
click at [398, 268] on span at bounding box center [395, 267] width 8 height 8
click at [398, 268] on input "EPF/ETF" at bounding box center [394, 266] width 6 height 6
checkbox input "false"
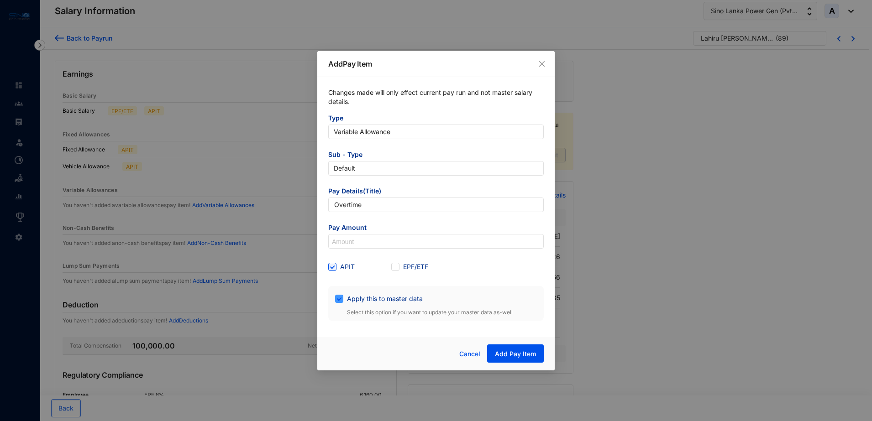
click at [345, 300] on span "Apply this to master data" at bounding box center [384, 299] width 83 height 10
click at [342, 300] on input "Apply this to master data" at bounding box center [338, 298] width 6 height 6
checkbox input "false"
click at [356, 240] on input at bounding box center [436, 242] width 215 height 15
paste input "37,216.67"
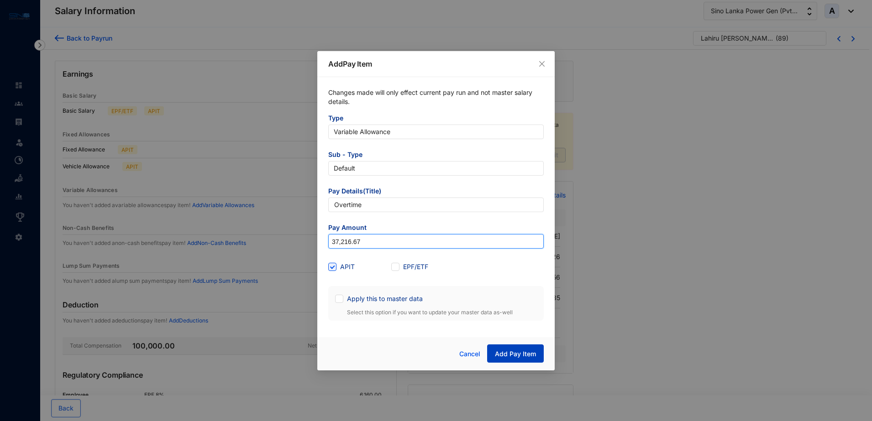
type input "37,216.67"
click at [511, 350] on span "Add Pay Item" at bounding box center [515, 354] width 41 height 9
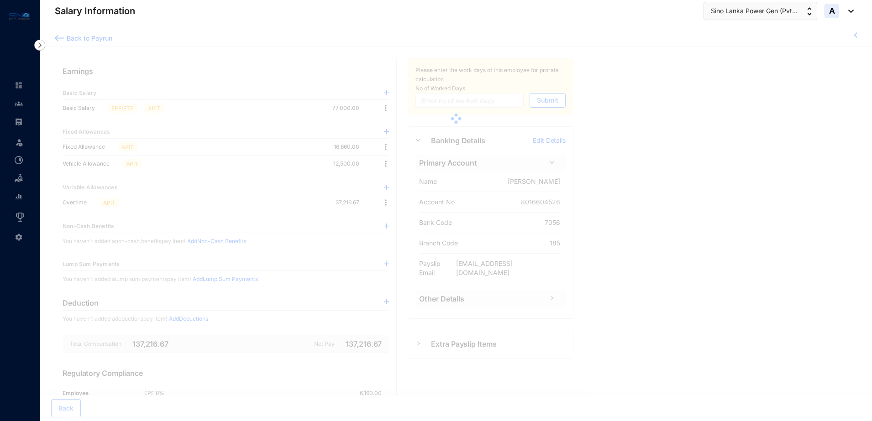
type input "30"
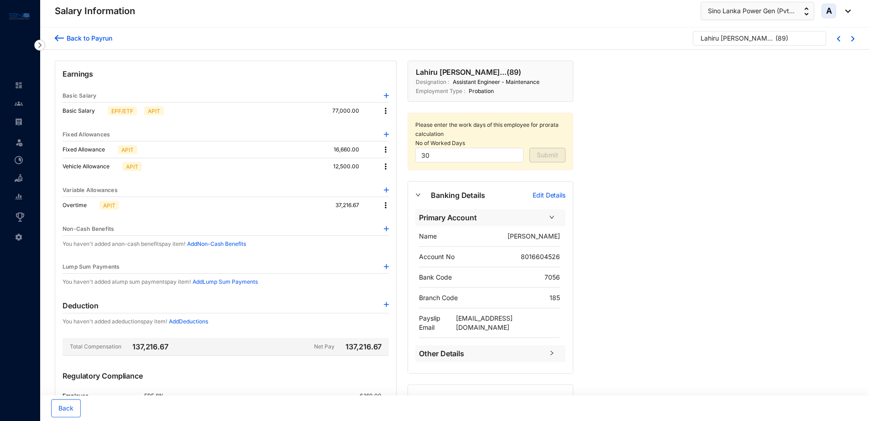
click at [88, 39] on div "Back to Payrun" at bounding box center [88, 38] width 48 height 10
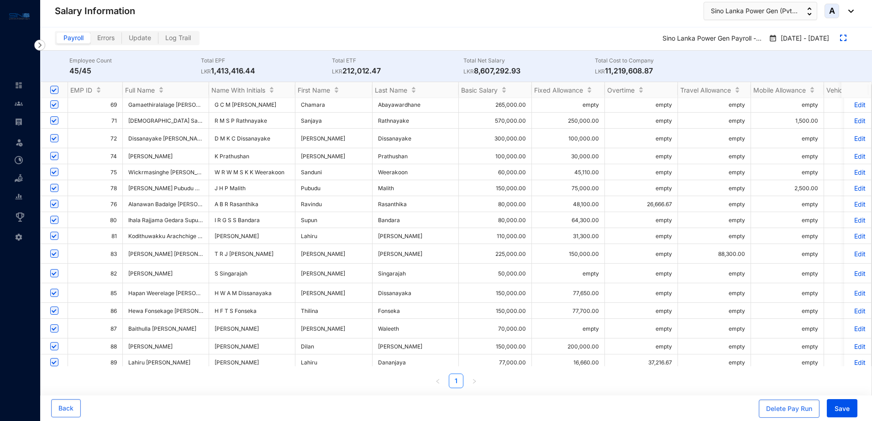
scroll to position [457, 0]
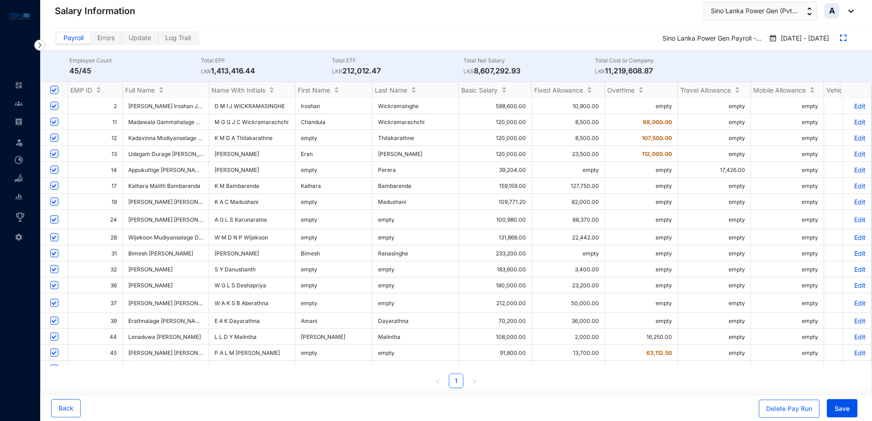
scroll to position [457, 0]
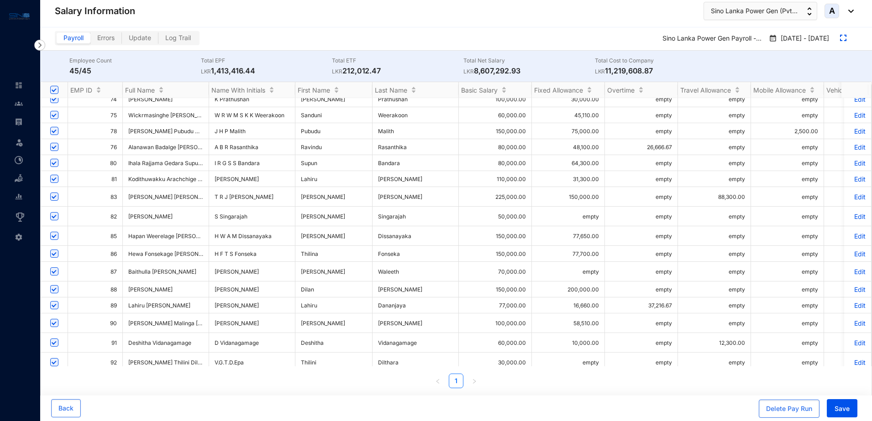
click at [851, 339] on p "Edit" at bounding box center [858, 343] width 16 height 8
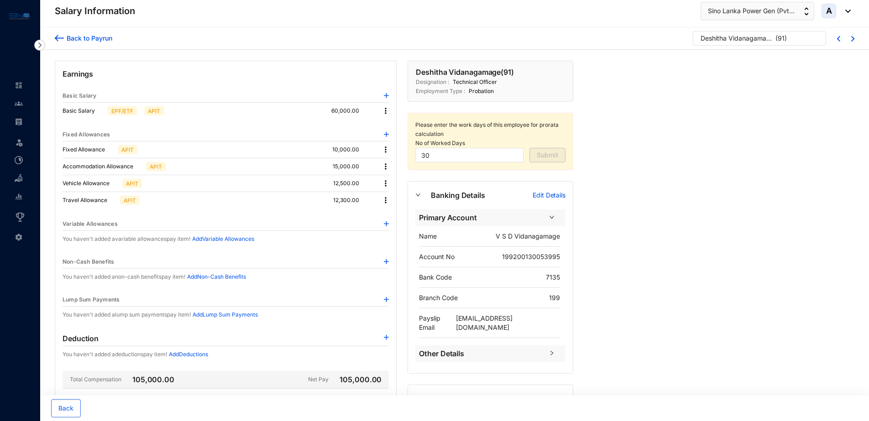
click at [387, 224] on img at bounding box center [386, 223] width 5 height 5
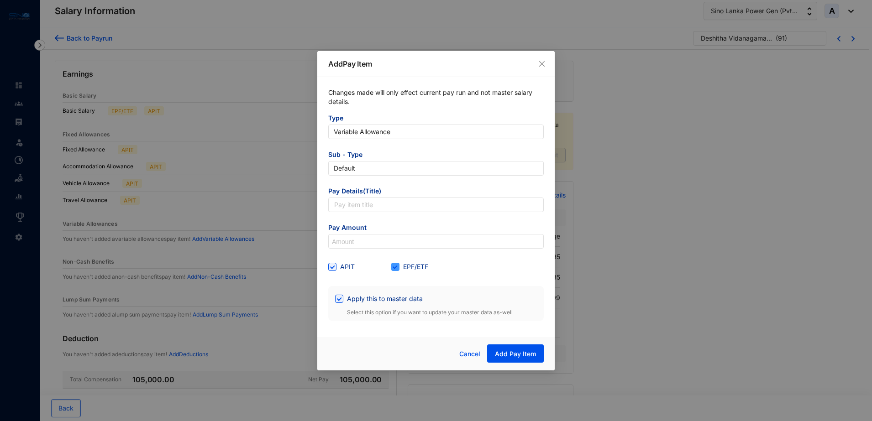
click at [397, 267] on input "EPF/ETF" at bounding box center [394, 266] width 6 height 6
checkbox input "false"
click at [342, 300] on span at bounding box center [339, 299] width 8 height 8
click at [342, 300] on input "Apply this to master data" at bounding box center [338, 298] width 6 height 6
checkbox input "false"
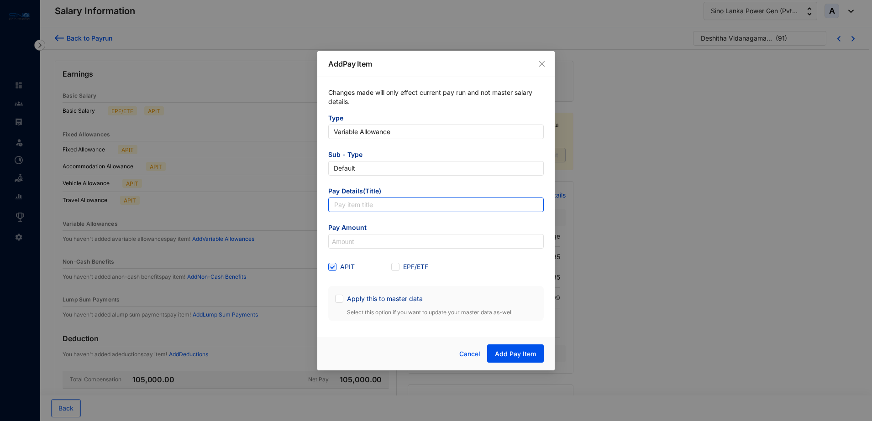
click at [364, 203] on input "text" at bounding box center [436, 205] width 216 height 15
type input "Overtime"
click at [338, 239] on input at bounding box center [436, 242] width 215 height 15
paste input "21,208.35"
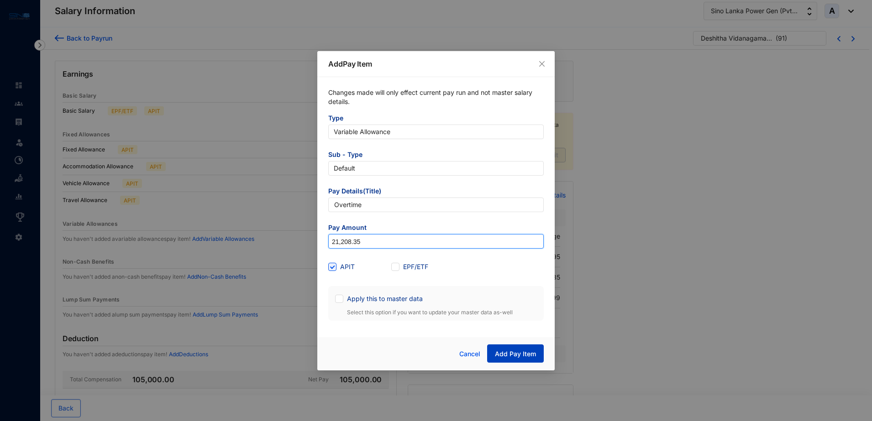
type input "21,208.35"
click at [524, 350] on span "Add Pay Item" at bounding box center [515, 354] width 41 height 9
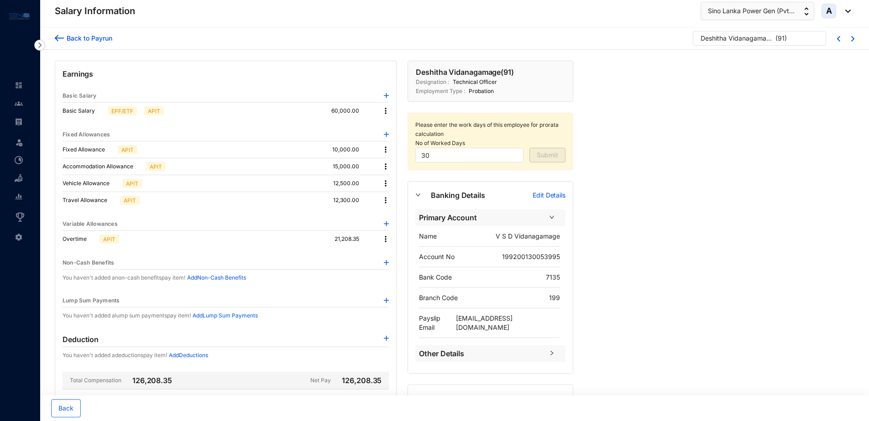
click at [100, 41] on div "Back to Payrun" at bounding box center [88, 38] width 48 height 10
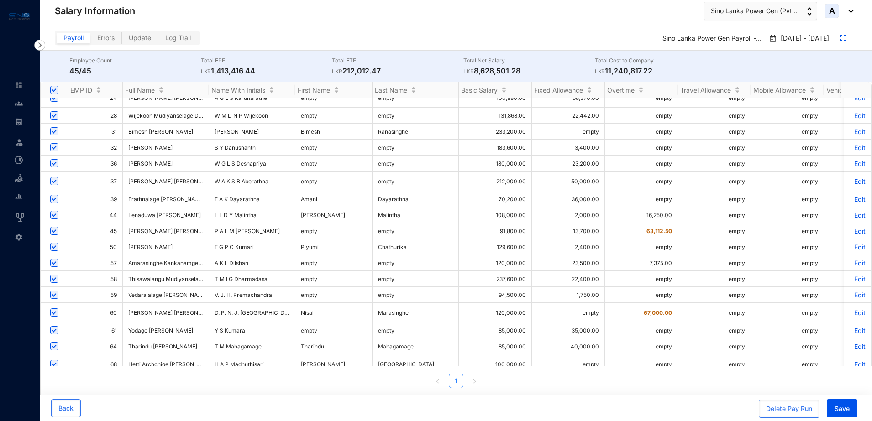
scroll to position [131, 0]
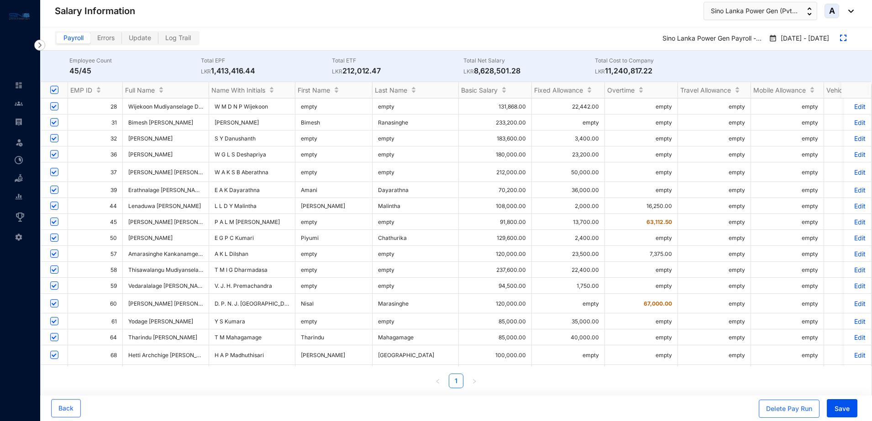
click at [854, 251] on p "Edit" at bounding box center [858, 254] width 16 height 8
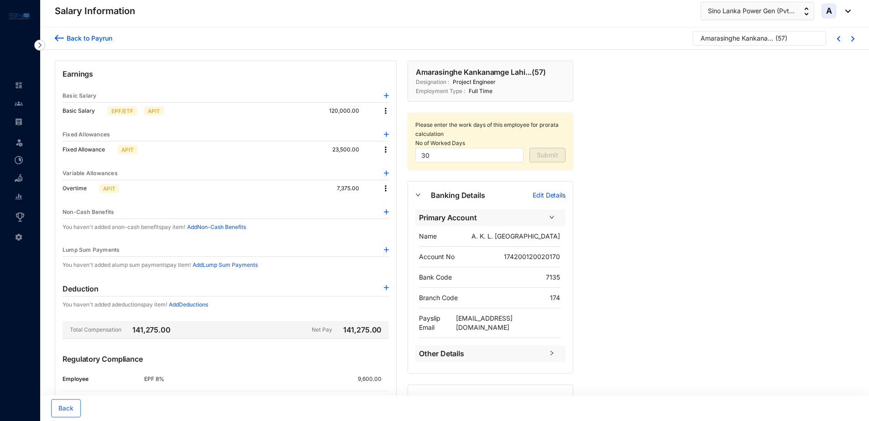
click at [385, 187] on img at bounding box center [385, 188] width 9 height 9
click at [398, 218] on p "Delete" at bounding box center [398, 218] width 19 height 9
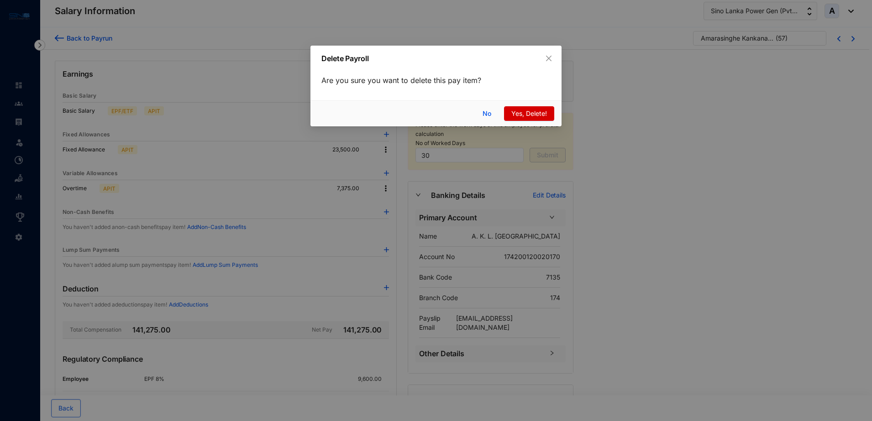
click at [540, 115] on span "Yes, Delete!" at bounding box center [529, 114] width 36 height 10
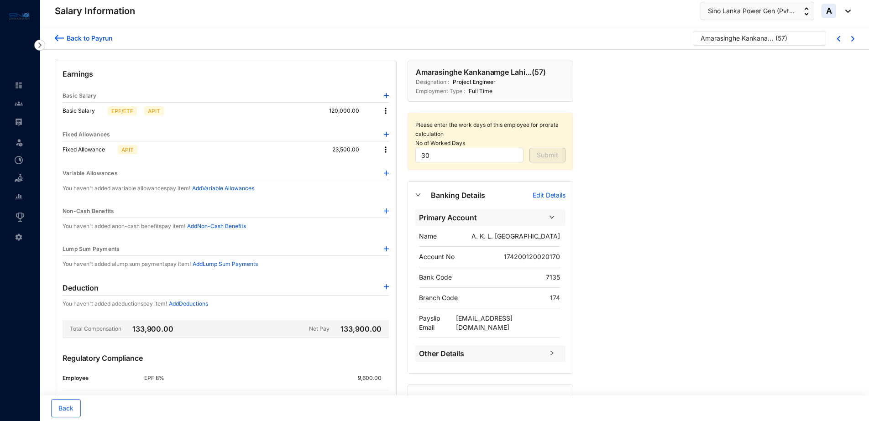
click at [99, 35] on div "Back to Payrun" at bounding box center [88, 38] width 48 height 10
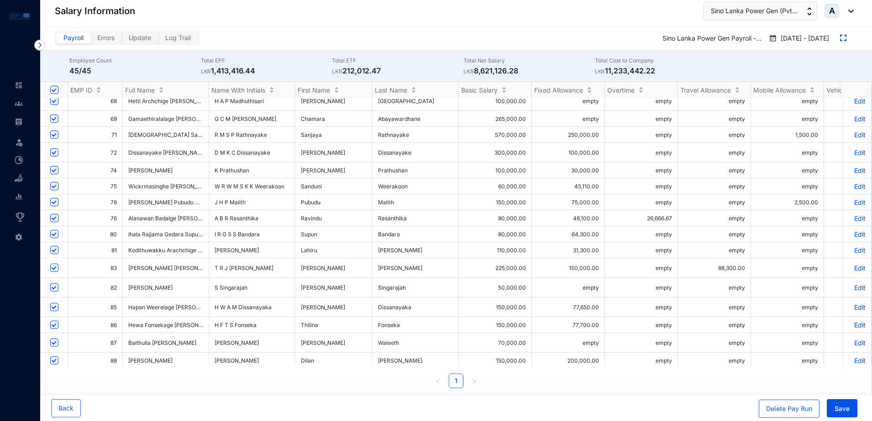
scroll to position [400, 0]
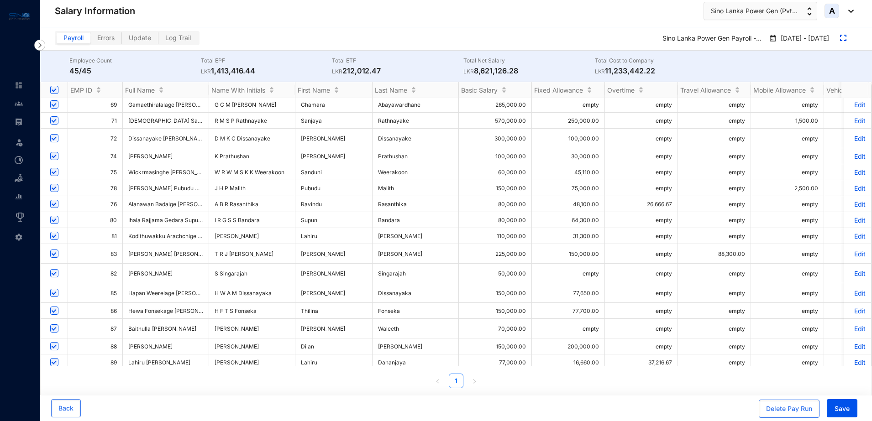
click at [851, 200] on p "Edit" at bounding box center [858, 204] width 16 height 8
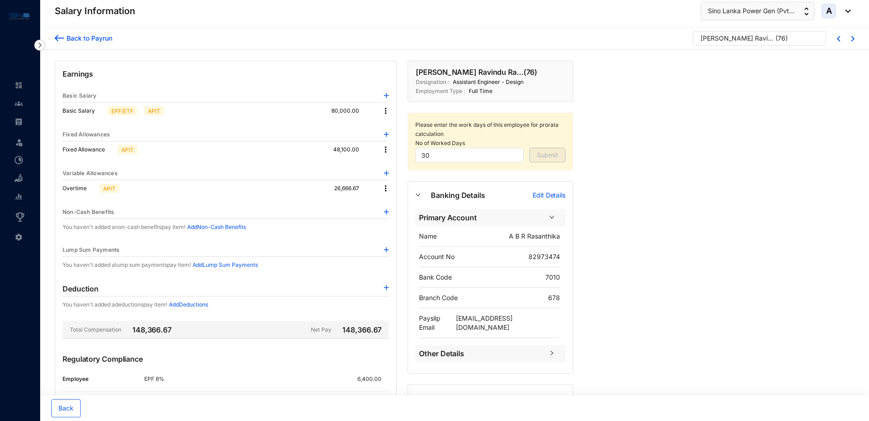
click at [81, 35] on div "Back to Payrun" at bounding box center [88, 38] width 48 height 10
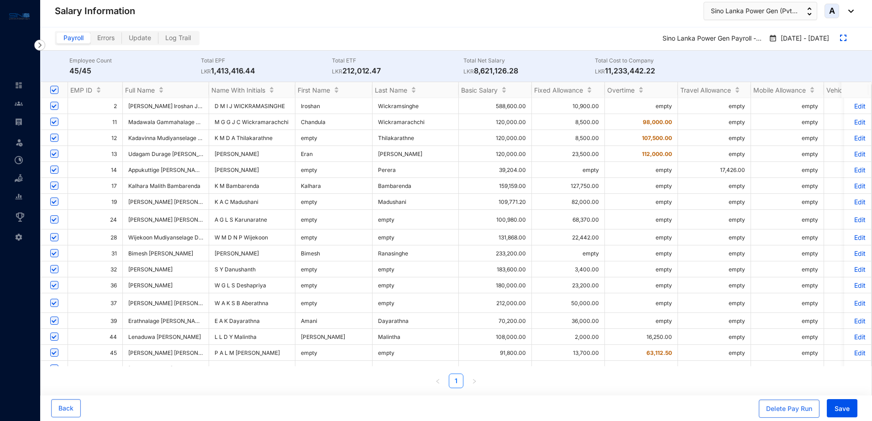
click at [851, 336] on p "Edit" at bounding box center [858, 337] width 16 height 8
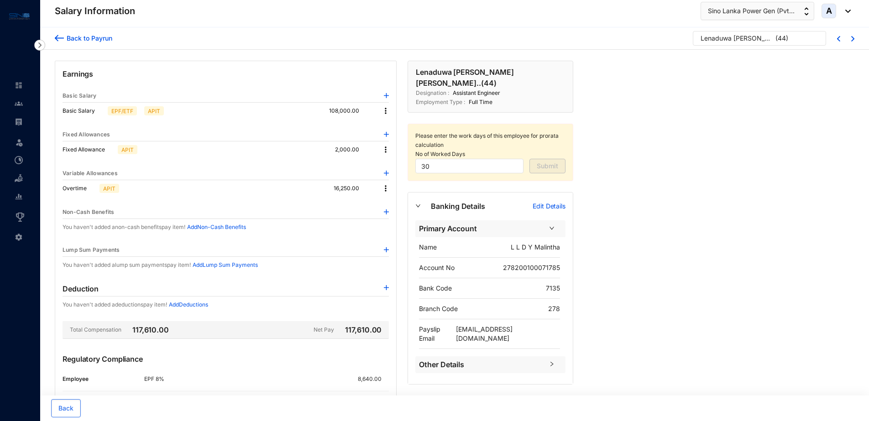
click at [386, 187] on img at bounding box center [385, 188] width 9 height 9
click at [398, 217] on p "Delete" at bounding box center [398, 218] width 19 height 9
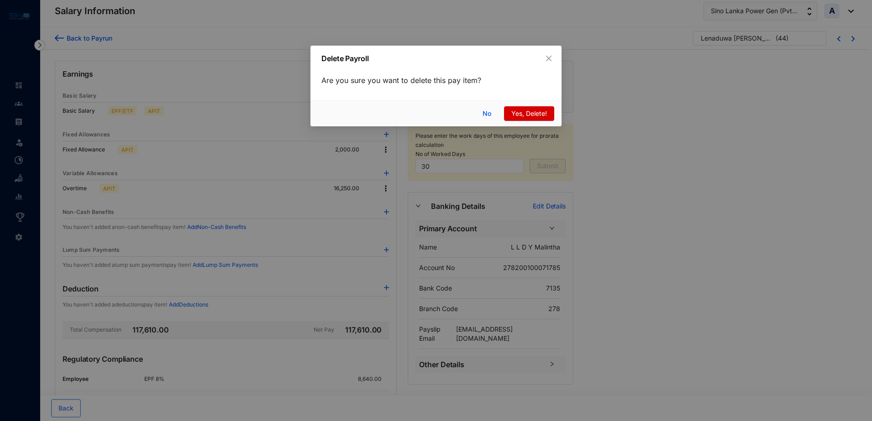
click at [545, 114] on span "Yes, Delete!" at bounding box center [529, 114] width 36 height 10
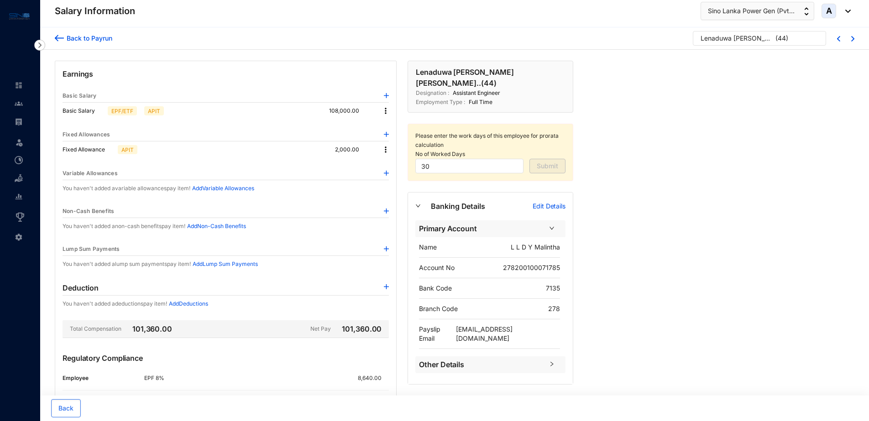
click at [105, 39] on div "Back to Payrun" at bounding box center [88, 38] width 48 height 10
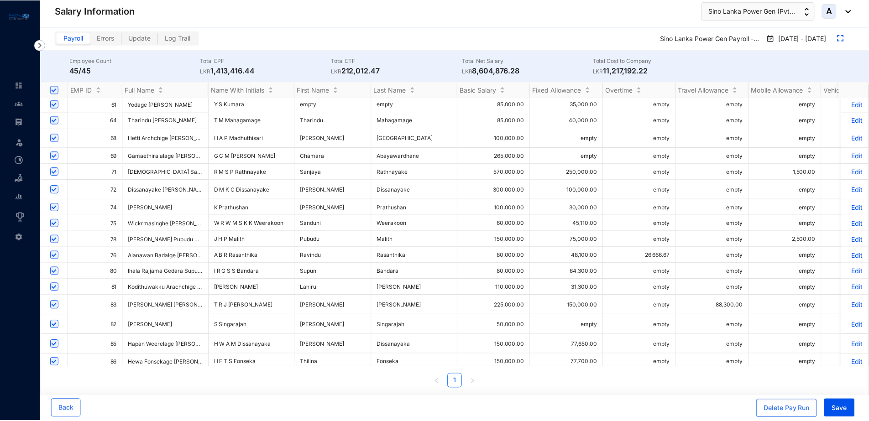
scroll to position [400, 0]
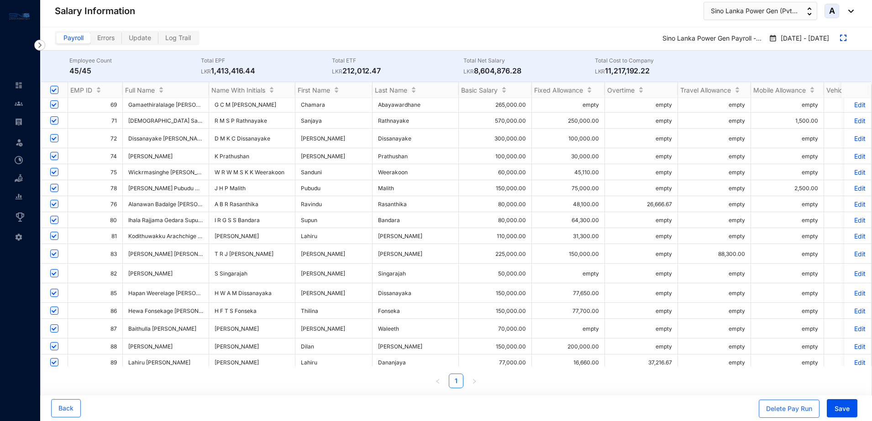
click at [851, 200] on p "Edit" at bounding box center [858, 204] width 16 height 8
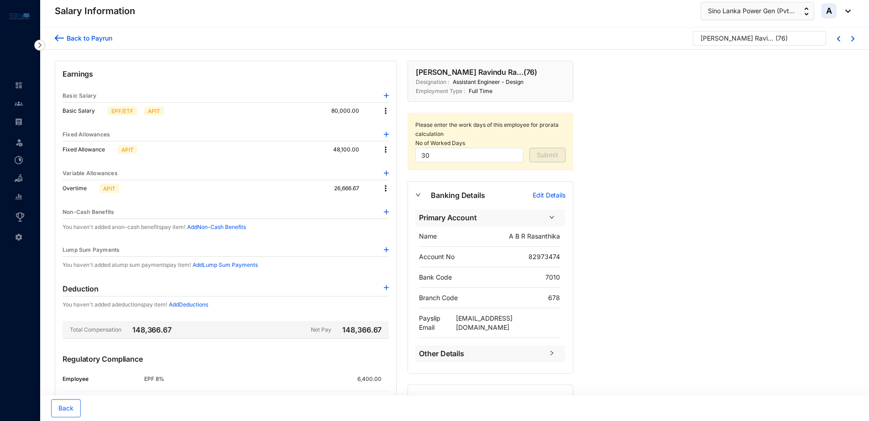
click at [384, 188] on img at bounding box center [385, 188] width 9 height 9
click at [397, 219] on p "Delete" at bounding box center [398, 218] width 19 height 9
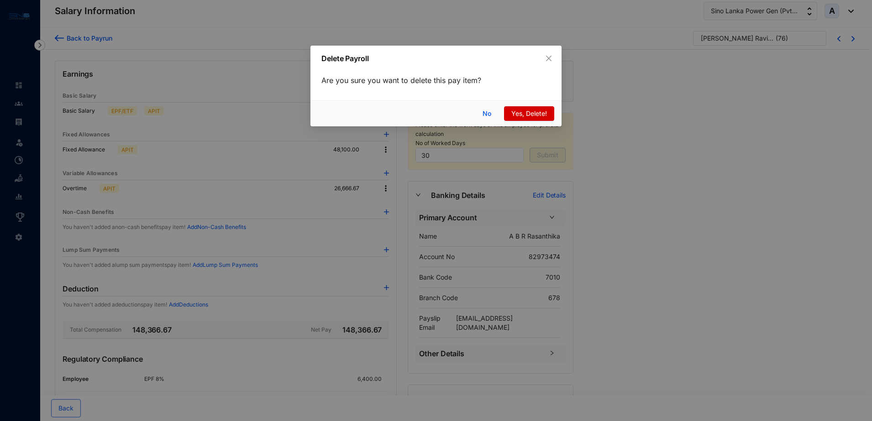
click at [533, 112] on span "Yes, Delete!" at bounding box center [529, 114] width 36 height 10
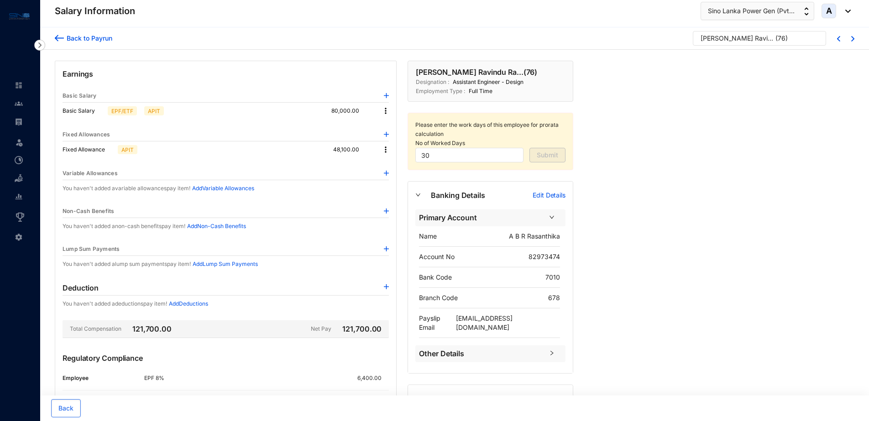
click at [98, 37] on div "Back to Payrun" at bounding box center [88, 38] width 48 height 10
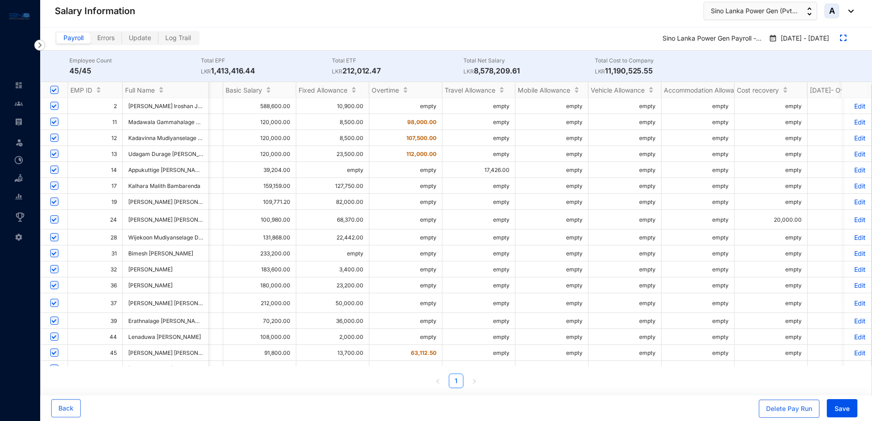
scroll to position [0, 156]
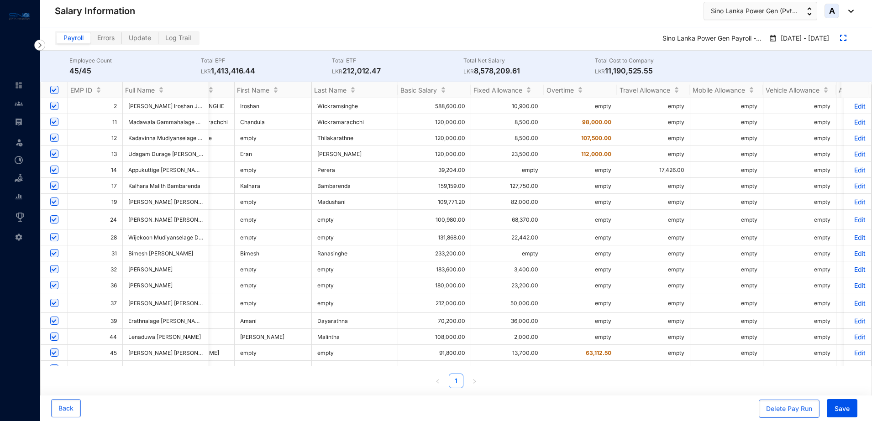
click at [850, 137] on p "Edit" at bounding box center [858, 138] width 16 height 8
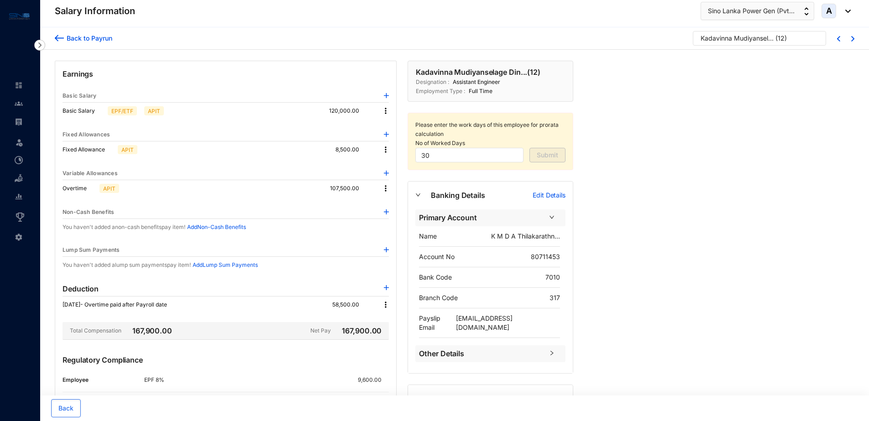
click at [383, 188] on img at bounding box center [385, 188] width 9 height 9
click at [393, 204] on span "Edit" at bounding box center [398, 204] width 19 height 10
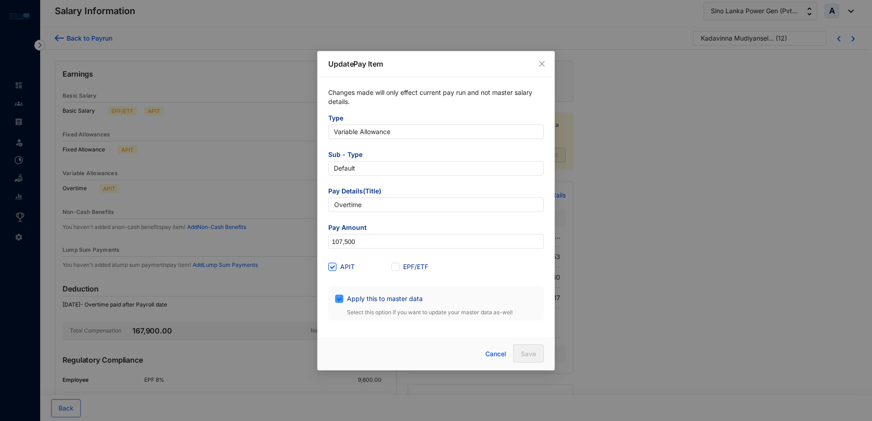
click at [340, 302] on span at bounding box center [339, 299] width 8 height 8
click at [340, 301] on input "Apply this to master data" at bounding box center [338, 298] width 6 height 6
checkbox input "false"
click at [529, 350] on span "Save" at bounding box center [528, 354] width 15 height 9
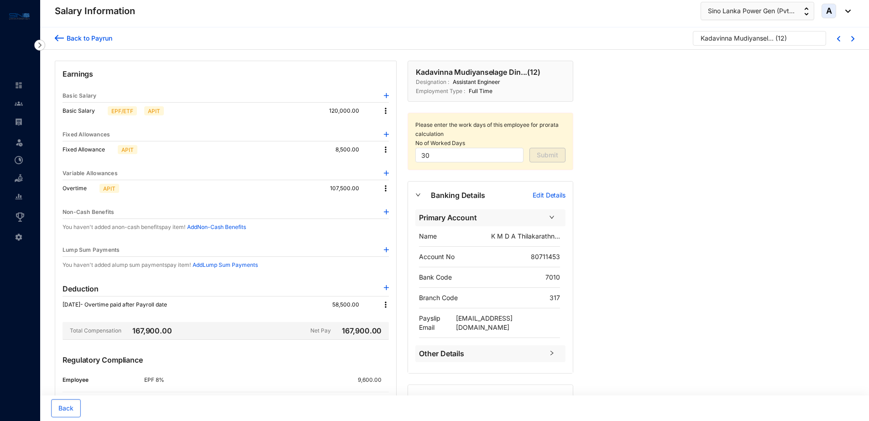
click at [384, 305] on img at bounding box center [385, 304] width 9 height 9
click at [394, 317] on span "Edit" at bounding box center [398, 321] width 19 height 10
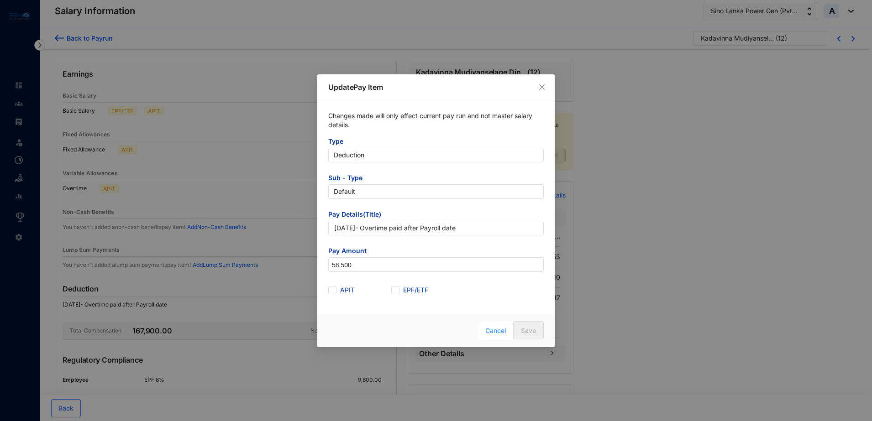
click at [500, 328] on span "Cancel" at bounding box center [495, 331] width 21 height 10
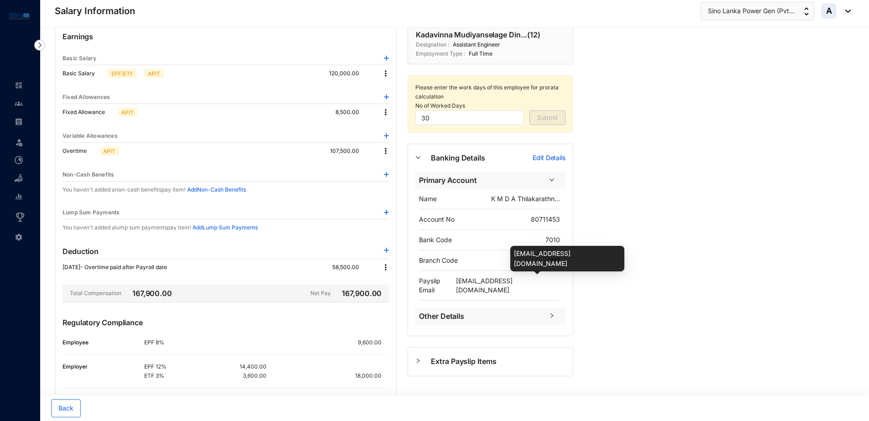
scroll to position [57, 0]
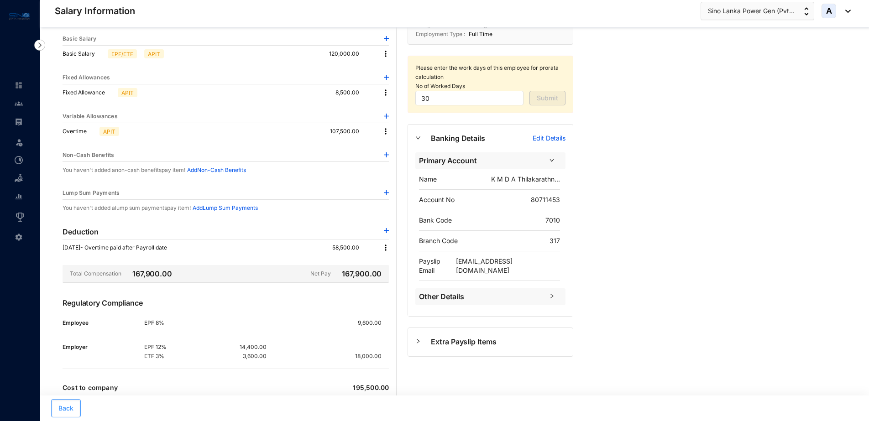
click at [63, 406] on span "Back" at bounding box center [65, 408] width 15 height 9
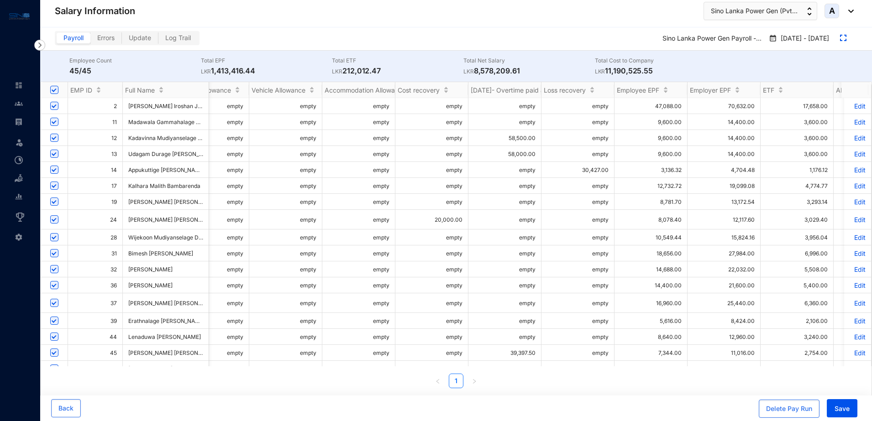
scroll to position [0, 586]
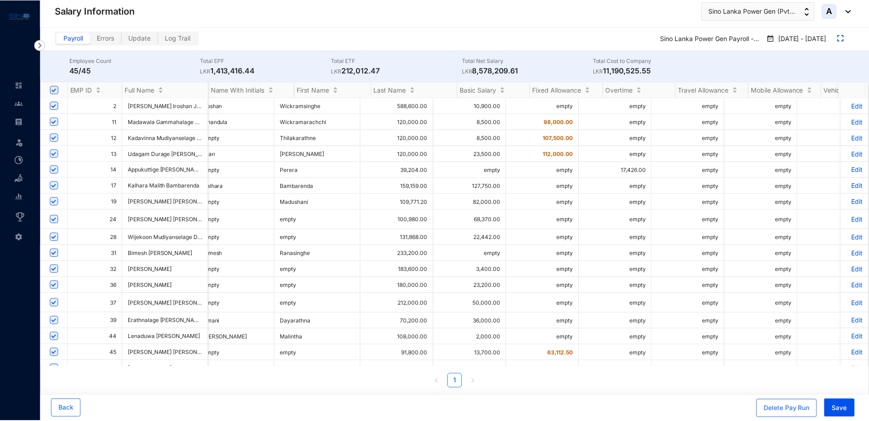
scroll to position [0, 97]
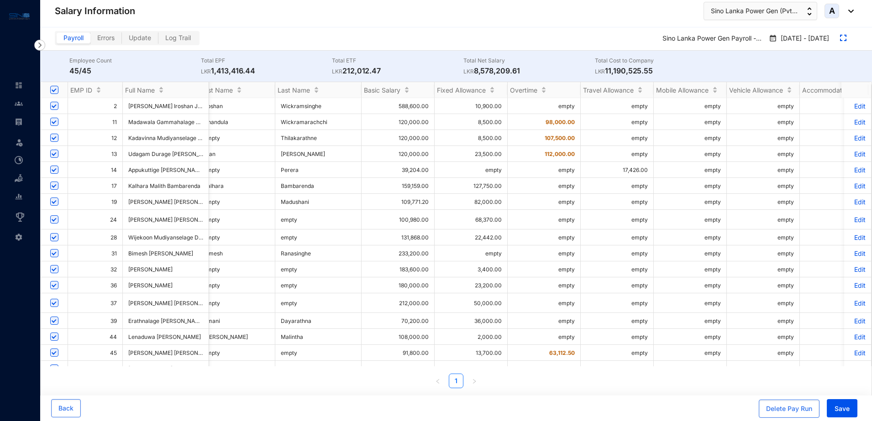
click at [853, 155] on p "Edit" at bounding box center [858, 154] width 16 height 8
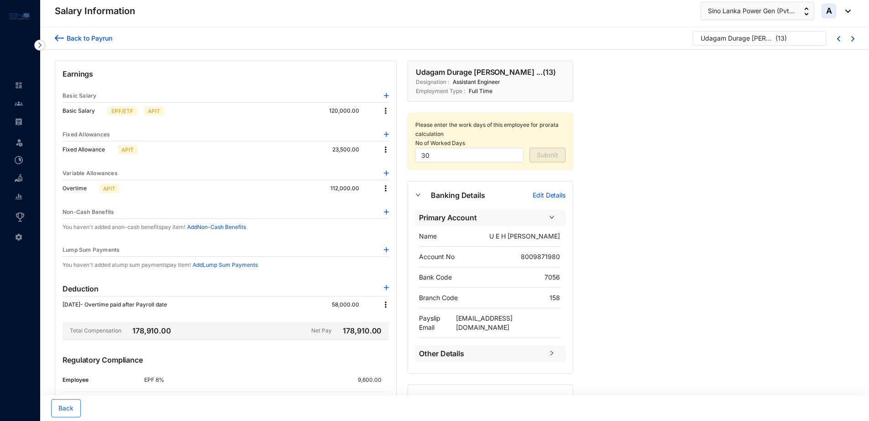
click at [384, 305] on img at bounding box center [385, 304] width 9 height 9
click at [395, 318] on span "Edit" at bounding box center [398, 321] width 19 height 10
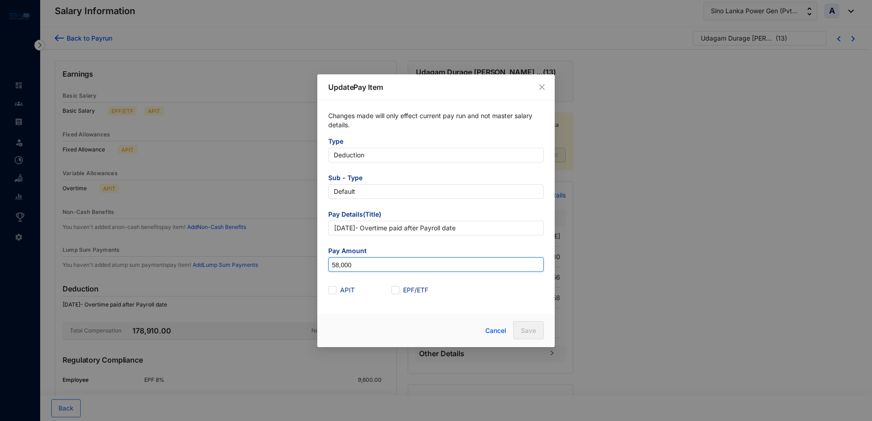
drag, startPoint x: 355, startPoint y: 268, endPoint x: 313, endPoint y: 265, distance: 41.6
click at [313, 265] on div "Update Pay Item Changes made will only effect current pay run and not master sa…" at bounding box center [436, 210] width 872 height 421
paste input "0,833.33333"
type input "50,833.33333"
click at [334, 290] on input "APIT" at bounding box center [331, 289] width 6 height 6
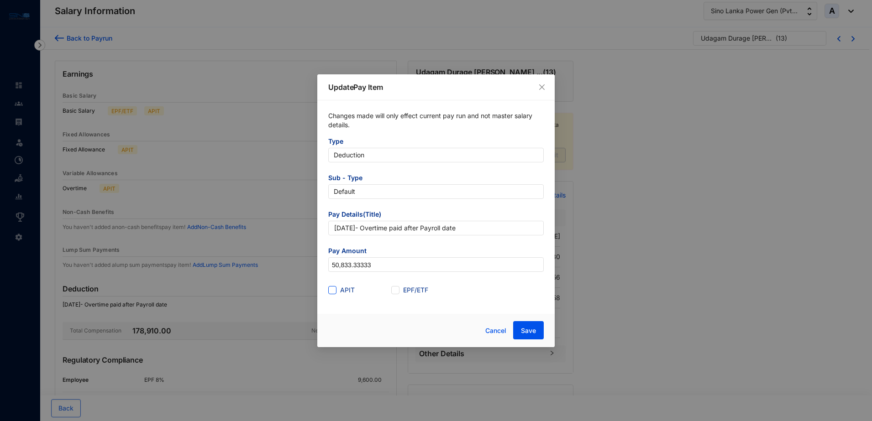
checkbox input "true"
click at [375, 265] on input "50,833.33333" at bounding box center [436, 265] width 215 height 15
type input "50,833.33"
click at [472, 231] on input "[DATE]- Overtime paid after Payroll date" at bounding box center [436, 228] width 216 height 15
type input "June 25- Overtime paid after Payroll date (APIT Adj)"
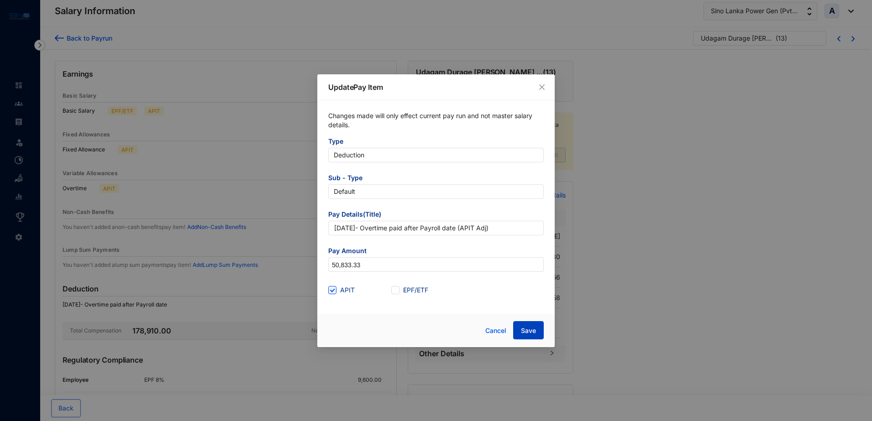
click at [526, 327] on span "Save" at bounding box center [528, 331] width 15 height 9
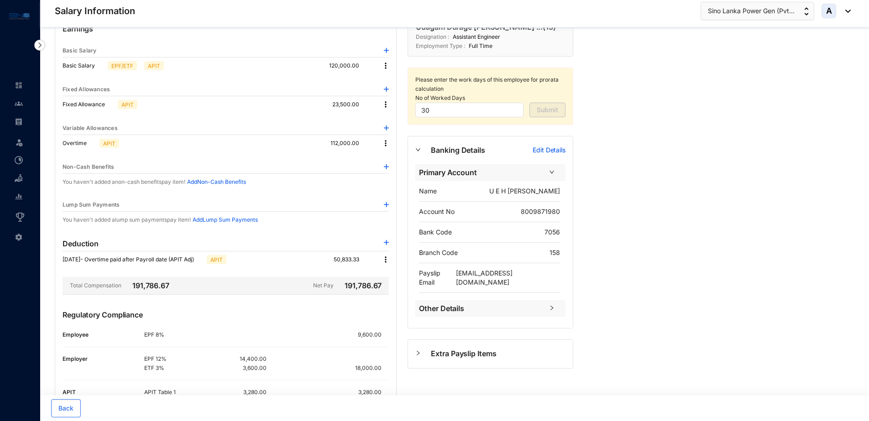
scroll to position [103, 0]
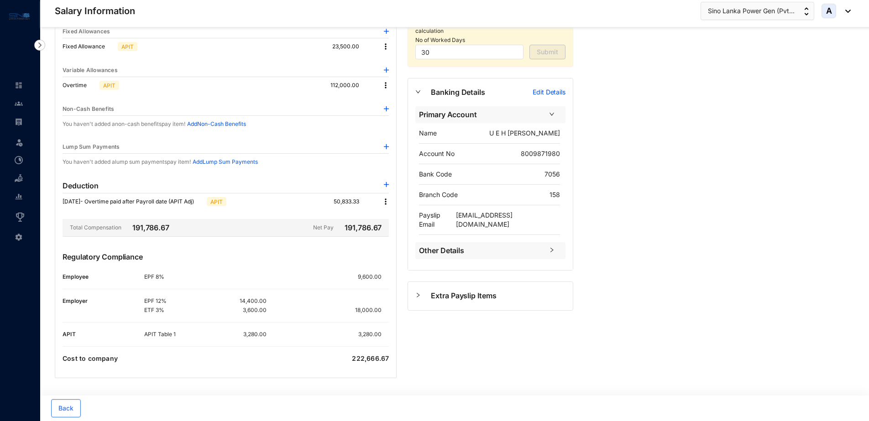
click at [384, 200] on img at bounding box center [385, 201] width 9 height 9
click at [398, 215] on span "Edit" at bounding box center [398, 217] width 19 height 10
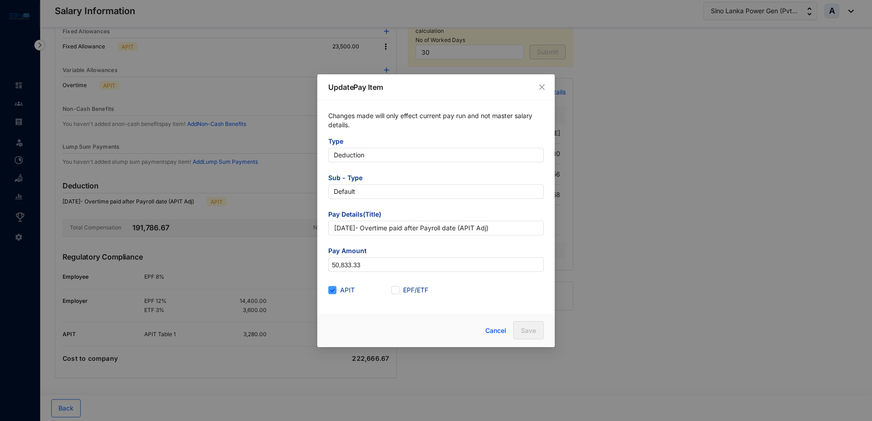
click at [334, 292] on span at bounding box center [332, 290] width 8 height 8
click at [334, 292] on input "APIT" at bounding box center [331, 289] width 6 height 6
checkbox input "false"
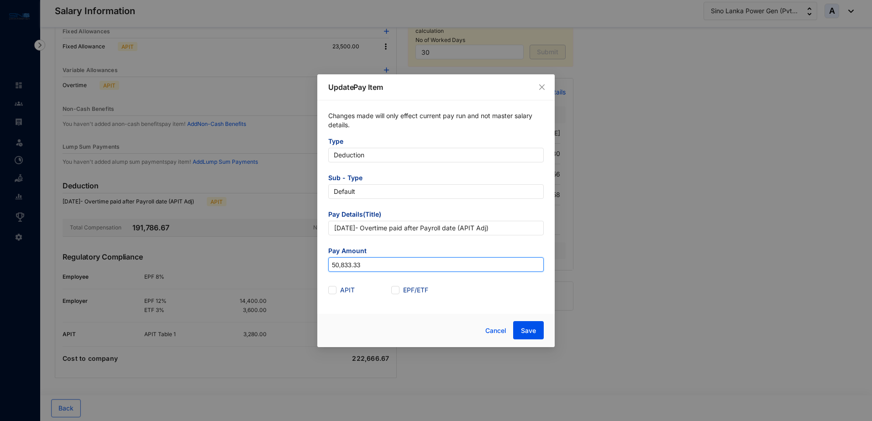
drag, startPoint x: 380, startPoint y: 266, endPoint x: 326, endPoint y: 266, distance: 54.3
click at [326, 266] on div "Changes made will only effect current pay run and not master salary details. Ty…" at bounding box center [435, 204] width 237 height 208
type input "58,000"
click at [525, 327] on span "Save" at bounding box center [528, 331] width 15 height 9
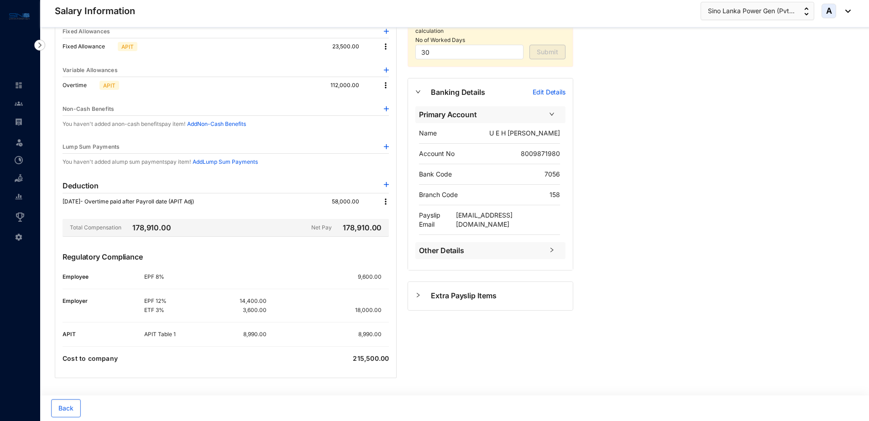
click at [386, 86] on img at bounding box center [385, 85] width 9 height 9
click at [384, 204] on img at bounding box center [385, 201] width 9 height 9
click at [395, 216] on span "Edit" at bounding box center [398, 217] width 19 height 10
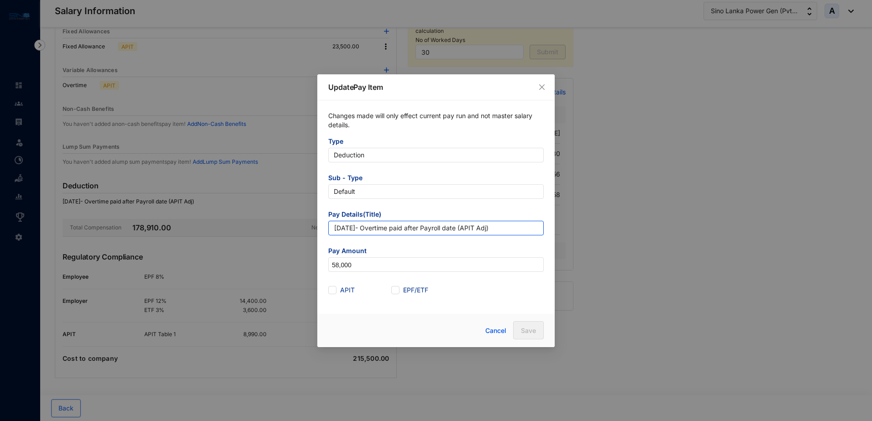
drag, startPoint x: 465, startPoint y: 229, endPoint x: 497, endPoint y: 229, distance: 32.4
click at [497, 229] on input "June 25- Overtime paid after Payroll date (APIT Adj)" at bounding box center [436, 228] width 216 height 15
type input "[DATE]- Overtime paid after Payroll date"
click at [500, 209] on form "Type Deduction Sub - Type Default Pay Details(Title) June 25- Overtime paid aft…" at bounding box center [436, 217] width 216 height 161
click at [524, 329] on span "Save" at bounding box center [528, 331] width 15 height 9
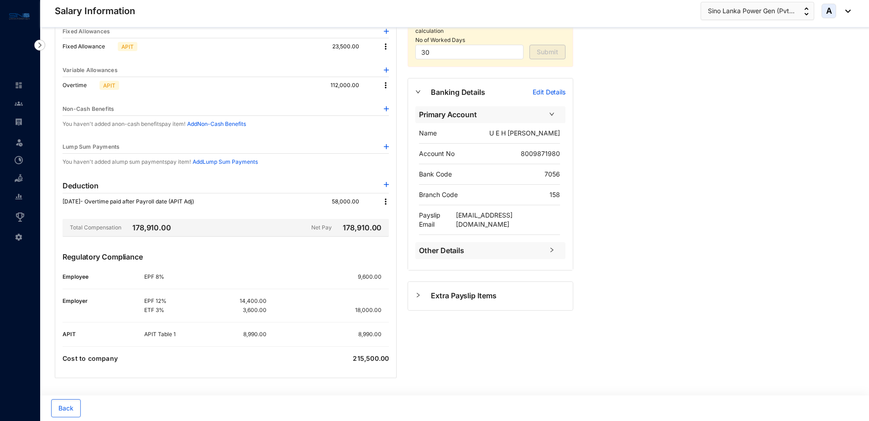
scroll to position [0, 0]
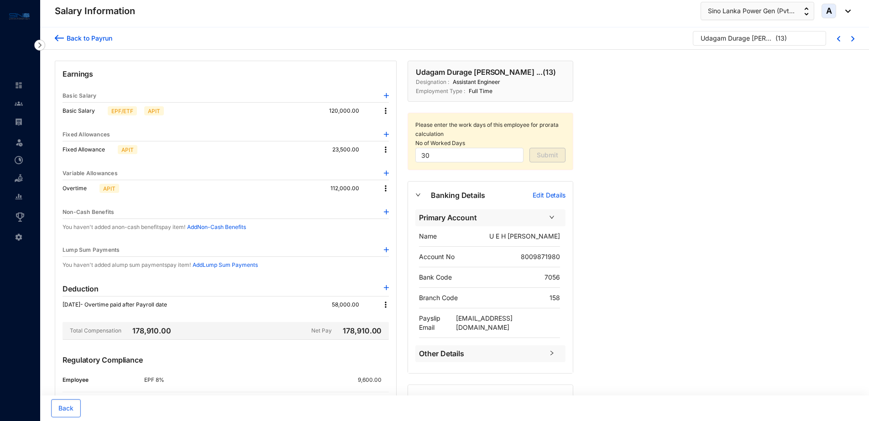
click at [385, 190] on img at bounding box center [385, 188] width 9 height 9
click at [397, 205] on span "Edit" at bounding box center [398, 204] width 19 height 10
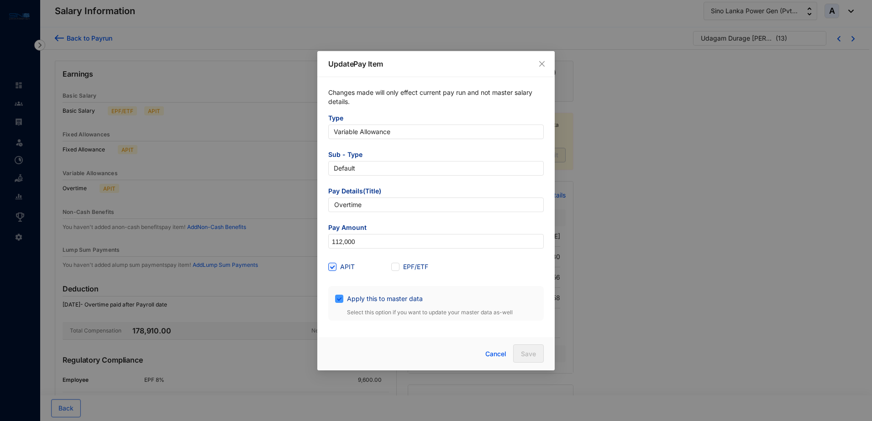
click at [342, 299] on span at bounding box center [339, 299] width 8 height 8
click at [342, 299] on input "Apply this to master data" at bounding box center [338, 298] width 6 height 6
checkbox input "false"
click at [387, 206] on input "Overtime" at bounding box center [436, 205] width 216 height 15
type input "Overtime"
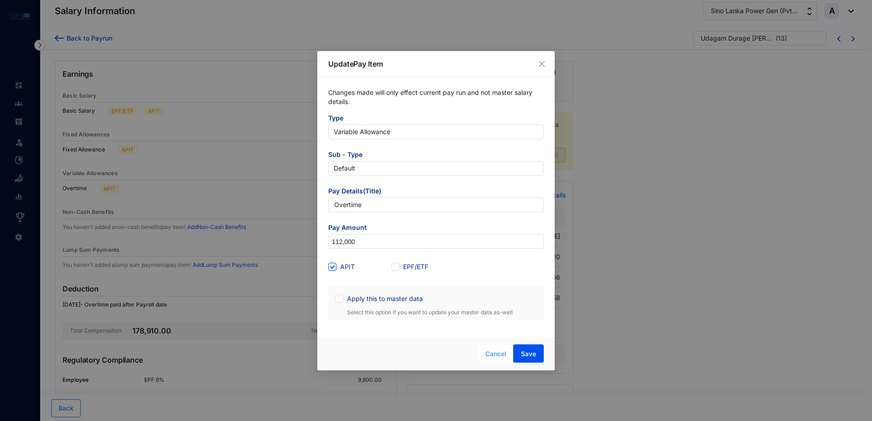
click at [495, 355] on span "Cancel" at bounding box center [495, 354] width 21 height 10
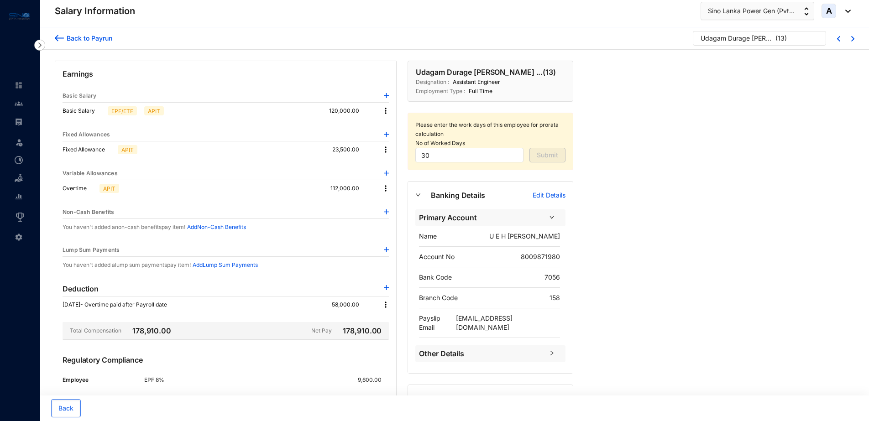
click at [386, 186] on img at bounding box center [385, 188] width 9 height 9
click at [395, 203] on span "Edit" at bounding box center [398, 204] width 19 height 10
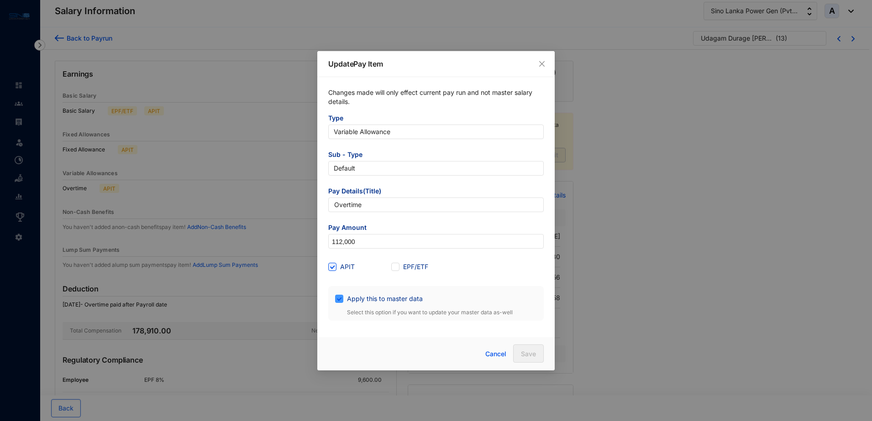
click at [339, 300] on input "Apply this to master data" at bounding box center [338, 298] width 6 height 6
checkbox input "false"
drag, startPoint x: 372, startPoint y: 242, endPoint x: 322, endPoint y: 241, distance: 49.8
click at [322, 241] on div "Changes made will only effect current pay run and not master salary details. Ty…" at bounding box center [435, 204] width 237 height 255
paste input "95,056"
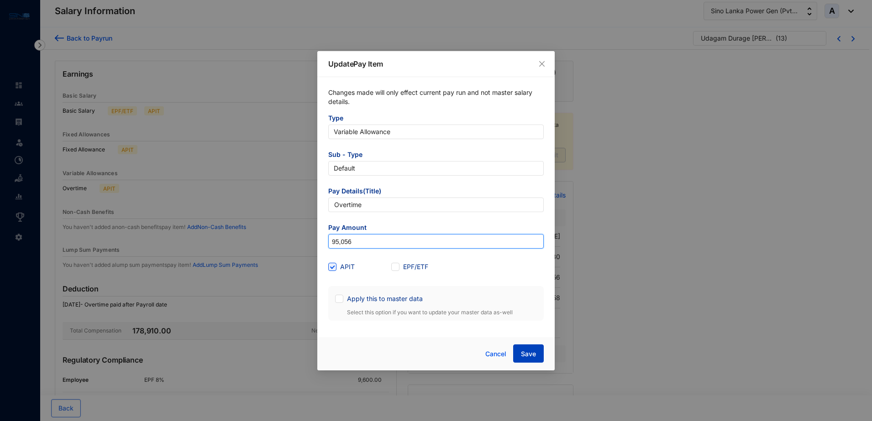
type input "95,056"
click at [532, 351] on span "Save" at bounding box center [528, 354] width 15 height 9
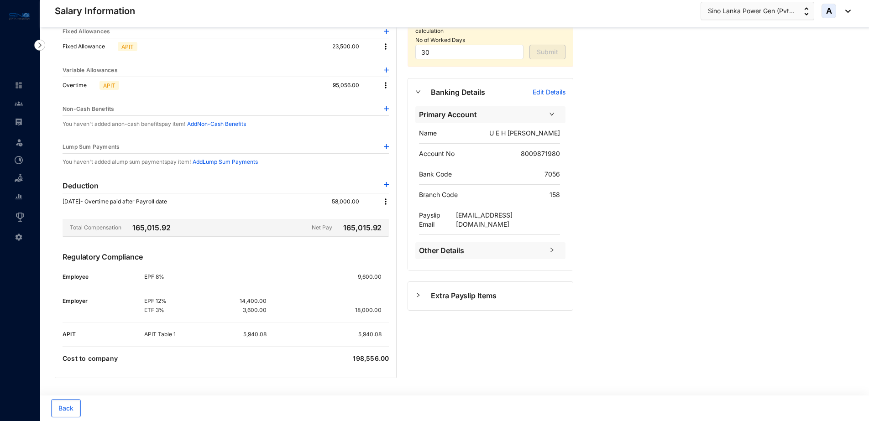
scroll to position [46, 0]
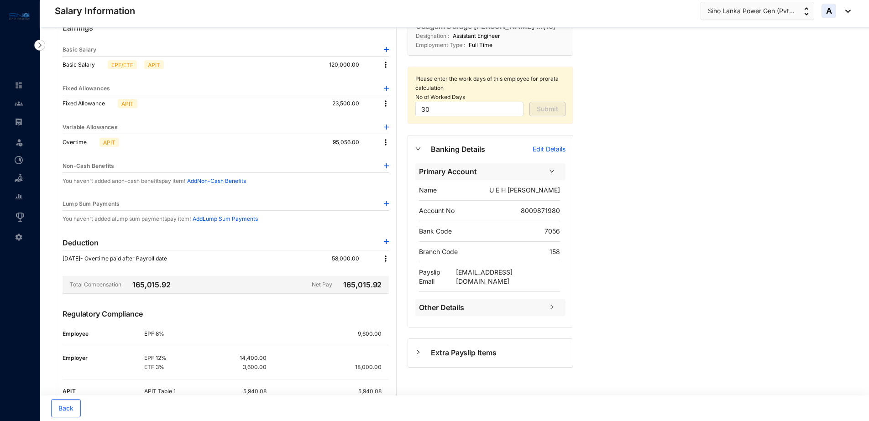
click at [385, 142] on img at bounding box center [385, 142] width 9 height 9
click at [386, 126] on img at bounding box center [386, 127] width 5 height 5
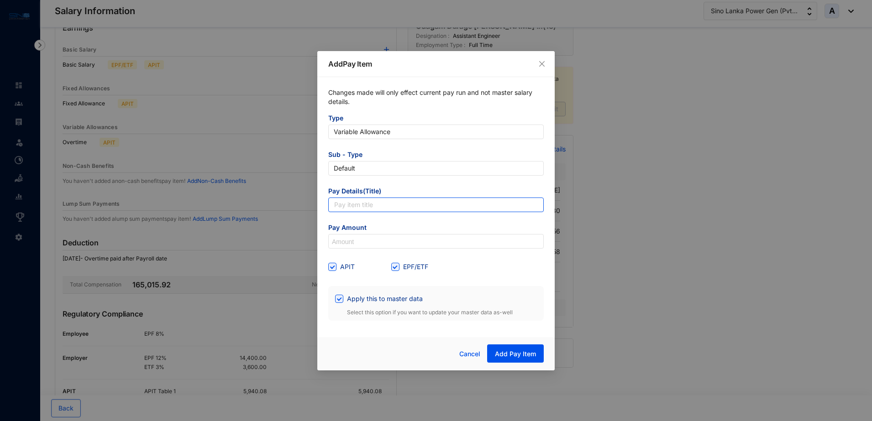
click at [367, 206] on input "text" at bounding box center [436, 205] width 216 height 15
type input "Overtime"
click at [341, 297] on input "Apply this to master data" at bounding box center [338, 298] width 6 height 6
checkbox input "false"
click at [331, 267] on input "APIT" at bounding box center [331, 266] width 6 height 6
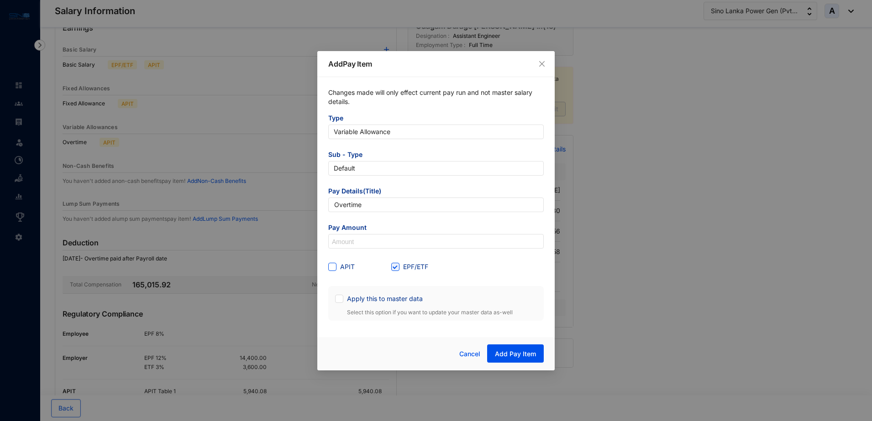
click at [333, 267] on input "APIT" at bounding box center [331, 266] width 6 height 6
click at [336, 268] on span at bounding box center [332, 267] width 8 height 8
click at [335, 268] on input "APIT" at bounding box center [331, 266] width 6 height 6
checkbox input "false"
click at [344, 239] on input at bounding box center [436, 242] width 215 height 15
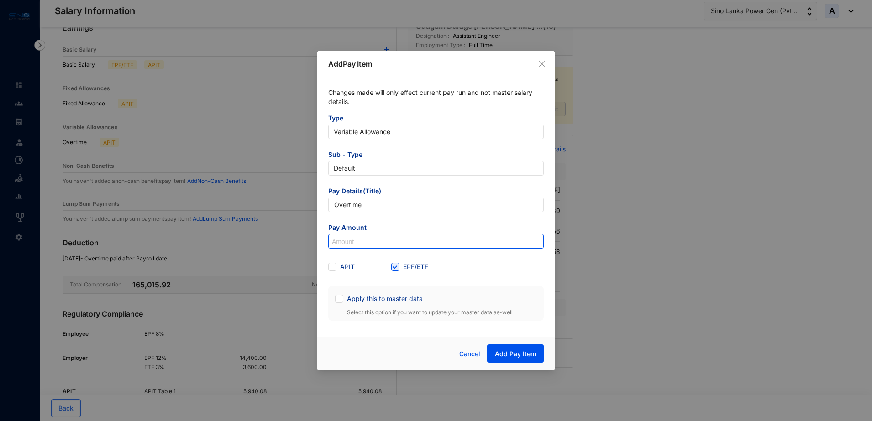
click at [346, 240] on input at bounding box center [436, 242] width 215 height 15
paste input "16,944"
type input "16,944"
click at [398, 266] on span at bounding box center [395, 267] width 8 height 8
click at [398, 266] on input "EPF/ETF" at bounding box center [394, 266] width 6 height 6
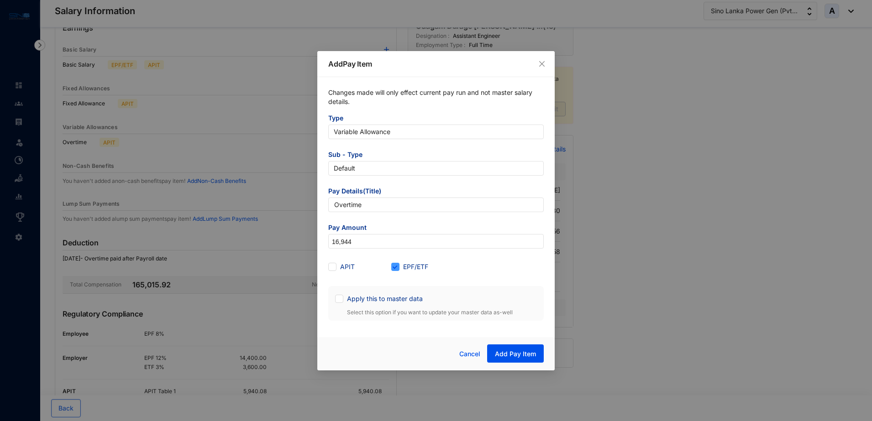
checkbox input "false"
click at [527, 350] on span "Add Pay Item" at bounding box center [515, 354] width 41 height 9
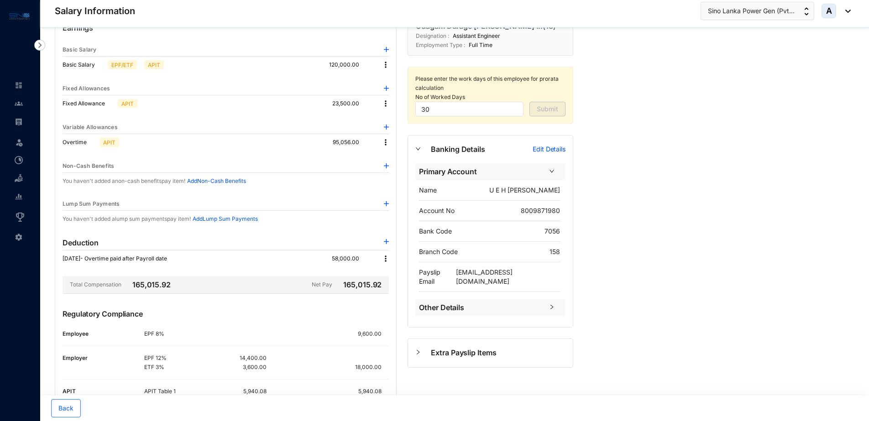
click at [384, 142] on img at bounding box center [385, 142] width 9 height 9
click at [396, 158] on span "Edit" at bounding box center [398, 158] width 19 height 10
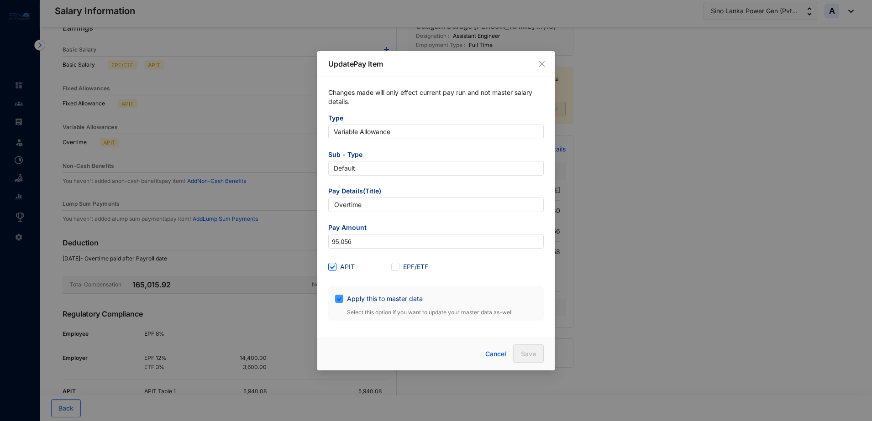
click at [343, 298] on span at bounding box center [339, 299] width 8 height 8
click at [342, 298] on input "Apply this to master data" at bounding box center [338, 298] width 6 height 6
checkbox input "false"
click at [332, 266] on input "APIT" at bounding box center [331, 266] width 6 height 6
checkbox input "false"
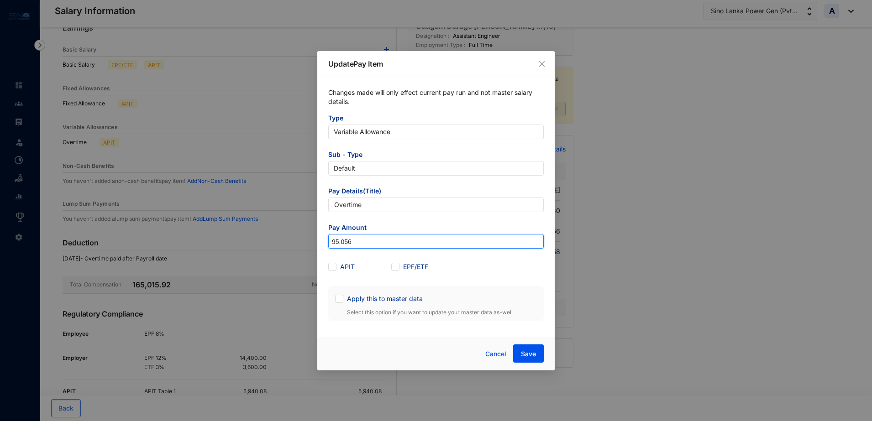
drag, startPoint x: 371, startPoint y: 242, endPoint x: 318, endPoint y: 242, distance: 52.5
click at [318, 242] on div "Changes made will only effect current pay run and not master salary details. Ty…" at bounding box center [435, 204] width 237 height 255
paste input "16,944"
type input "16,944"
click at [497, 354] on span "Cancel" at bounding box center [495, 354] width 21 height 10
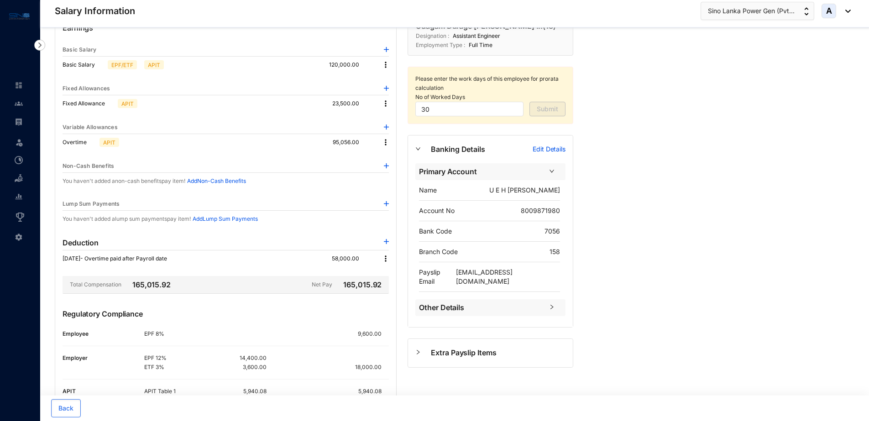
click at [385, 126] on img at bounding box center [386, 127] width 5 height 5
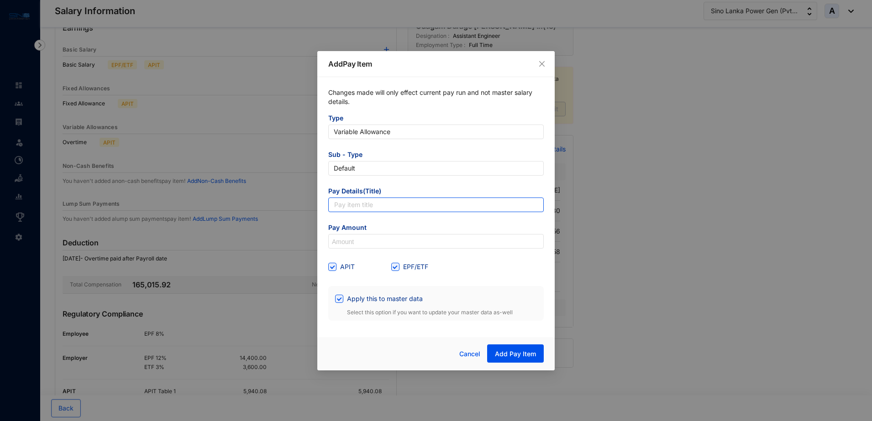
click at [353, 201] on input "text" at bounding box center [436, 205] width 216 height 15
type input "Overtime (APIT Adjusted)"
click at [337, 266] on span "APIT" at bounding box center [348, 267] width 22 height 10
click at [335, 266] on input "APIT" at bounding box center [331, 266] width 6 height 6
checkbox input "false"
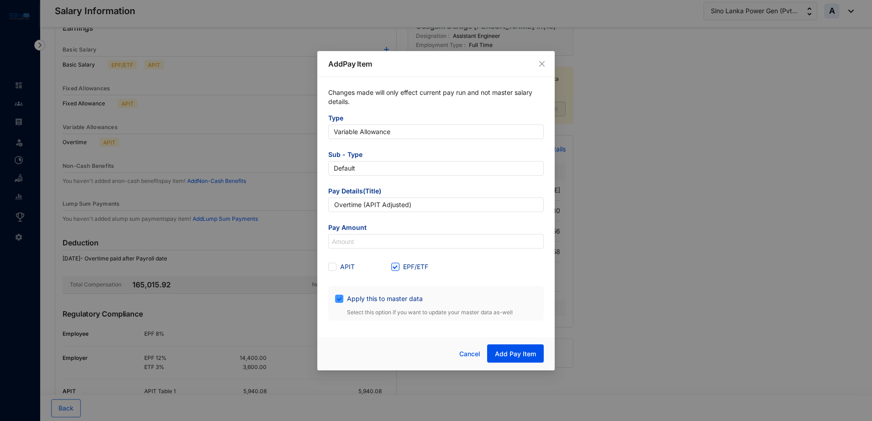
click at [339, 298] on input "Apply this to master data" at bounding box center [338, 298] width 6 height 6
checkbox input "false"
click at [352, 240] on input at bounding box center [436, 242] width 215 height 15
paste input "16,944"
type input "16,944"
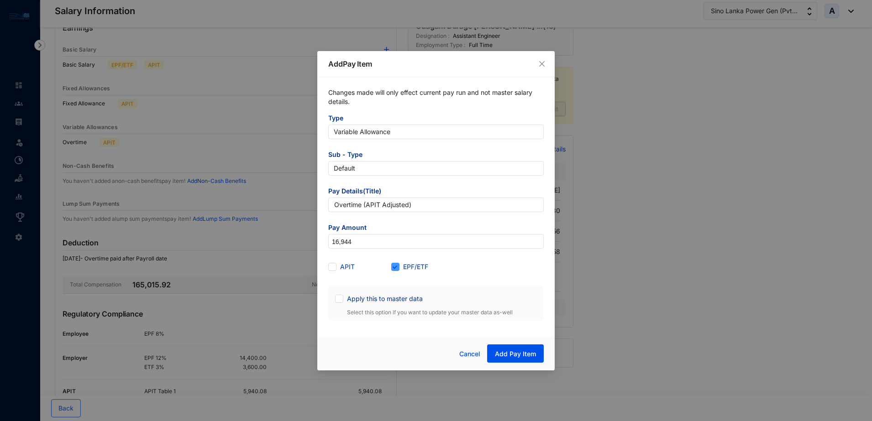
click at [395, 267] on input "EPF/ETF" at bounding box center [394, 266] width 6 height 6
checkbox input "false"
click at [512, 354] on span "Add Pay Item" at bounding box center [515, 354] width 41 height 9
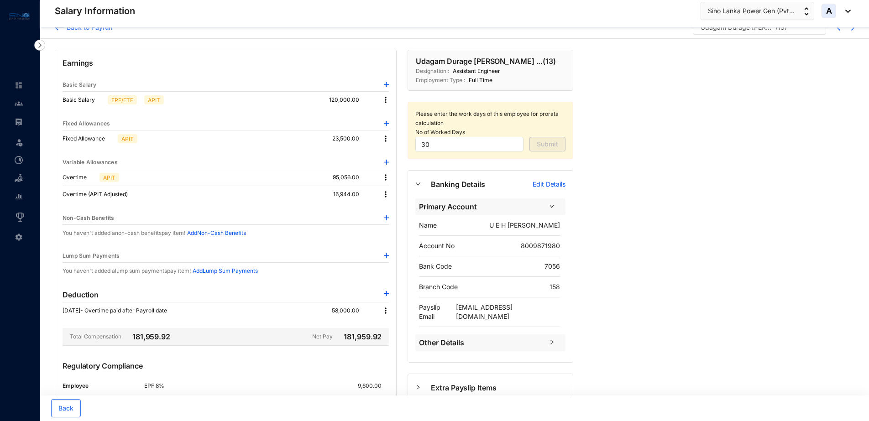
scroll to position [6, 0]
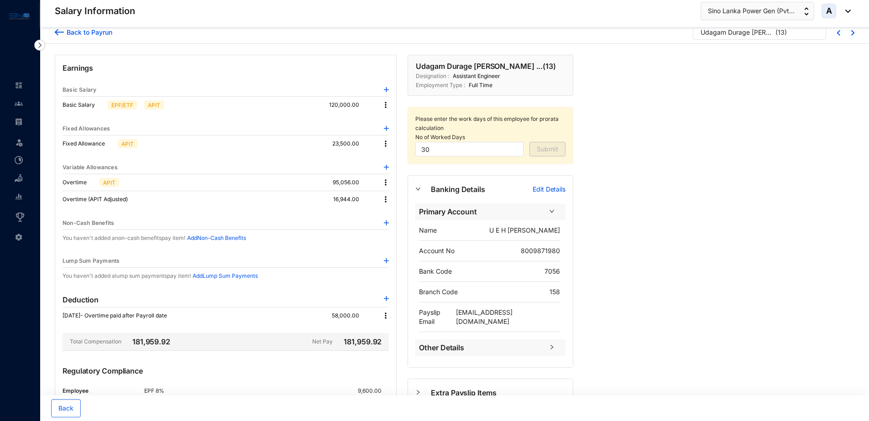
click at [79, 33] on div "Back to Payrun" at bounding box center [88, 32] width 48 height 10
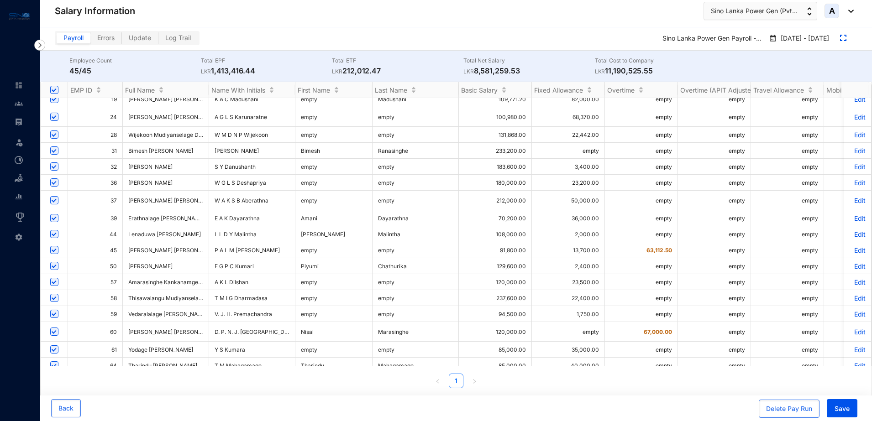
scroll to position [138, 0]
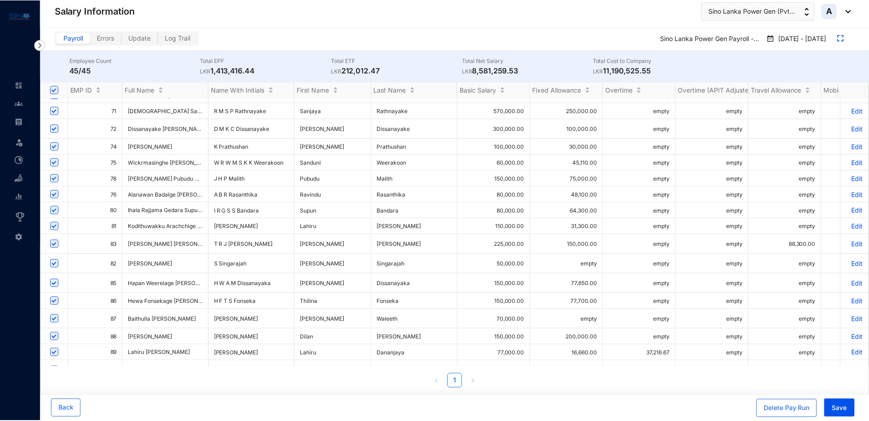
scroll to position [496, 0]
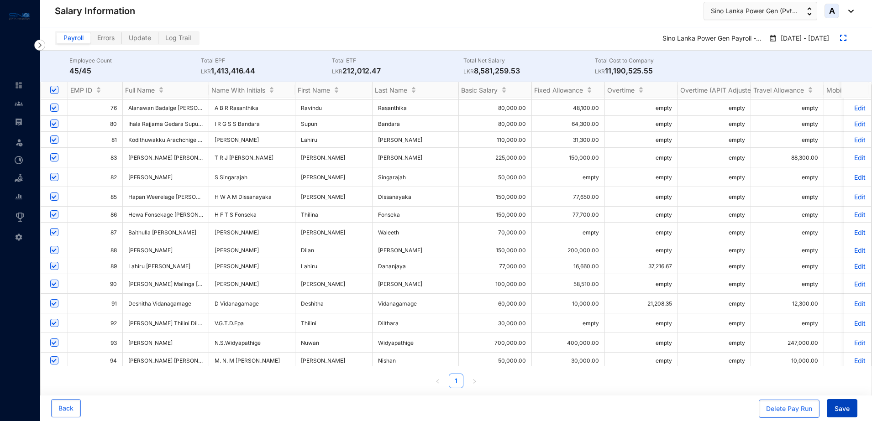
click at [847, 409] on span "Save" at bounding box center [842, 409] width 15 height 9
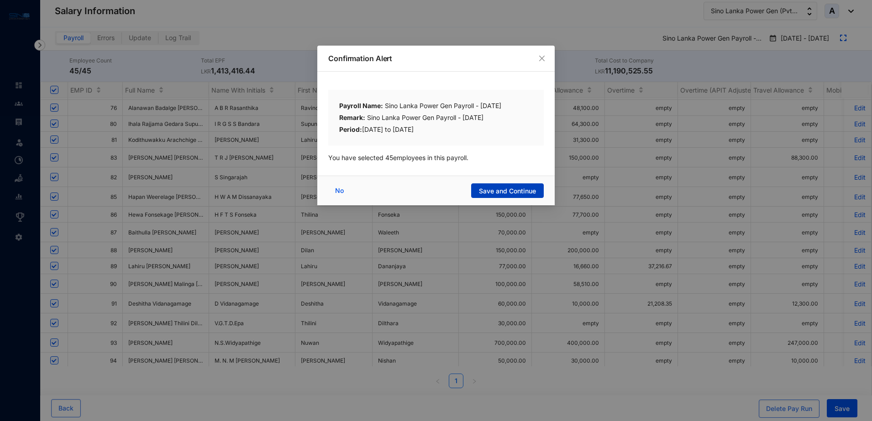
click at [529, 192] on span "Save and Continue" at bounding box center [507, 191] width 57 height 9
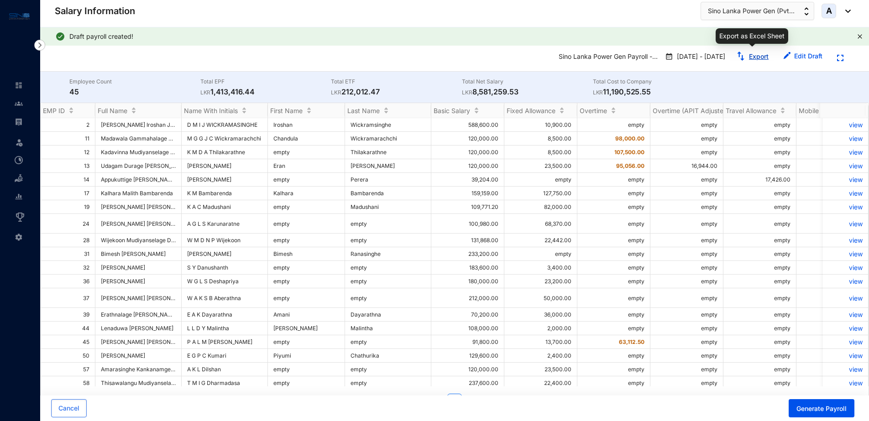
click at [769, 56] on link "Export" at bounding box center [759, 57] width 20 height 8
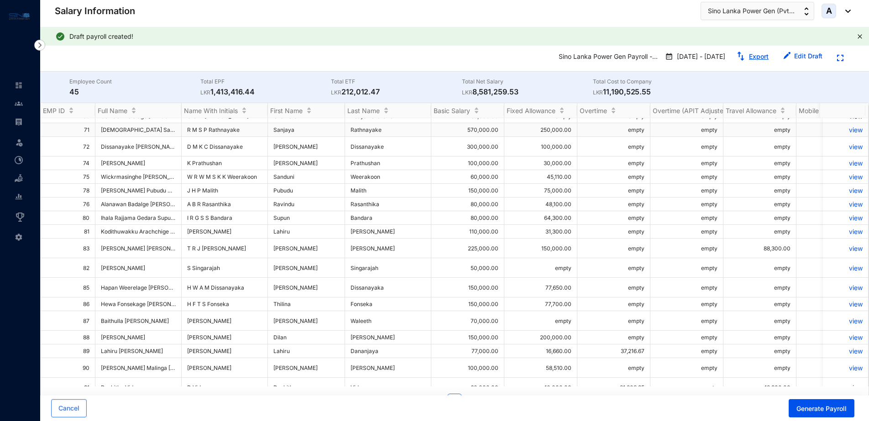
scroll to position [416, 0]
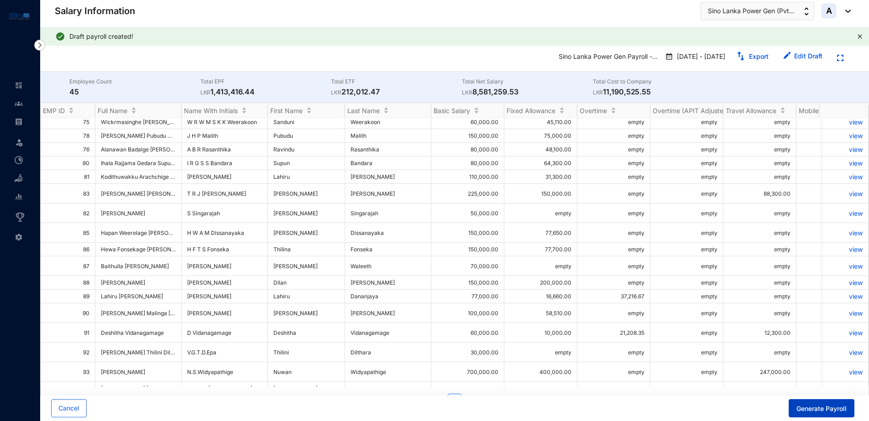
click at [824, 405] on span "Generate Payroll" at bounding box center [822, 409] width 50 height 9
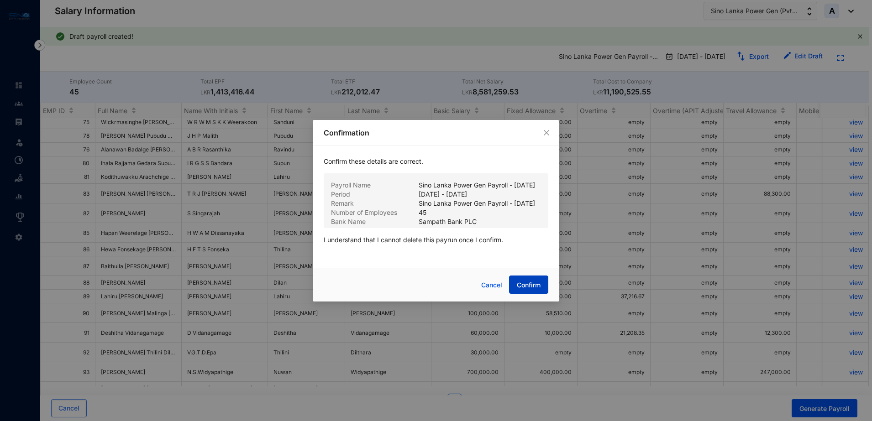
click at [523, 290] on span "Confirm" at bounding box center [529, 285] width 24 height 9
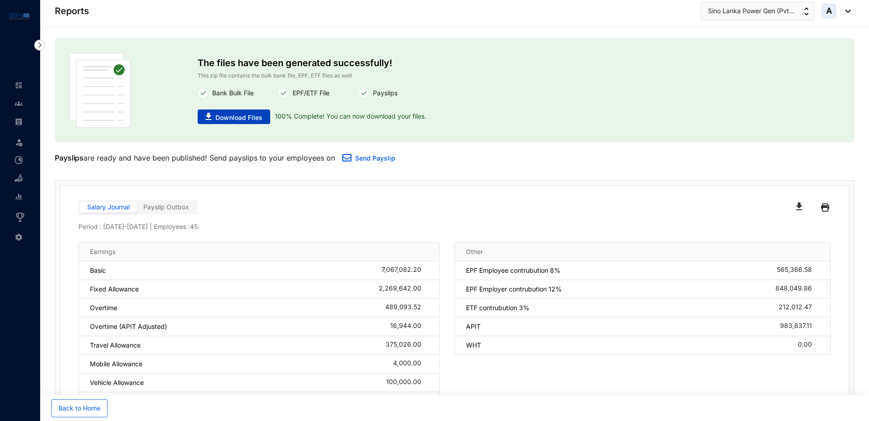
click at [248, 116] on span "Download Files" at bounding box center [239, 117] width 47 height 9
click at [375, 157] on link "Send Payslip" at bounding box center [375, 158] width 40 height 8
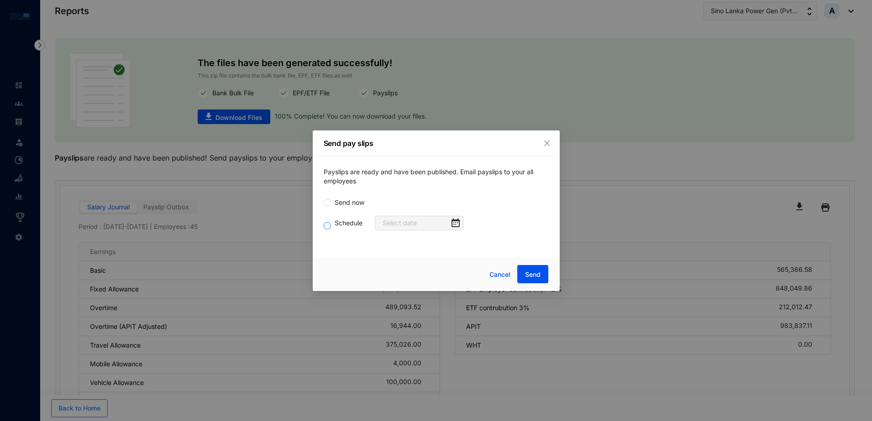
click at [335, 223] on span "Schedule" at bounding box center [348, 223] width 35 height 10
click at [331, 223] on input "Schedule" at bounding box center [327, 225] width 7 height 7
radio input "true"
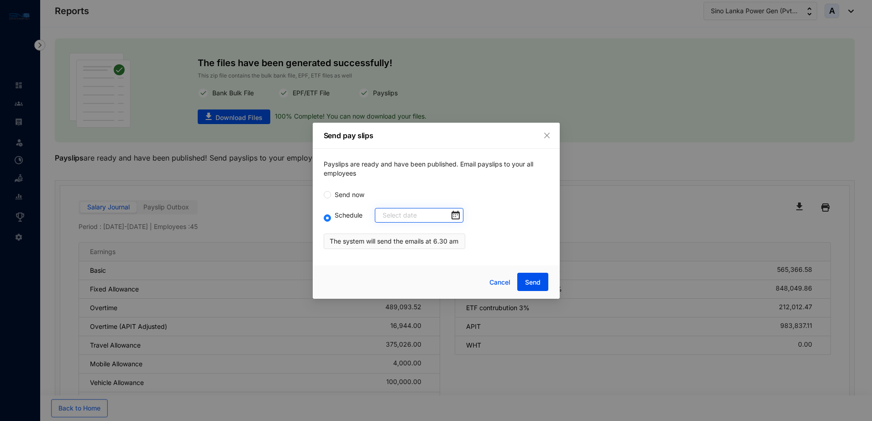
click at [447, 216] on div at bounding box center [421, 216] width 77 height 10
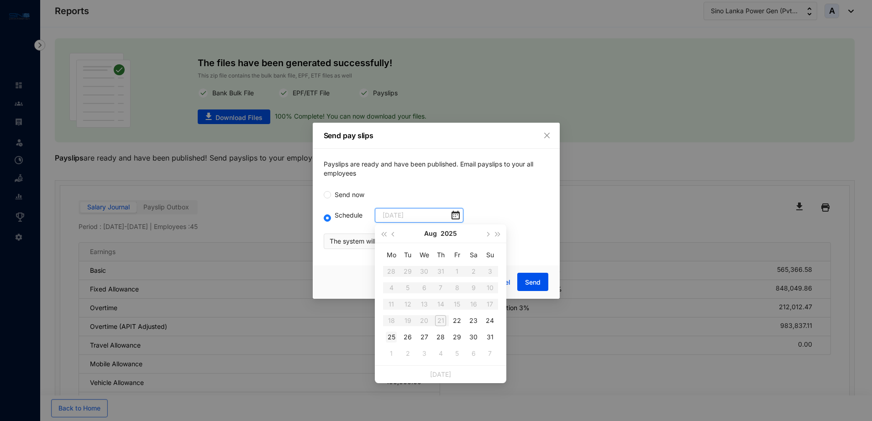
type input "[DATE]"
click at [395, 336] on div "25" at bounding box center [391, 337] width 11 height 11
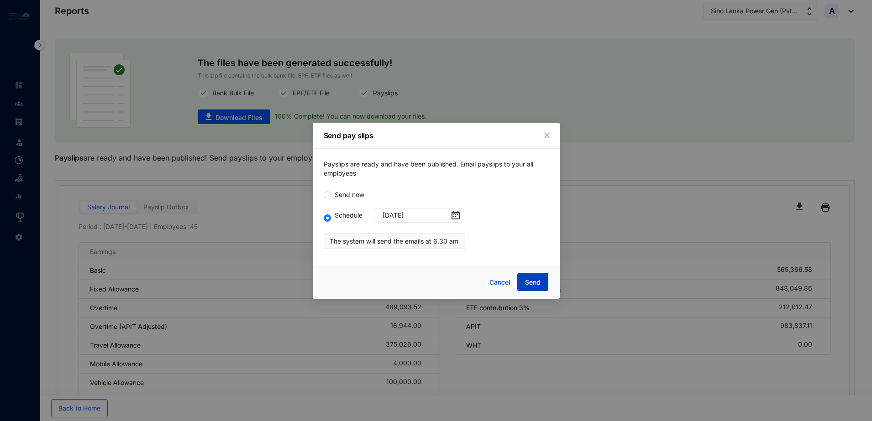
click at [534, 285] on span "Send" at bounding box center [533, 282] width 16 height 9
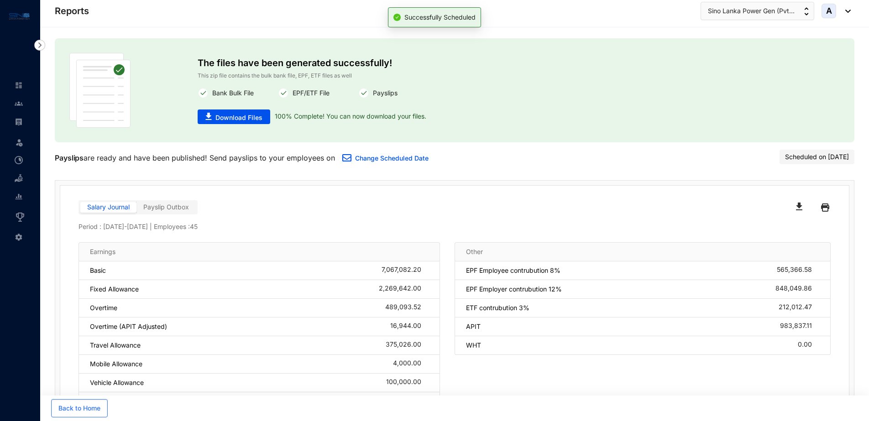
click at [796, 207] on img "button" at bounding box center [799, 207] width 6 height 8
click at [460, 215] on div at bounding box center [643, 207] width 376 height 15
click at [19, 88] on img at bounding box center [19, 85] width 8 height 8
